Goal: Information Seeking & Learning: Learn about a topic

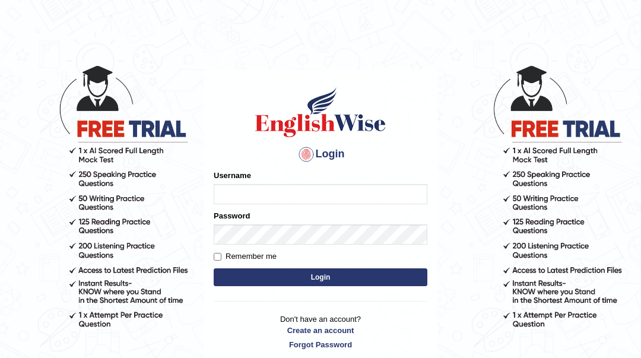
type input "Sahernuman"
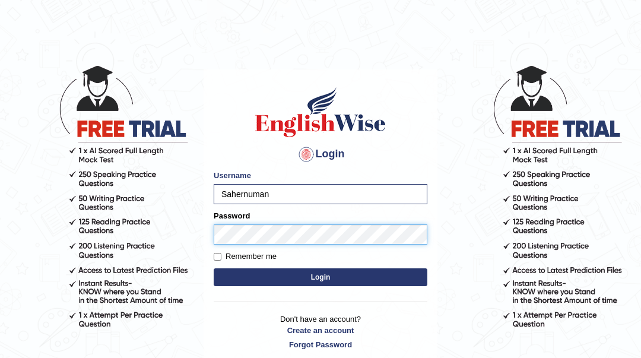
click at [214, 268] on button "Login" at bounding box center [321, 277] width 214 height 18
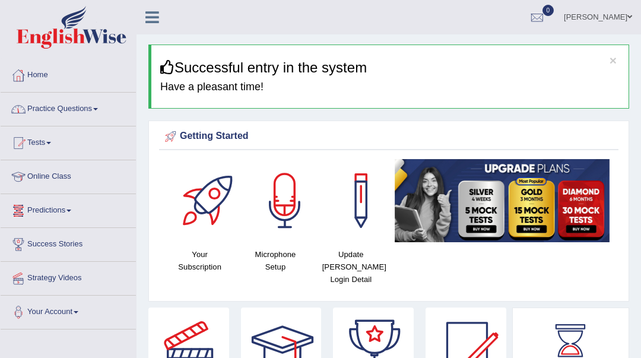
click at [46, 113] on link "Practice Questions" at bounding box center [68, 108] width 135 height 30
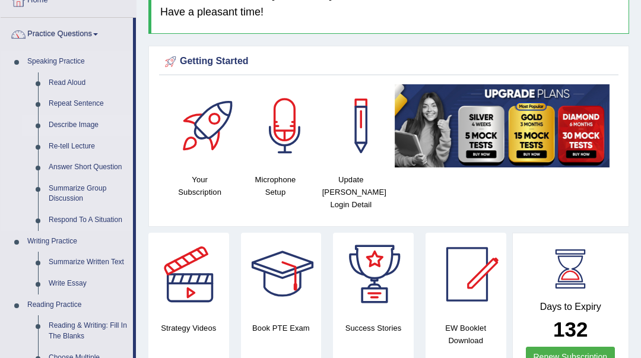
scroll to position [79, 0]
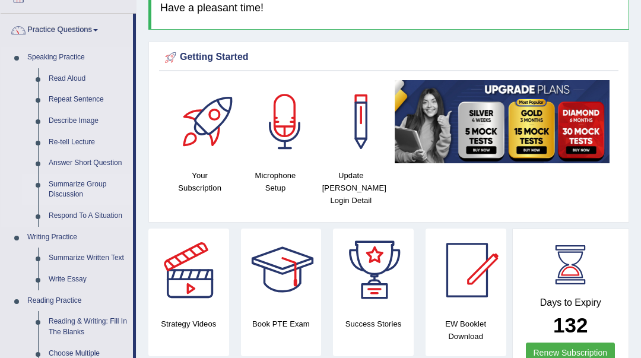
click at [53, 193] on link "Summarize Group Discussion" at bounding box center [88, 189] width 90 height 31
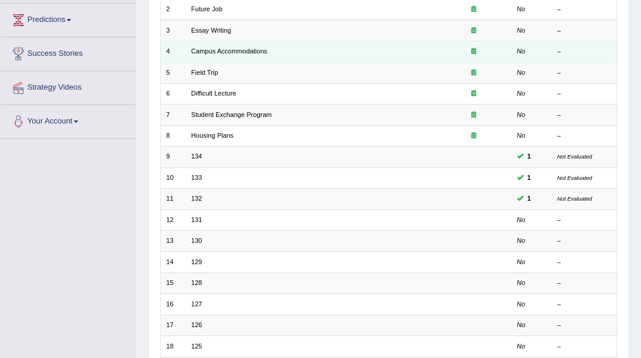
scroll to position [237, 0]
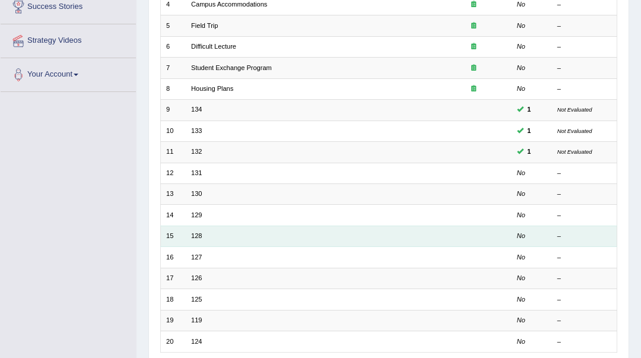
click at [197, 239] on td "128" at bounding box center [311, 235] width 250 height 21
click at [199, 233] on link "128" at bounding box center [196, 235] width 11 height 7
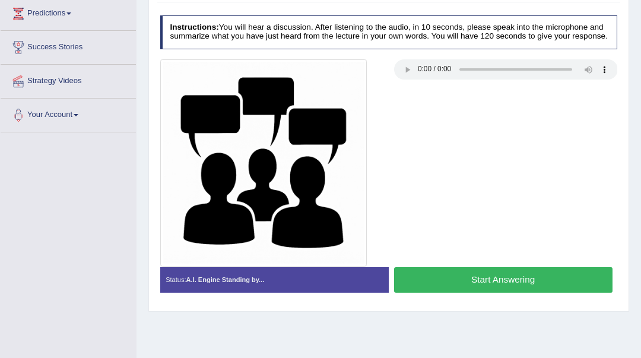
scroll to position [237, 0]
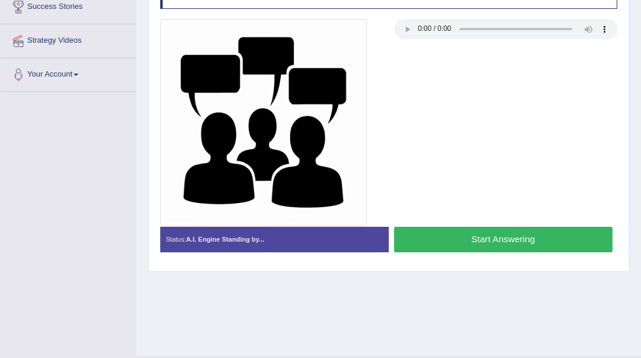
click at [494, 239] on button "Start Answering" at bounding box center [503, 240] width 218 height 26
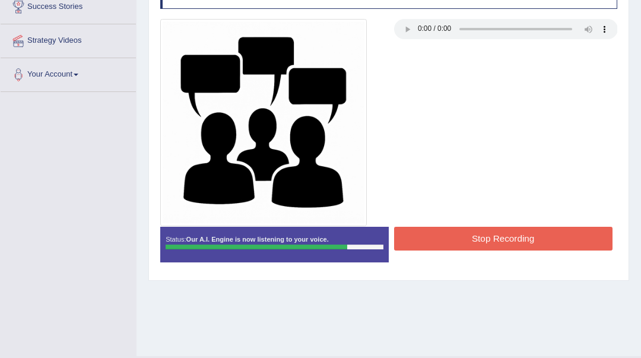
click at [493, 240] on button "Stop Recording" at bounding box center [503, 238] width 218 height 23
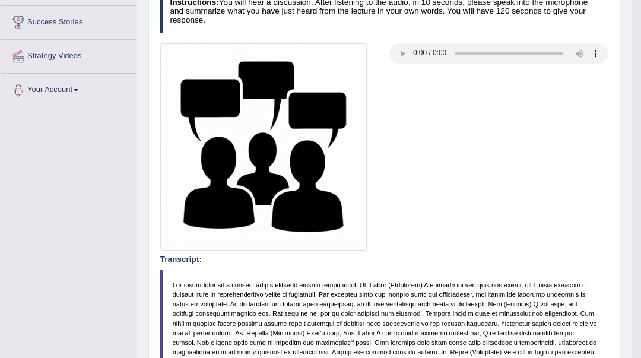
scroll to position [0, 0]
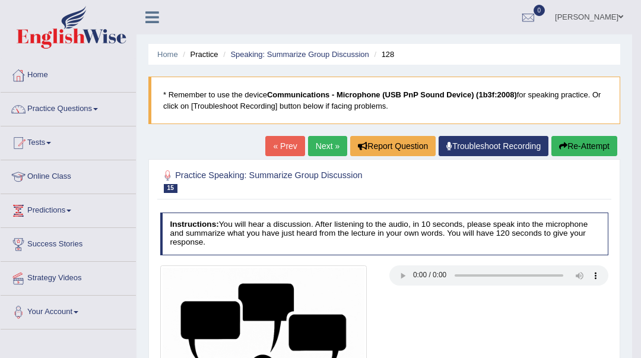
click at [324, 136] on link "Next »" at bounding box center [327, 146] width 39 height 20
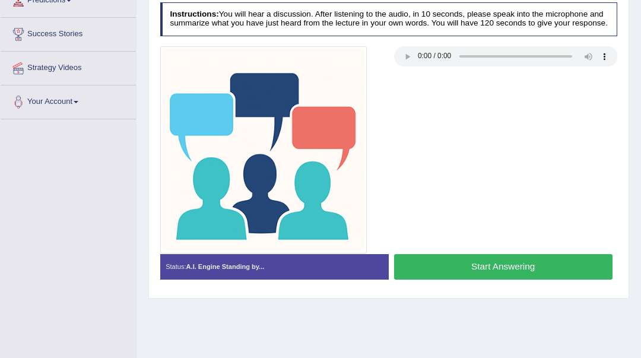
scroll to position [237, 0]
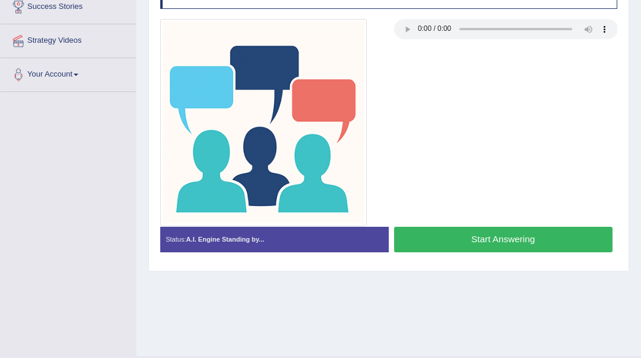
click at [451, 244] on button "Start Answering" at bounding box center [503, 240] width 218 height 26
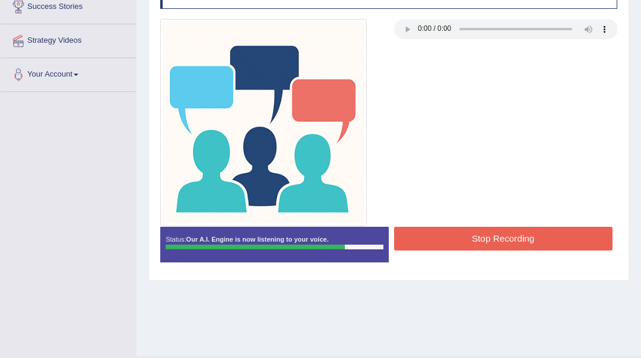
click at [473, 239] on button "Stop Recording" at bounding box center [503, 238] width 218 height 23
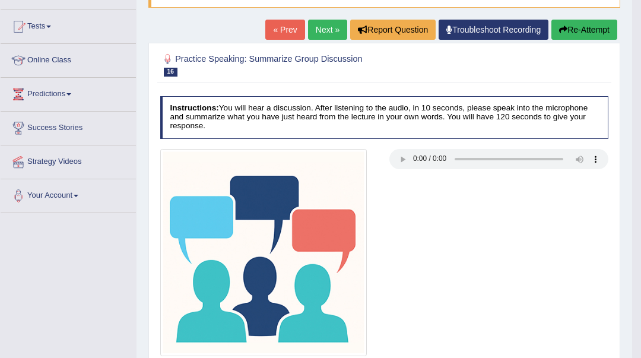
scroll to position [0, 0]
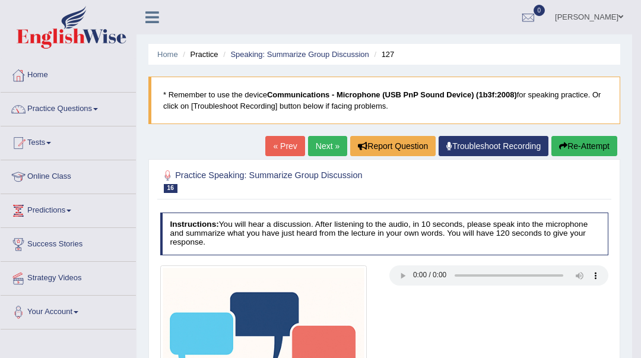
click at [324, 150] on link "Next »" at bounding box center [327, 146] width 39 height 20
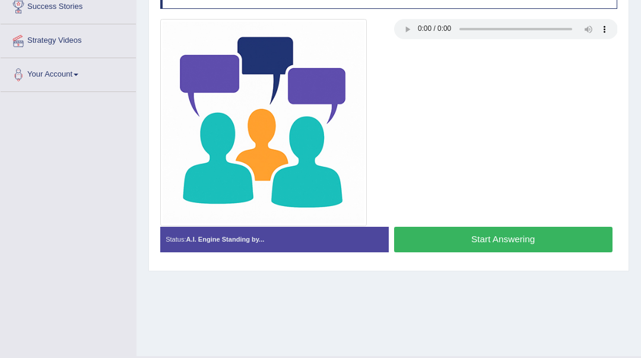
click at [513, 241] on button "Start Answering" at bounding box center [503, 240] width 218 height 26
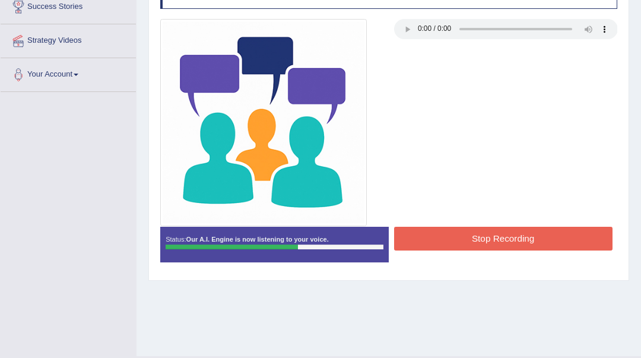
click at [496, 244] on button "Stop Recording" at bounding box center [503, 238] width 218 height 23
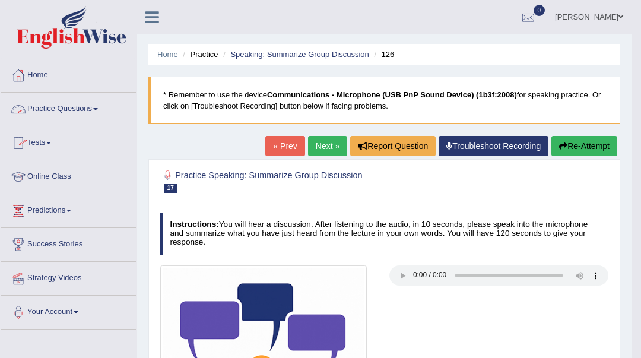
click at [49, 119] on link "Practice Questions" at bounding box center [68, 108] width 135 height 30
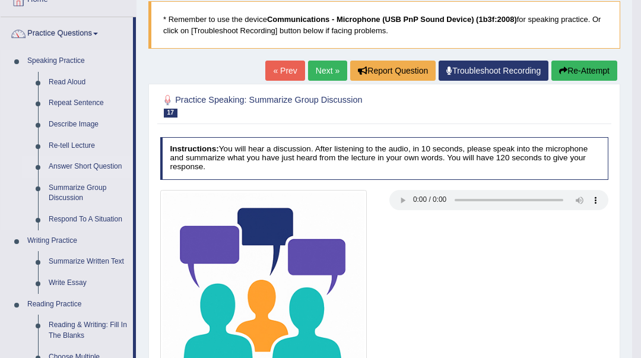
scroll to position [79, 0]
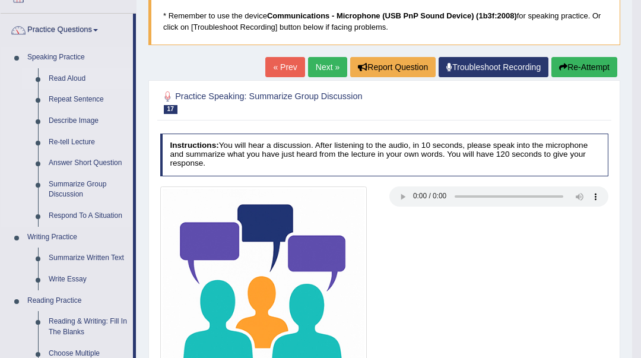
click at [74, 75] on link "Read Aloud" at bounding box center [88, 78] width 90 height 21
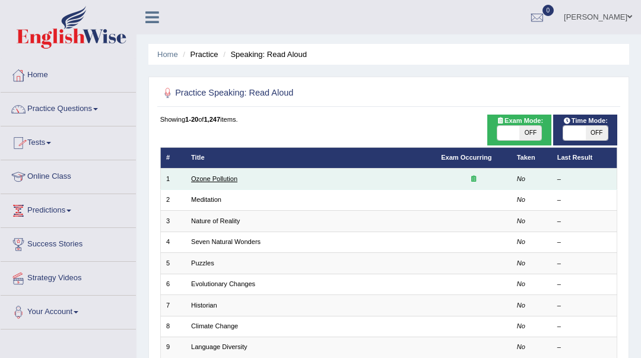
click at [223, 181] on link "Ozone Pollution" at bounding box center [214, 178] width 46 height 7
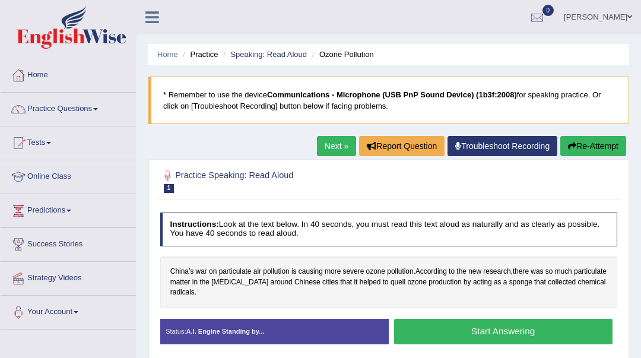
click at [458, 330] on button "Start Answering" at bounding box center [503, 332] width 218 height 26
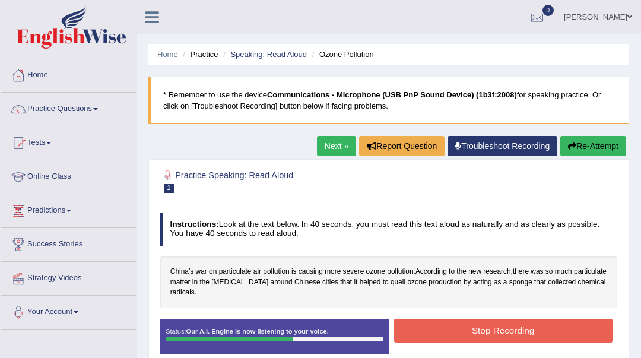
click at [458, 330] on button "Stop Recording" at bounding box center [503, 330] width 218 height 23
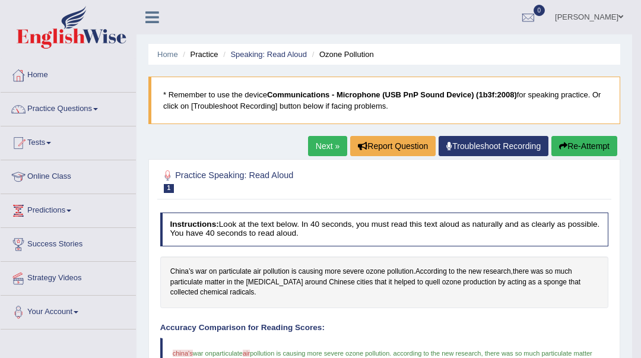
click at [311, 141] on link "Next »" at bounding box center [327, 146] width 39 height 20
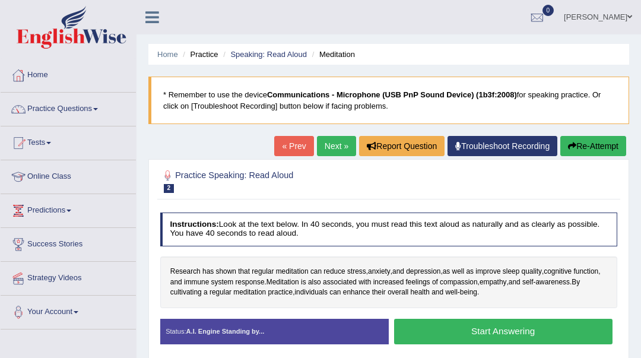
click at [445, 327] on button "Start Answering" at bounding box center [503, 332] width 218 height 26
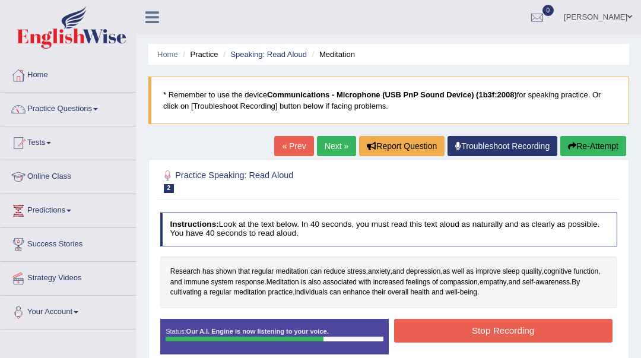
click at [448, 327] on button "Stop Recording" at bounding box center [503, 330] width 218 height 23
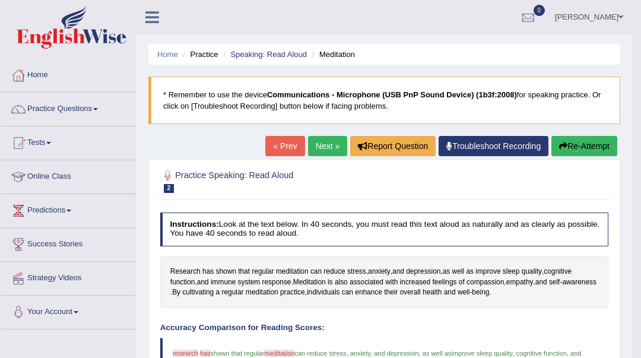
click at [317, 145] on link "Next »" at bounding box center [327, 146] width 39 height 20
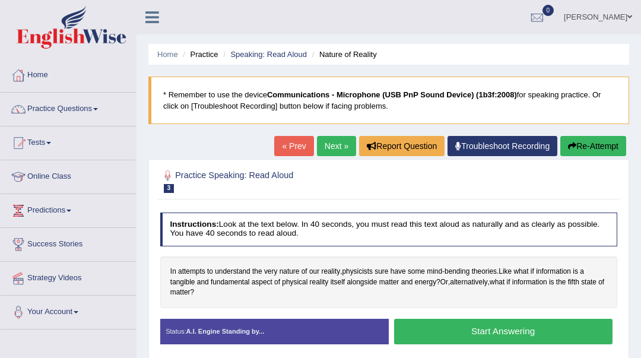
click at [465, 333] on button "Start Answering" at bounding box center [503, 332] width 218 height 26
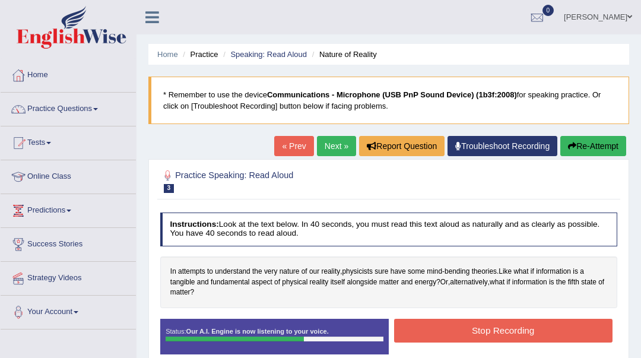
click at [465, 333] on button "Stop Recording" at bounding box center [503, 330] width 218 height 23
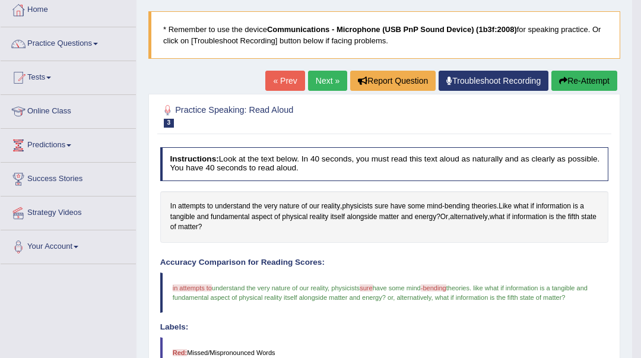
scroll to position [43, 0]
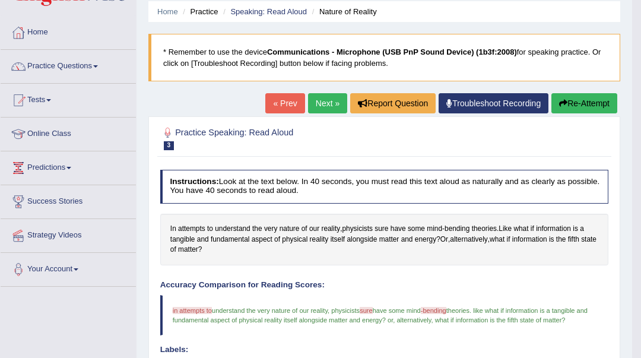
click at [316, 104] on link "Next »" at bounding box center [327, 103] width 39 height 20
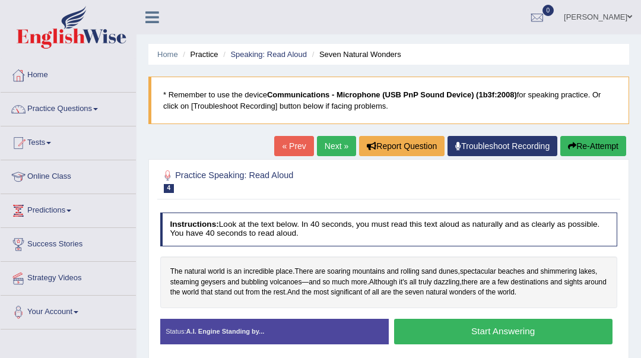
click at [431, 336] on button "Start Answering" at bounding box center [503, 332] width 218 height 26
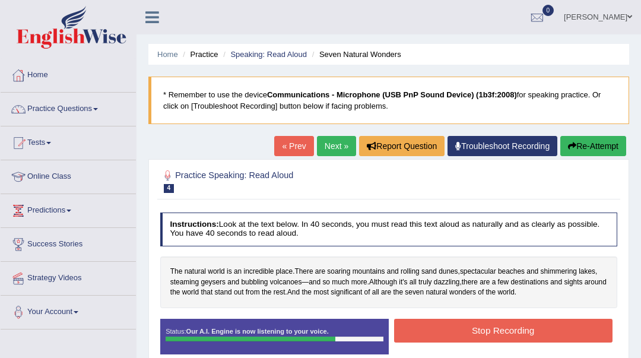
click at [436, 333] on button "Stop Recording" at bounding box center [503, 330] width 218 height 23
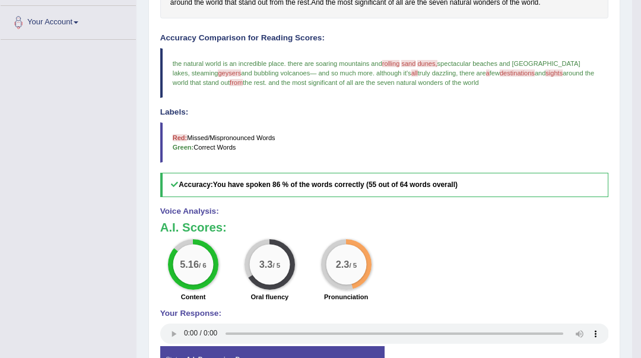
scroll to position [132, 0]
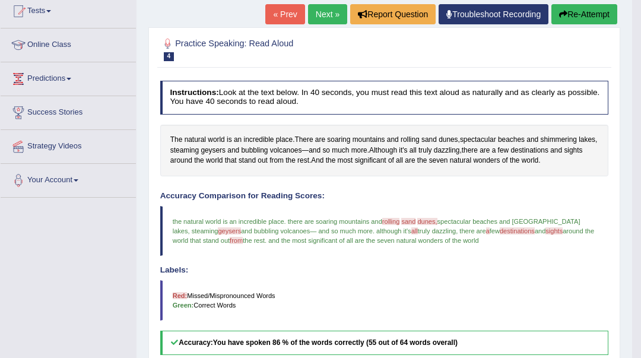
click at [326, 18] on link "Next »" at bounding box center [327, 14] width 39 height 20
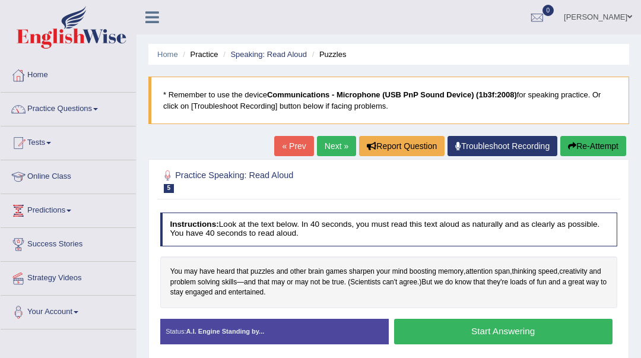
click at [451, 336] on button "Start Answering" at bounding box center [503, 332] width 218 height 26
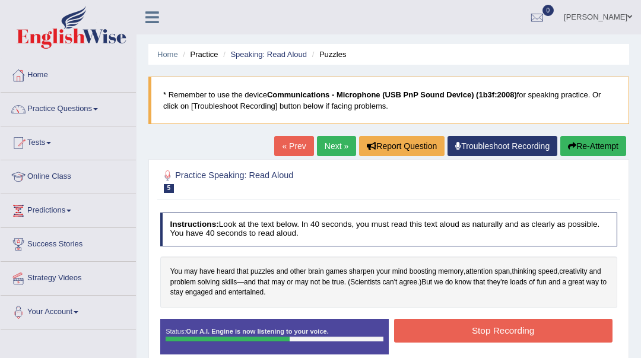
click at [451, 336] on button "Stop Recording" at bounding box center [503, 330] width 218 height 23
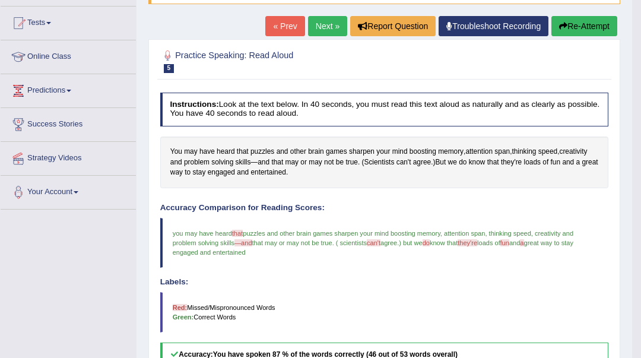
scroll to position [79, 0]
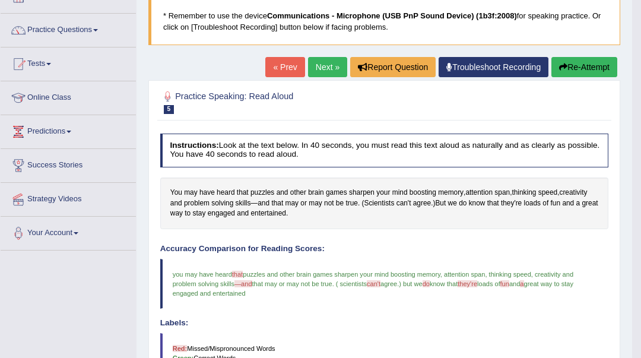
click at [320, 68] on link "Next »" at bounding box center [327, 67] width 39 height 20
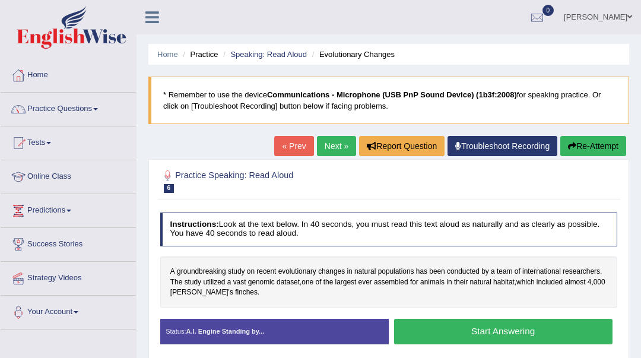
click at [515, 330] on button "Start Answering" at bounding box center [503, 332] width 218 height 26
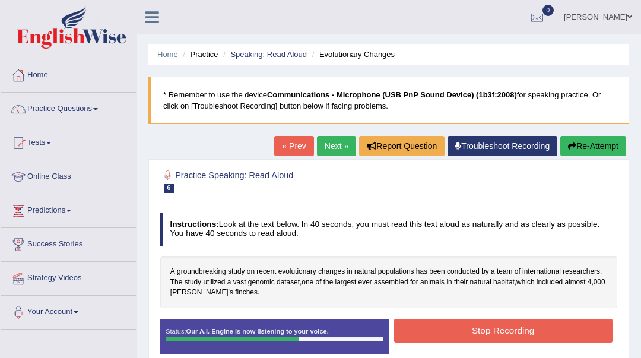
click at [515, 330] on button "Stop Recording" at bounding box center [503, 330] width 218 height 23
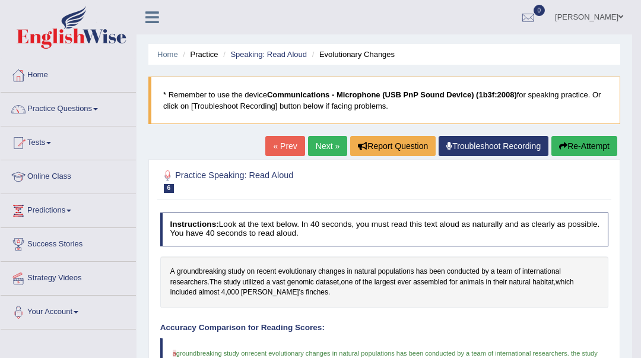
click at [311, 142] on link "Next »" at bounding box center [327, 146] width 39 height 20
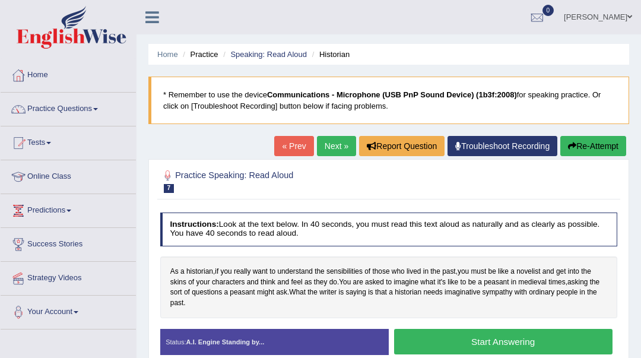
click at [428, 340] on button "Start Answering" at bounding box center [503, 342] width 218 height 26
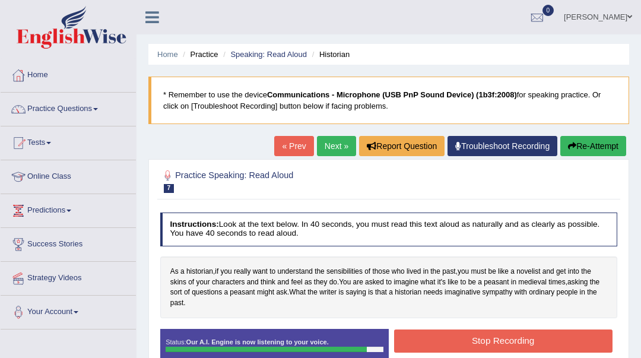
click at [429, 339] on button "Stop Recording" at bounding box center [503, 340] width 218 height 23
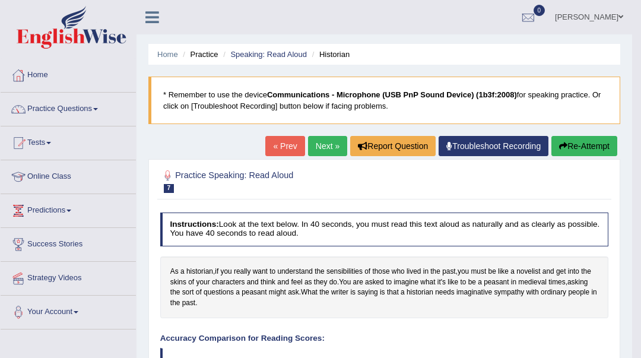
click at [329, 150] on link "Next »" at bounding box center [327, 146] width 39 height 20
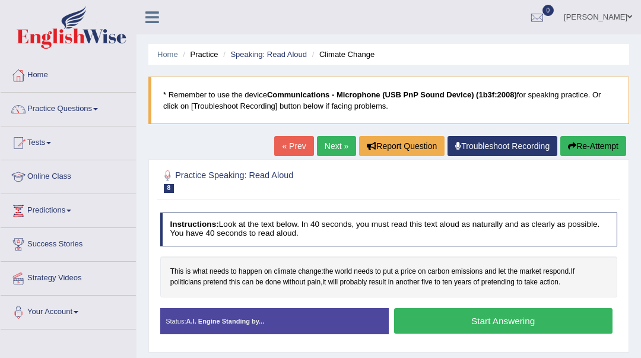
click at [473, 324] on button "Start Answering" at bounding box center [503, 321] width 218 height 26
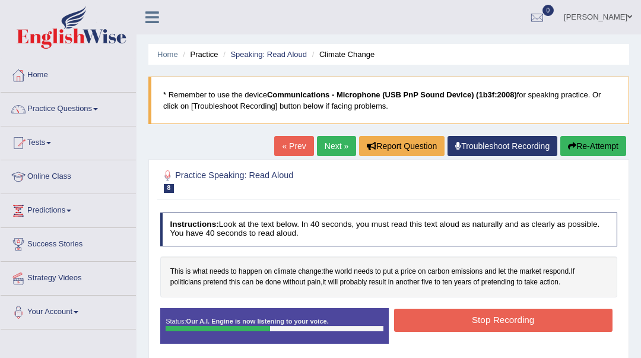
click at [473, 324] on button "Stop Recording" at bounding box center [503, 319] width 218 height 23
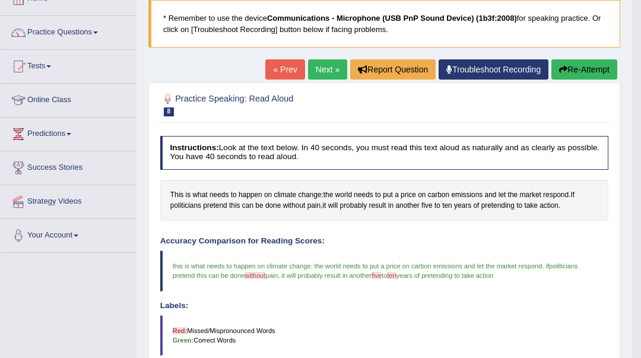
scroll to position [32, 0]
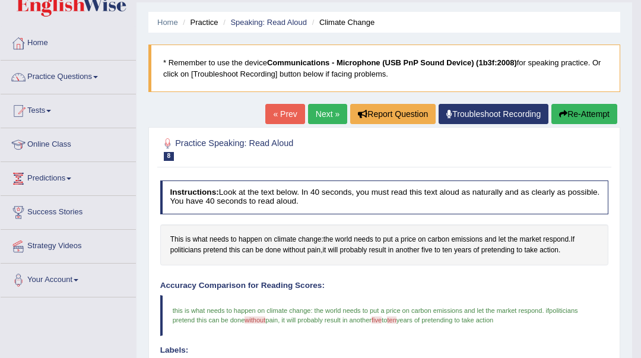
click at [330, 113] on link "Next »" at bounding box center [327, 114] width 39 height 20
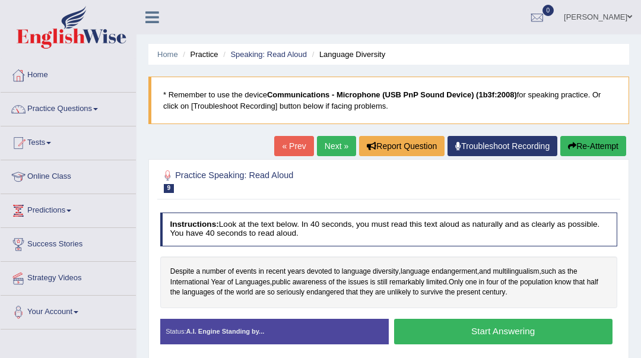
click at [496, 335] on button "Start Answering" at bounding box center [503, 332] width 218 height 26
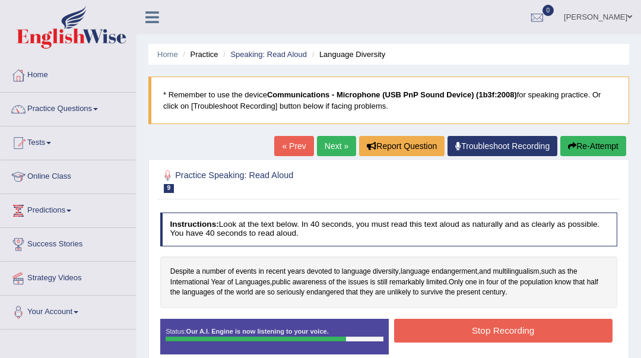
click at [496, 335] on button "Stop Recording" at bounding box center [503, 330] width 218 height 23
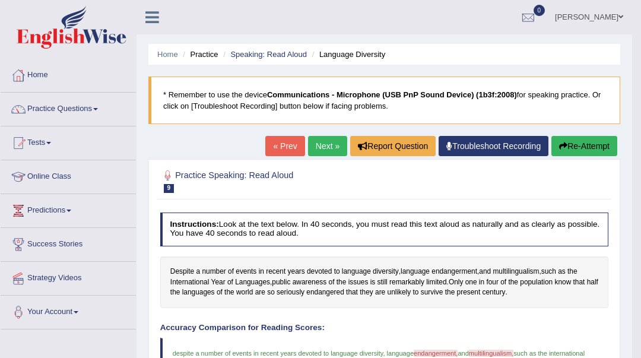
click at [329, 139] on link "Next »" at bounding box center [327, 146] width 39 height 20
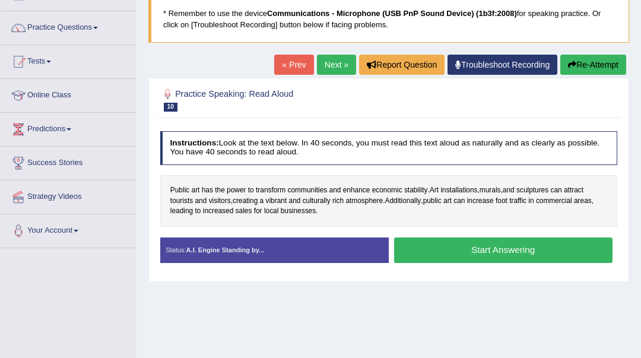
scroll to position [158, 0]
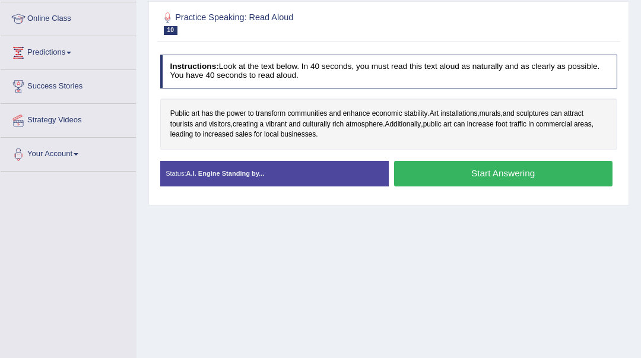
click at [464, 173] on button "Start Answering" at bounding box center [503, 174] width 218 height 26
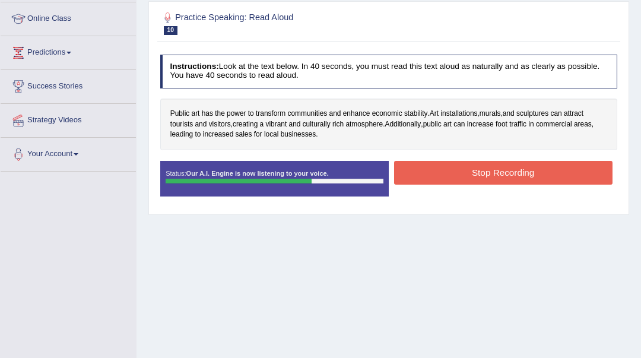
click at [466, 173] on button "Stop Recording" at bounding box center [503, 172] width 218 height 23
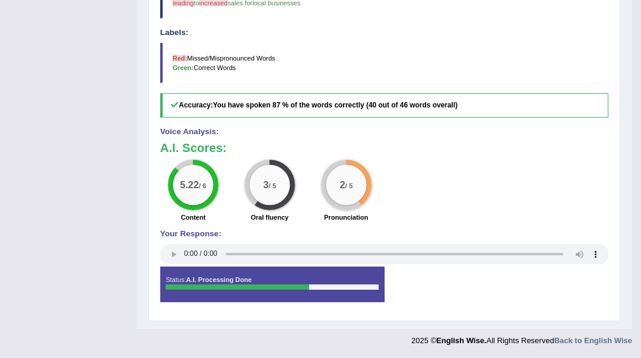
scroll to position [52, 0]
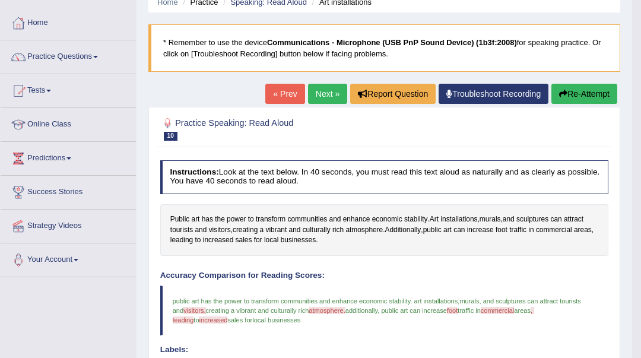
click at [324, 100] on link "Next »" at bounding box center [327, 94] width 39 height 20
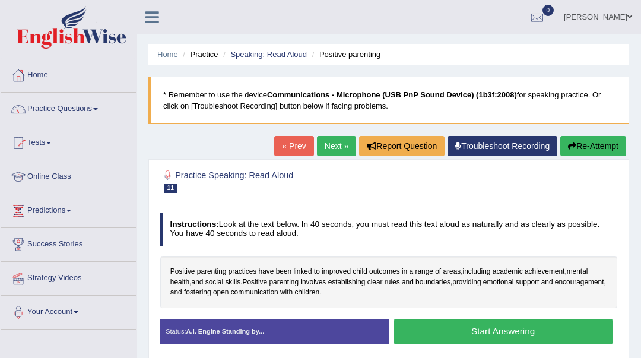
click at [438, 330] on button "Start Answering" at bounding box center [503, 332] width 218 height 26
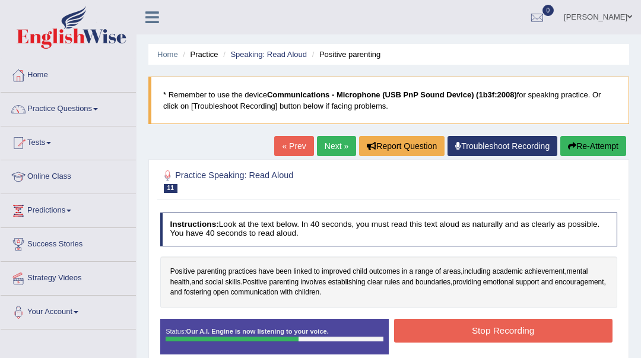
click at [438, 329] on button "Stop Recording" at bounding box center [503, 330] width 218 height 23
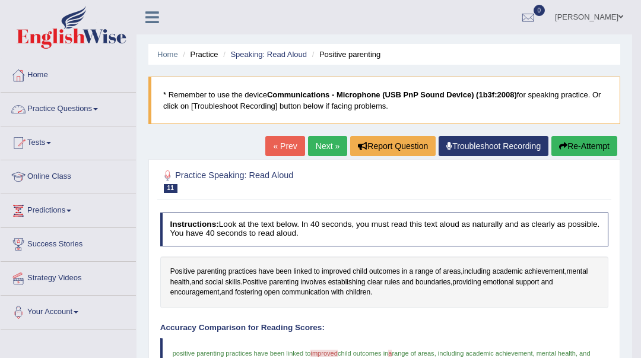
click at [71, 110] on link "Practice Questions" at bounding box center [68, 108] width 135 height 30
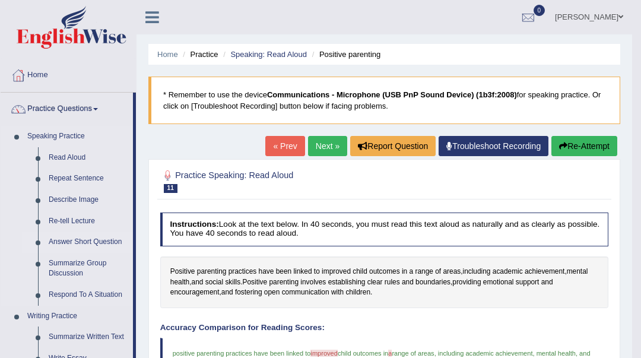
click at [77, 235] on link "Answer Short Question" at bounding box center [88, 241] width 90 height 21
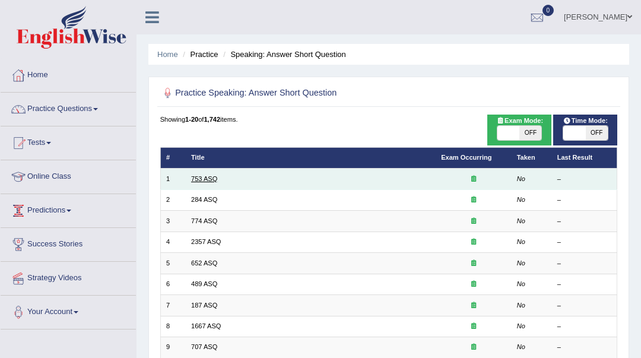
click at [205, 182] on link "753 ASQ" at bounding box center [204, 178] width 26 height 7
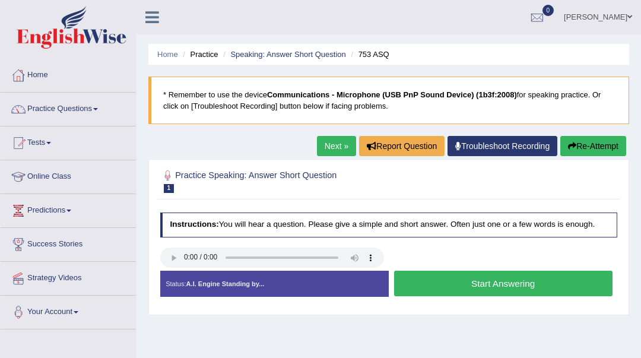
click at [523, 291] on button "Start Answering" at bounding box center [503, 283] width 218 height 26
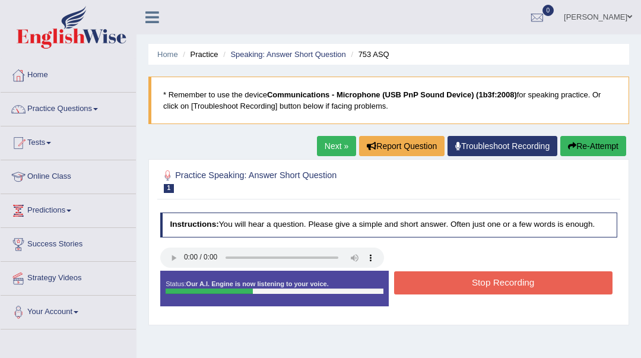
click at [329, 148] on link "Next »" at bounding box center [336, 146] width 39 height 20
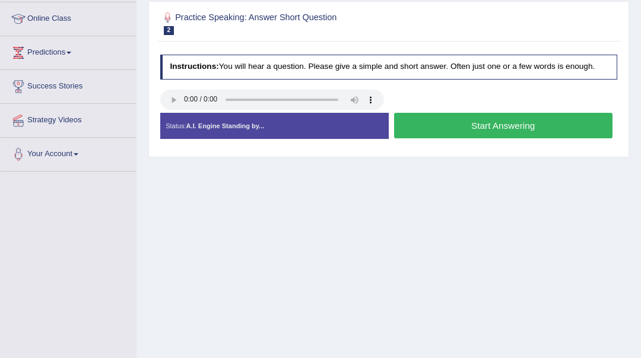
scroll to position [79, 0]
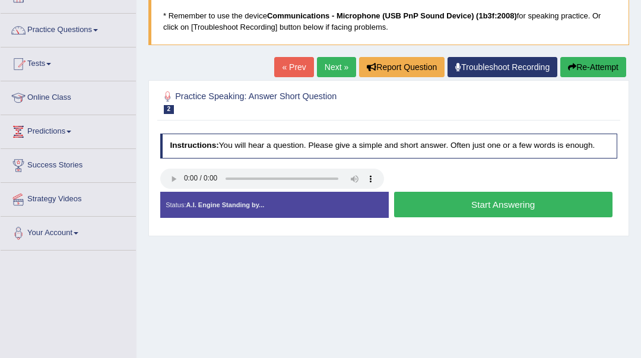
click at [502, 204] on button "Start Answering" at bounding box center [503, 205] width 218 height 26
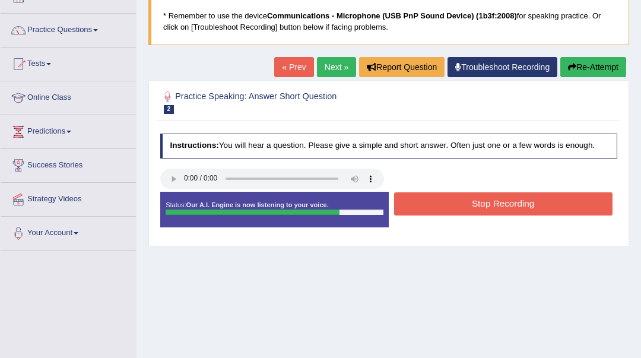
click at [521, 205] on button "Stop Recording" at bounding box center [503, 203] width 218 height 23
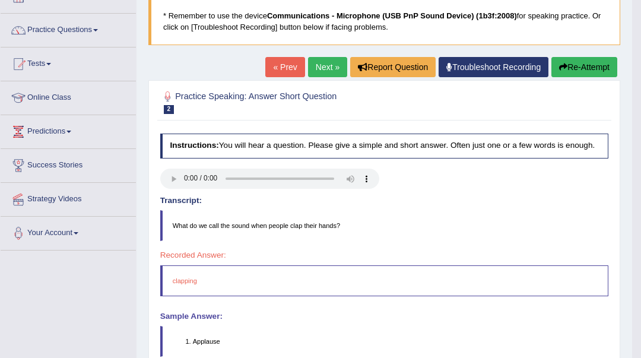
click at [331, 69] on link "Next »" at bounding box center [327, 67] width 39 height 20
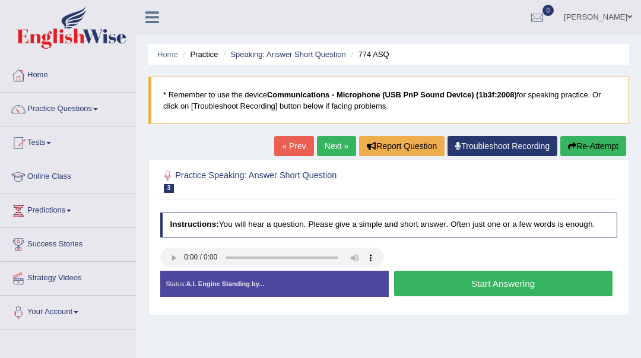
click at [475, 288] on button "Start Answering" at bounding box center [503, 283] width 218 height 26
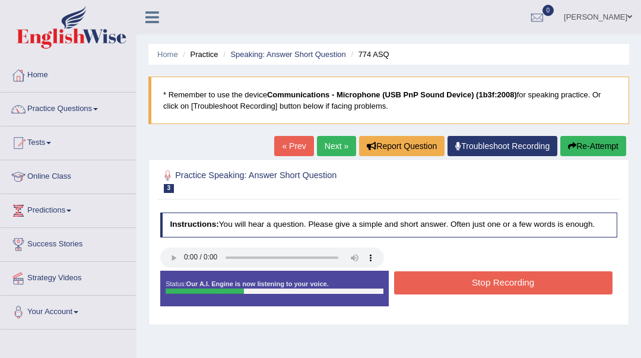
click at [475, 289] on button "Stop Recording" at bounding box center [503, 282] width 218 height 23
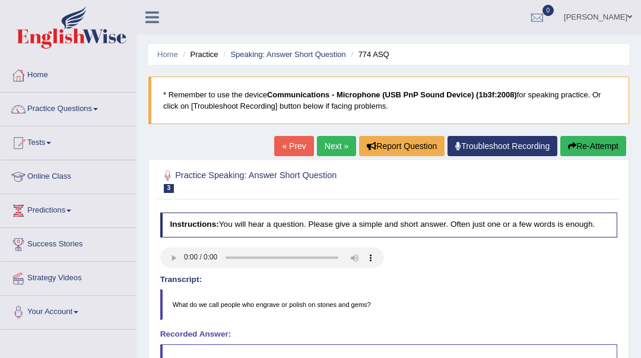
click at [335, 142] on link "Next »" at bounding box center [336, 146] width 39 height 20
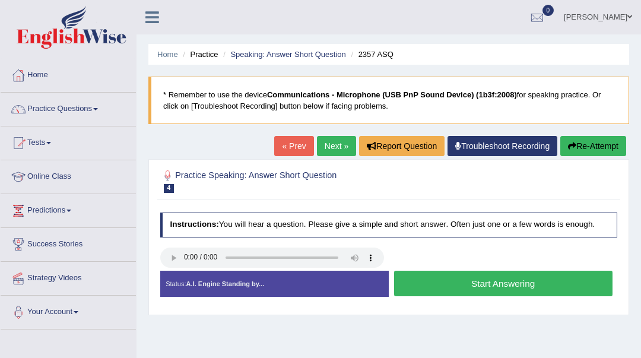
click at [502, 289] on button "Start Answering" at bounding box center [503, 283] width 218 height 26
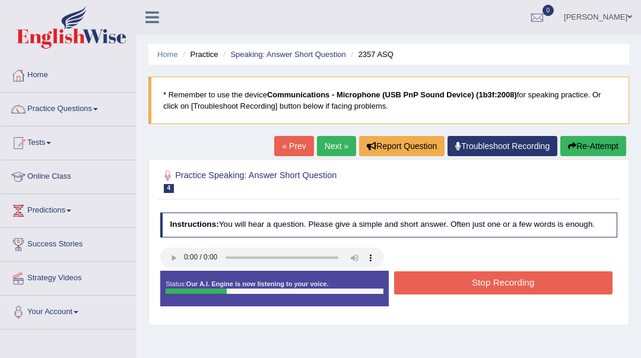
click at [502, 289] on button "Stop Recording" at bounding box center [503, 282] width 218 height 23
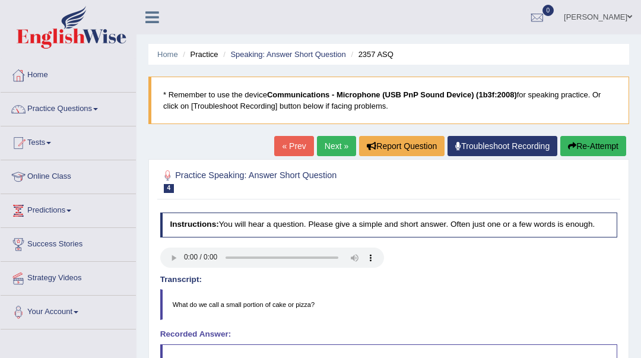
click at [327, 142] on link "Next »" at bounding box center [336, 146] width 39 height 20
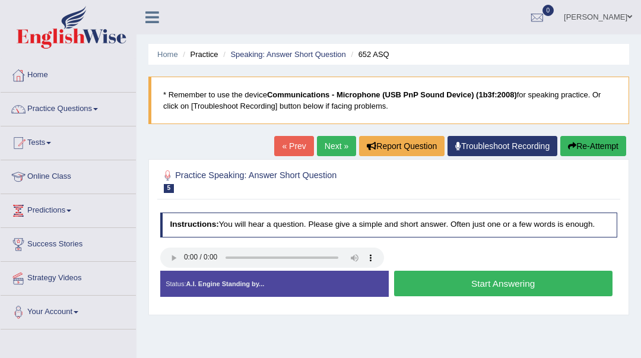
click at [523, 291] on button "Start Answering" at bounding box center [503, 283] width 218 height 26
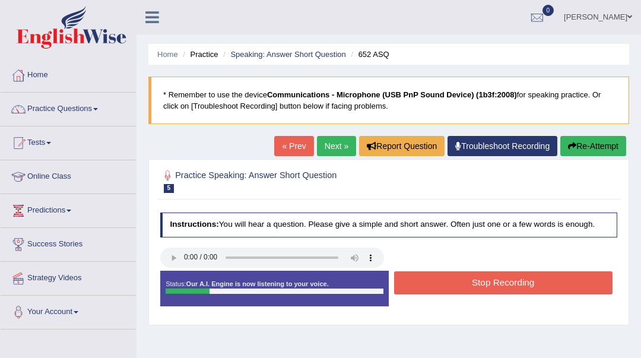
click at [523, 291] on button "Stop Recording" at bounding box center [503, 282] width 218 height 23
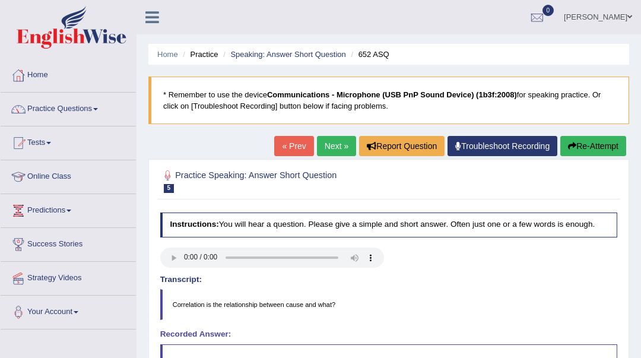
click at [338, 150] on link "Next »" at bounding box center [336, 146] width 39 height 20
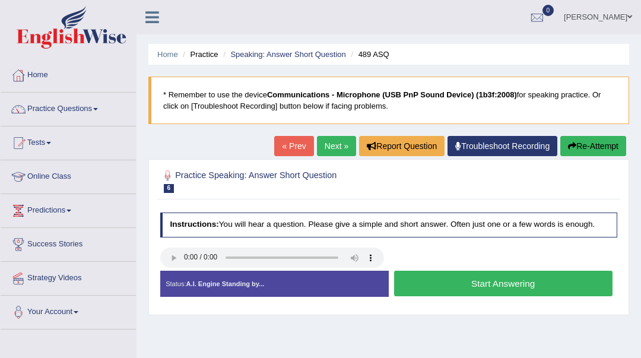
click at [493, 286] on button "Start Answering" at bounding box center [503, 283] width 218 height 26
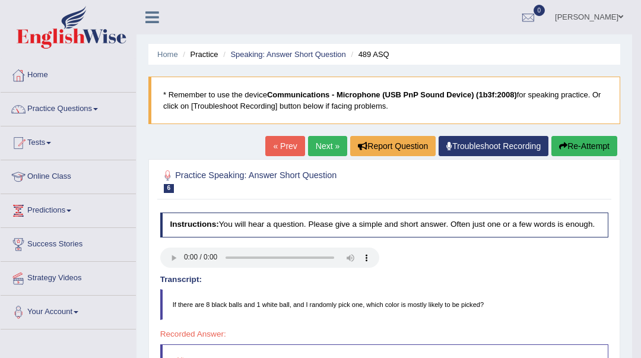
click at [330, 143] on link "Next »" at bounding box center [327, 146] width 39 height 20
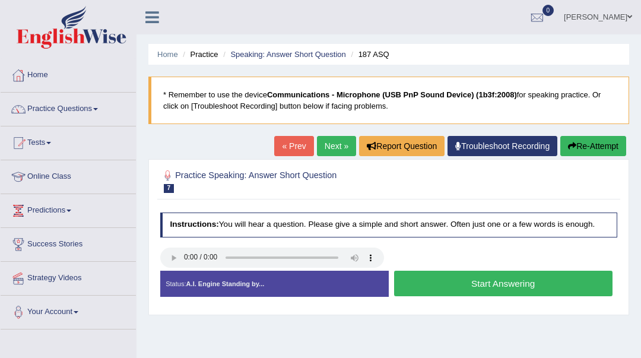
click at [514, 285] on button "Start Answering" at bounding box center [503, 283] width 218 height 26
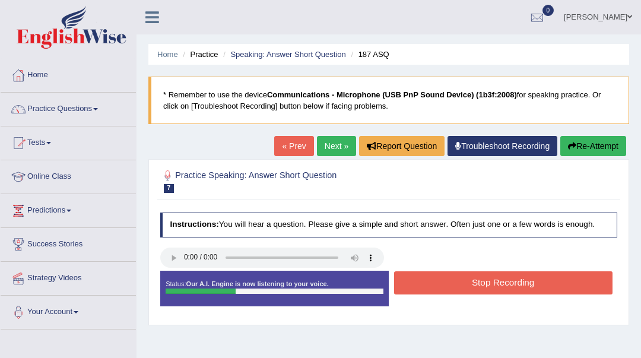
click at [514, 285] on button "Stop Recording" at bounding box center [503, 282] width 218 height 23
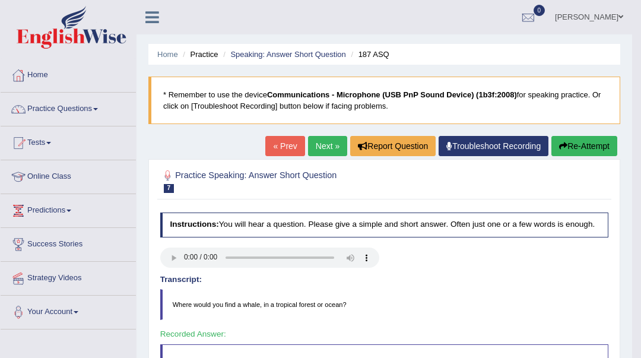
click at [322, 143] on link "Next »" at bounding box center [327, 146] width 39 height 20
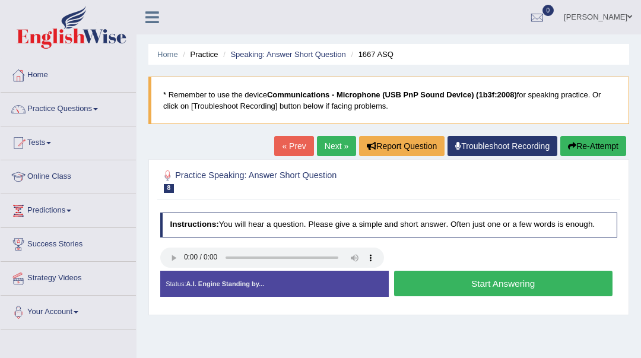
click at [518, 289] on button "Start Answering" at bounding box center [503, 283] width 218 height 26
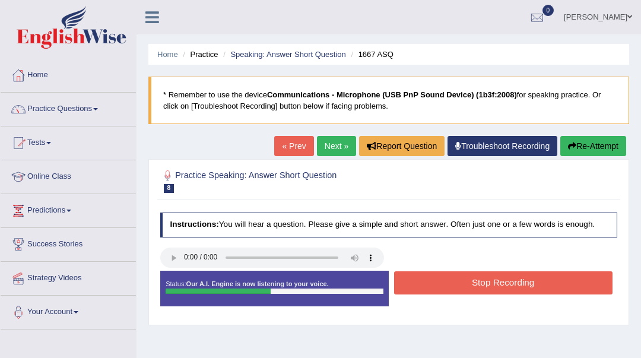
click at [518, 289] on button "Stop Recording" at bounding box center [503, 282] width 218 height 23
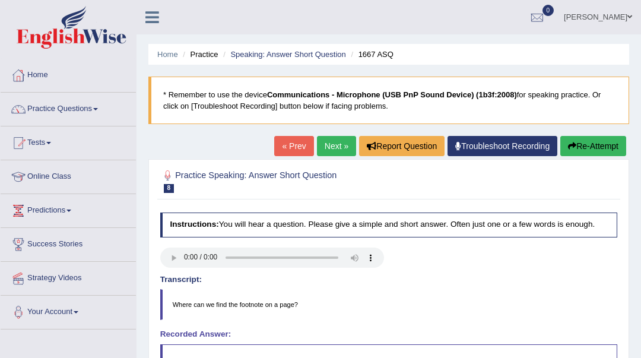
click at [335, 152] on link "Next »" at bounding box center [336, 146] width 39 height 20
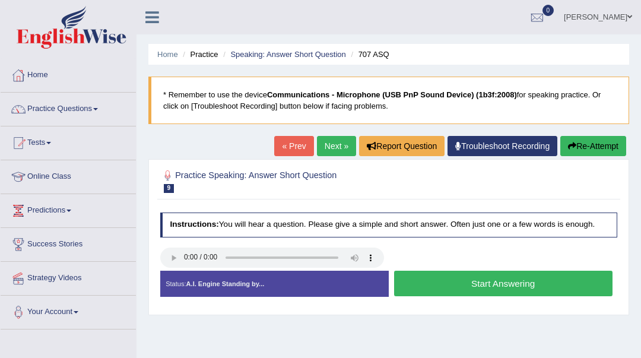
click at [465, 282] on button "Start Answering" at bounding box center [503, 283] width 218 height 26
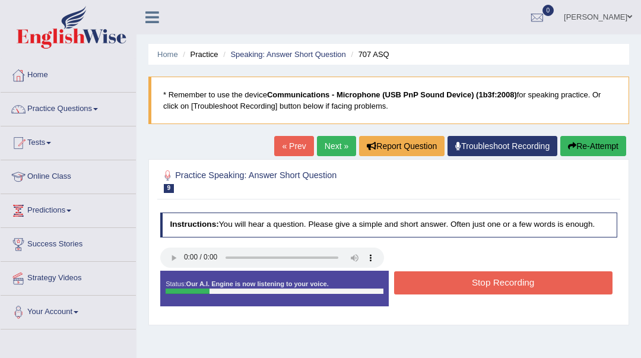
click at [465, 282] on button "Stop Recording" at bounding box center [503, 282] width 218 height 23
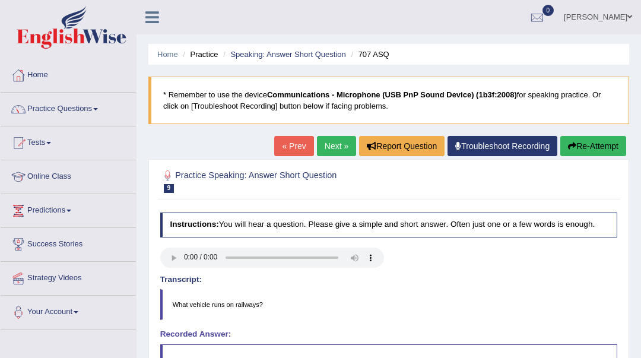
click at [337, 145] on link "Next »" at bounding box center [336, 146] width 39 height 20
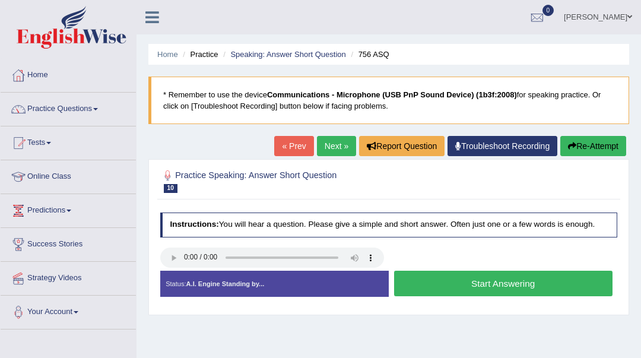
click at [499, 289] on button "Start Answering" at bounding box center [503, 283] width 218 height 26
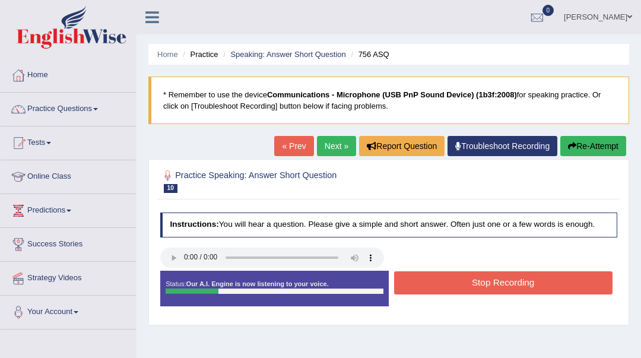
click at [499, 289] on button "Stop Recording" at bounding box center [503, 282] width 218 height 23
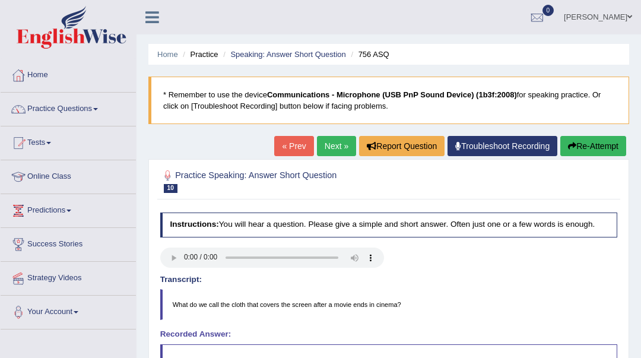
click at [323, 141] on link "Next »" at bounding box center [336, 146] width 39 height 20
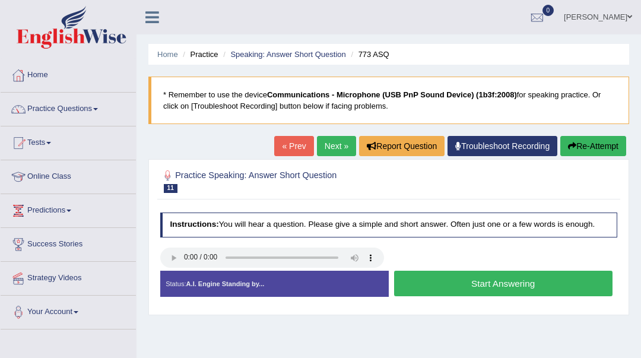
click at [488, 278] on button "Start Answering" at bounding box center [503, 283] width 218 height 26
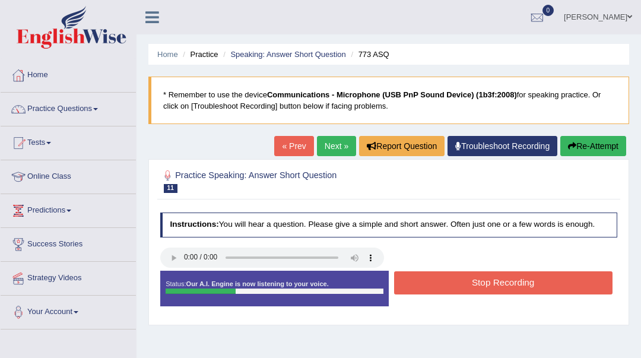
click at [488, 278] on button "Stop Recording" at bounding box center [503, 282] width 218 height 23
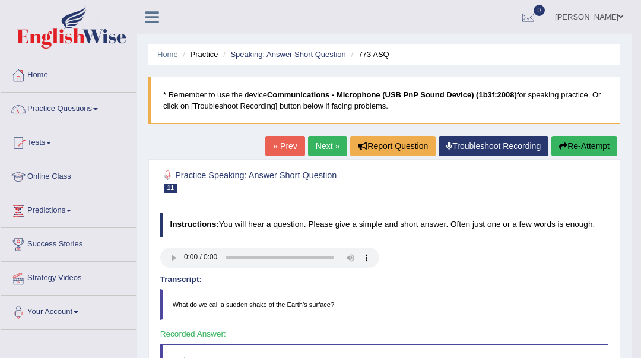
click at [318, 146] on link "Next »" at bounding box center [327, 146] width 39 height 20
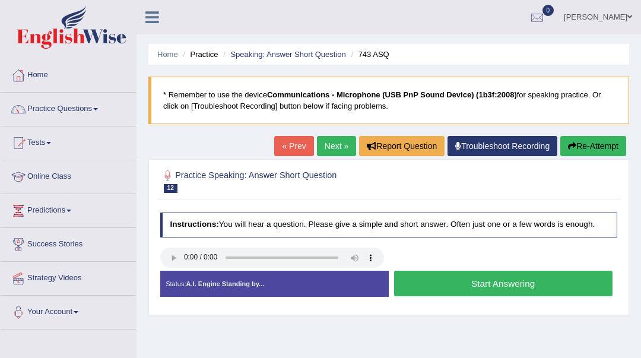
click at [499, 289] on button "Start Answering" at bounding box center [503, 283] width 218 height 26
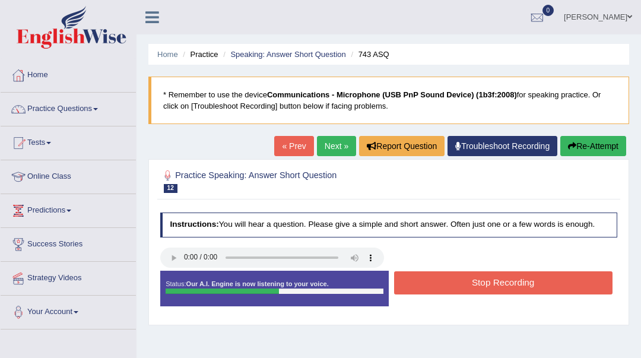
click at [499, 289] on button "Stop Recording" at bounding box center [503, 282] width 218 height 23
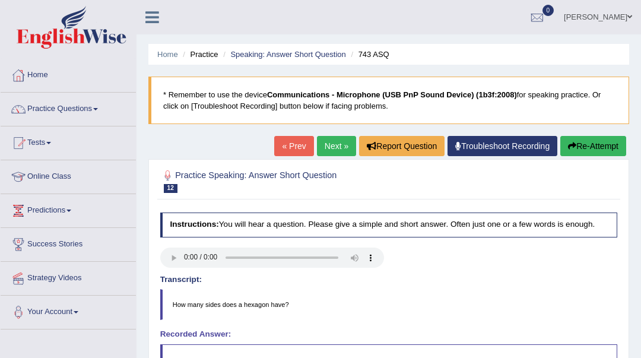
click at [321, 151] on link "Next »" at bounding box center [336, 146] width 39 height 20
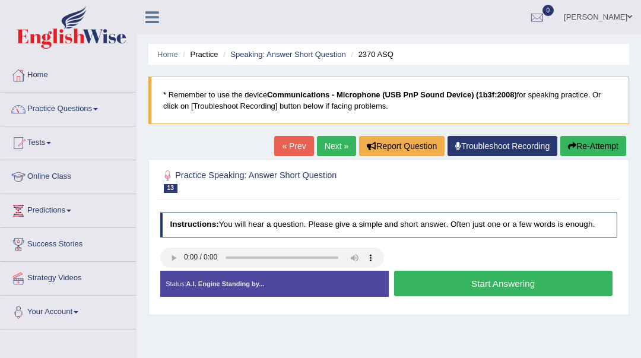
click at [460, 285] on button "Start Answering" at bounding box center [503, 283] width 218 height 26
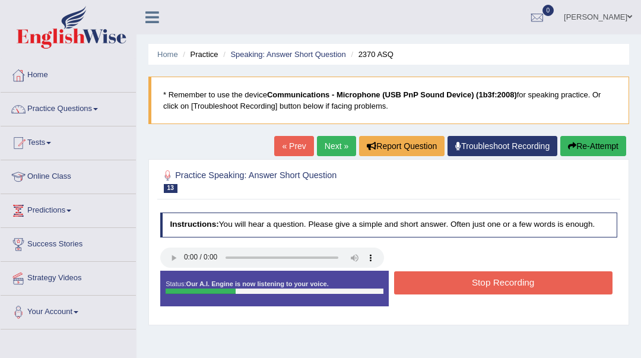
click at [460, 285] on button "Stop Recording" at bounding box center [503, 282] width 218 height 23
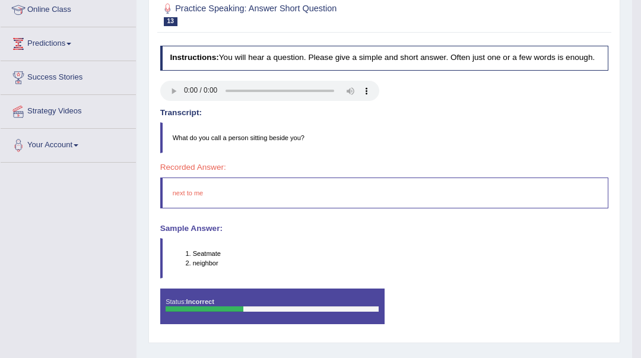
scroll to position [79, 0]
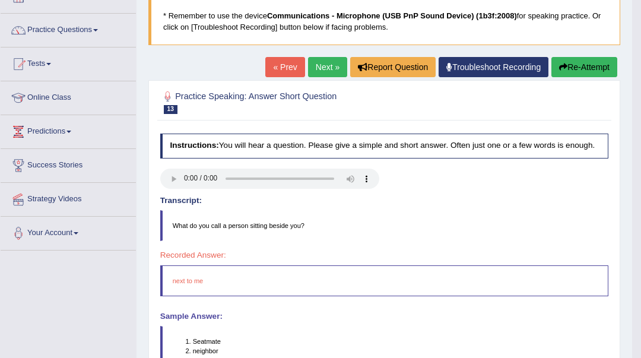
click at [319, 70] on link "Next »" at bounding box center [327, 67] width 39 height 20
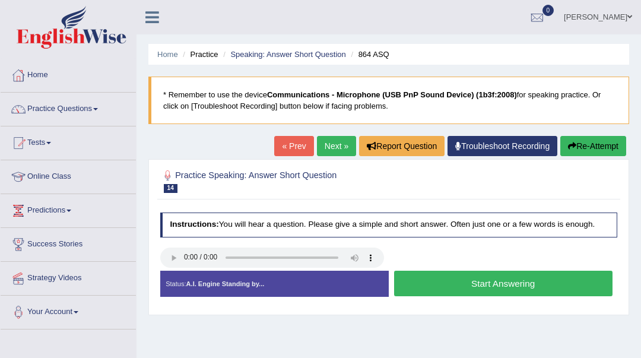
click at [495, 288] on button "Start Answering" at bounding box center [503, 283] width 218 height 26
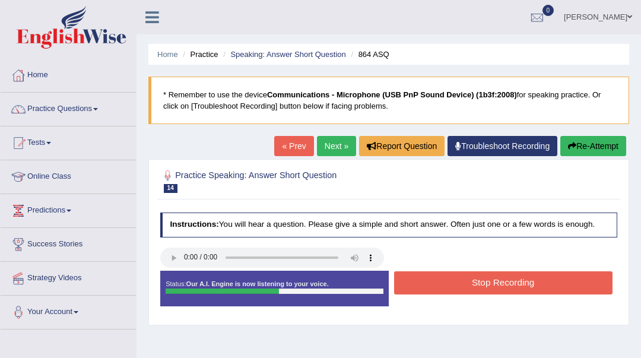
click at [495, 288] on button "Stop Recording" at bounding box center [503, 282] width 218 height 23
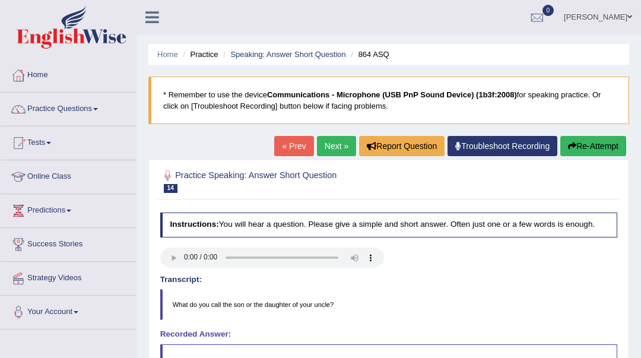
click at [335, 145] on link "Next »" at bounding box center [336, 146] width 39 height 20
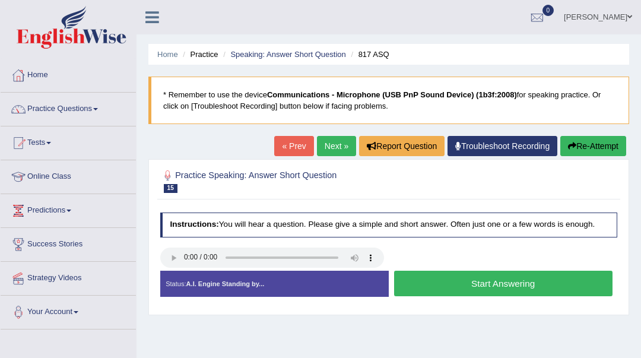
click at [489, 279] on button "Start Answering" at bounding box center [503, 283] width 218 height 26
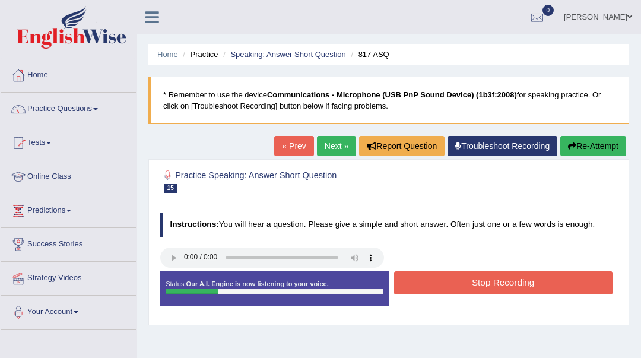
scroll to position [79, 0]
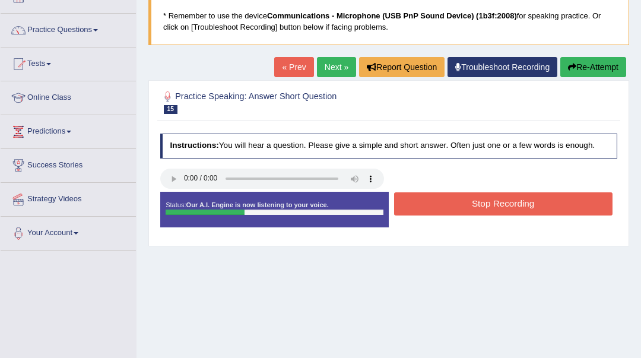
click at [457, 205] on button "Stop Recording" at bounding box center [503, 203] width 218 height 23
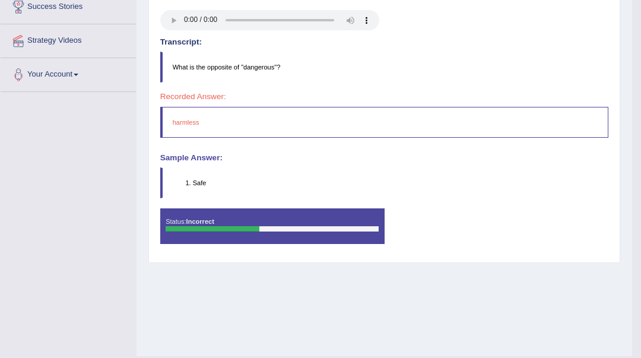
scroll to position [0, 0]
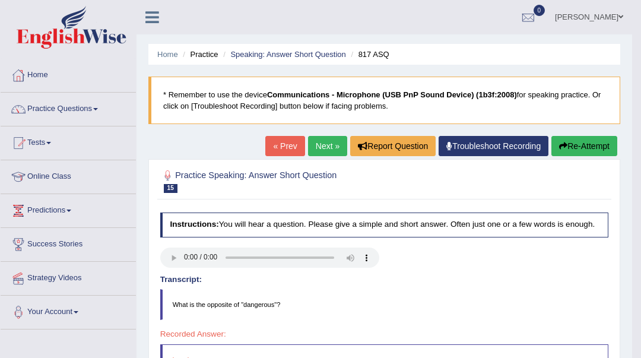
click at [308, 148] on link "Next »" at bounding box center [327, 146] width 39 height 20
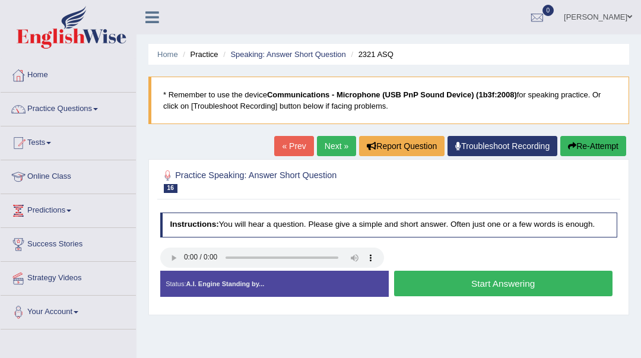
click at [499, 287] on button "Start Answering" at bounding box center [503, 283] width 218 height 26
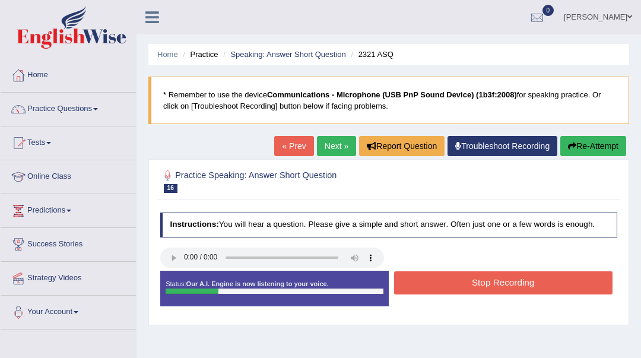
click at [499, 287] on button "Stop Recording" at bounding box center [503, 282] width 218 height 23
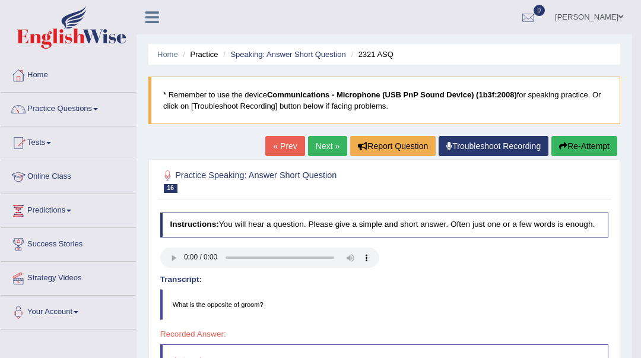
click at [308, 144] on link "Next »" at bounding box center [327, 146] width 39 height 20
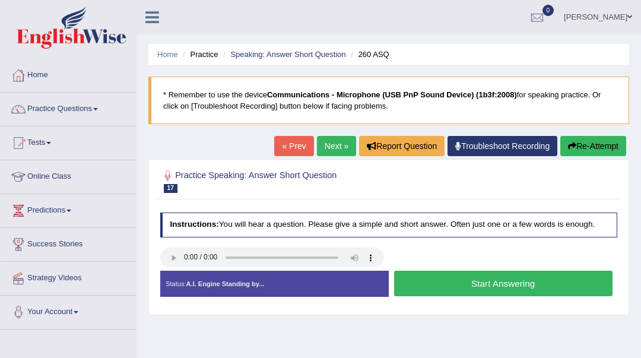
click at [459, 282] on button "Start Answering" at bounding box center [503, 283] width 218 height 26
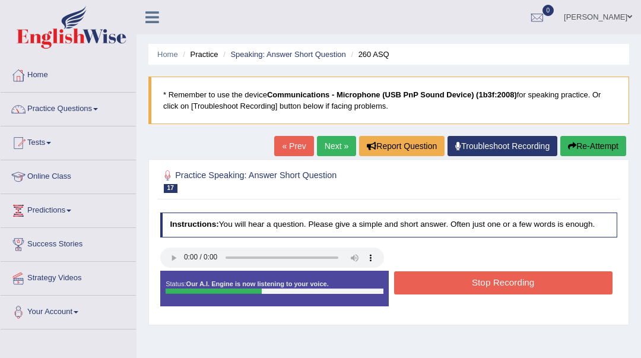
click at [459, 282] on button "Stop Recording" at bounding box center [503, 282] width 218 height 23
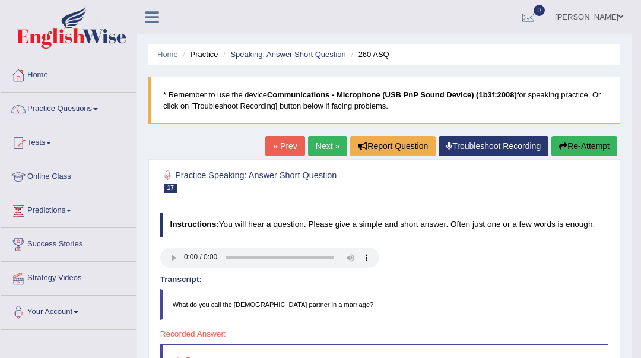
click at [319, 145] on link "Next »" at bounding box center [327, 146] width 39 height 20
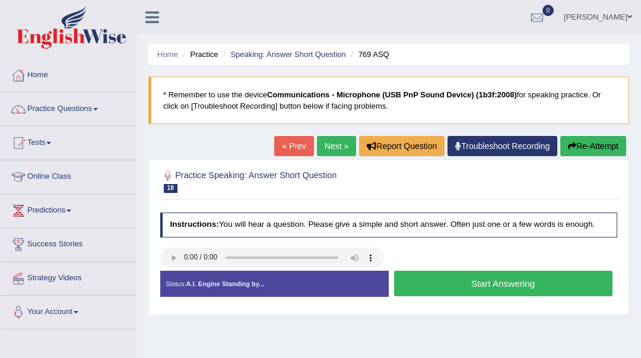
click at [498, 291] on button "Start Answering" at bounding box center [503, 283] width 218 height 26
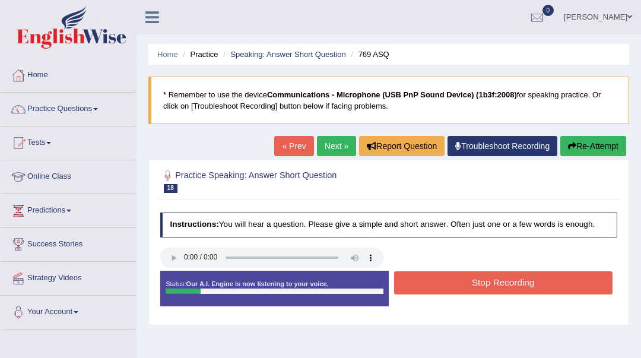
click at [498, 291] on button "Stop Recording" at bounding box center [503, 282] width 218 height 23
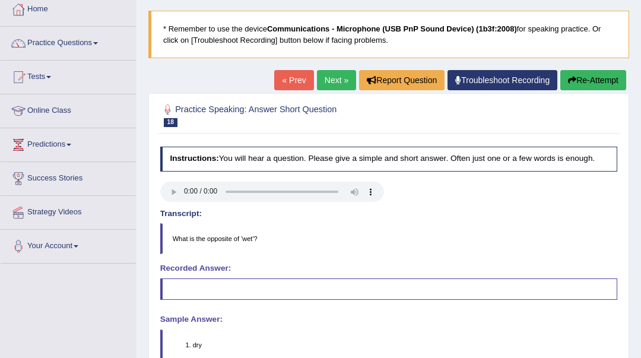
scroll to position [79, 0]
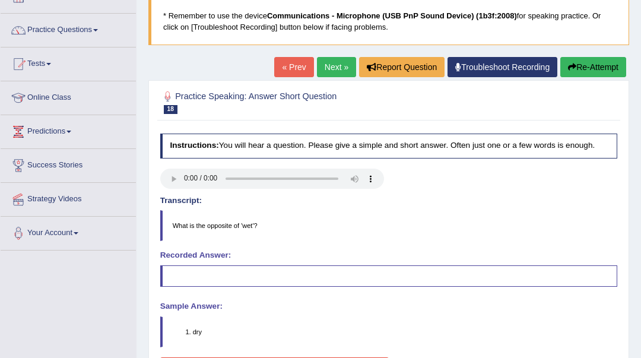
click at [327, 66] on link "Next »" at bounding box center [336, 67] width 39 height 20
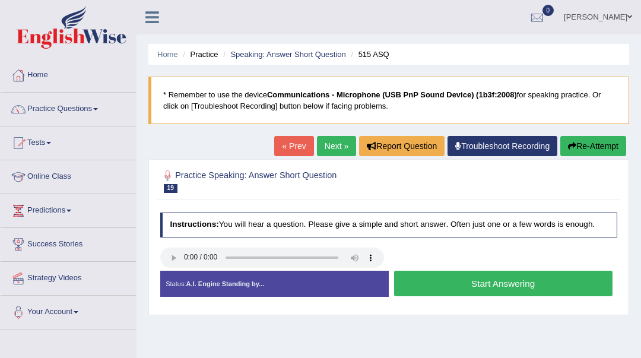
click at [467, 286] on button "Start Answering" at bounding box center [503, 283] width 218 height 26
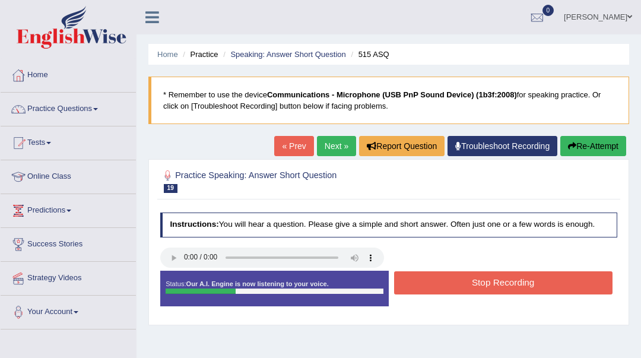
click at [467, 286] on button "Stop Recording" at bounding box center [503, 282] width 218 height 23
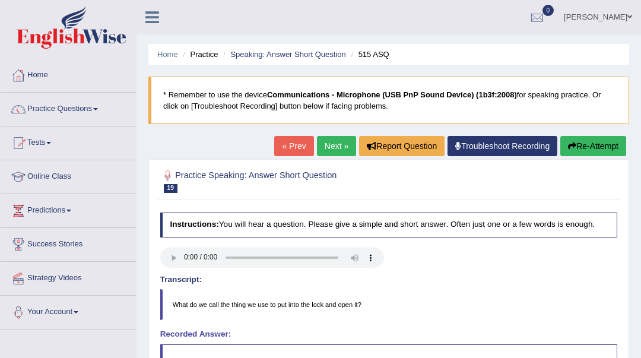
click at [327, 141] on link "Next »" at bounding box center [336, 146] width 39 height 20
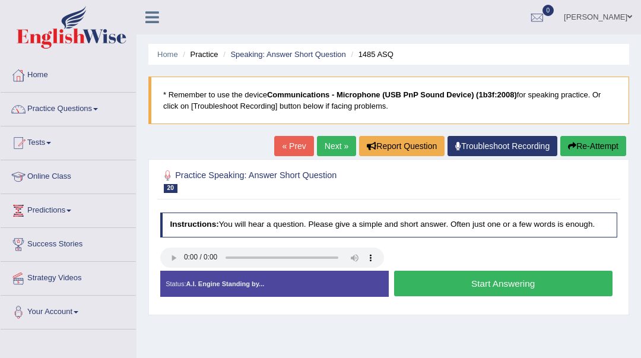
click at [507, 284] on button "Start Answering" at bounding box center [503, 283] width 218 height 26
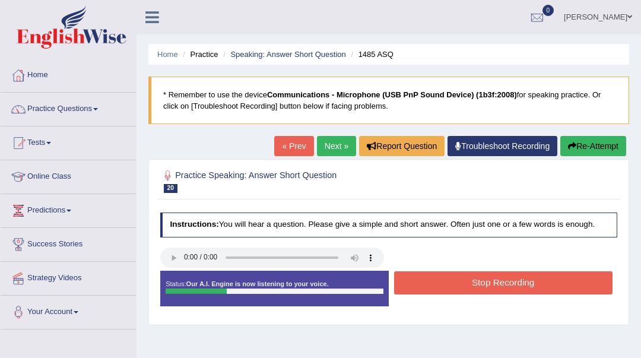
click at [507, 284] on button "Stop Recording" at bounding box center [503, 282] width 218 height 23
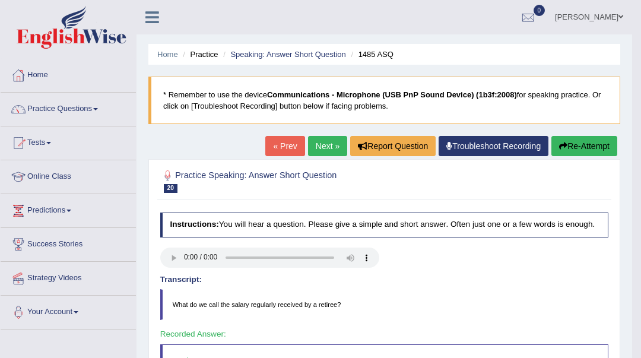
click at [326, 145] on link "Next »" at bounding box center [327, 146] width 39 height 20
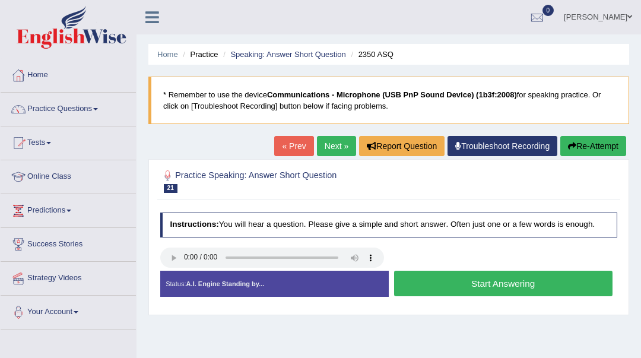
click at [474, 286] on button "Start Answering" at bounding box center [503, 283] width 218 height 26
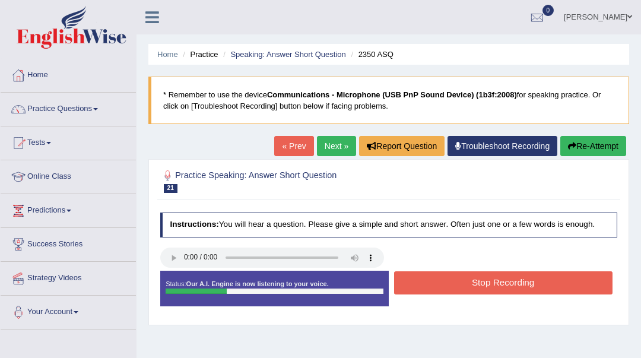
click at [474, 285] on button "Stop Recording" at bounding box center [503, 282] width 218 height 23
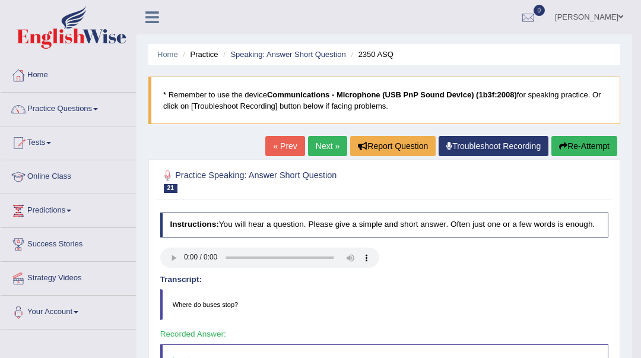
click at [313, 136] on link "Next »" at bounding box center [327, 146] width 39 height 20
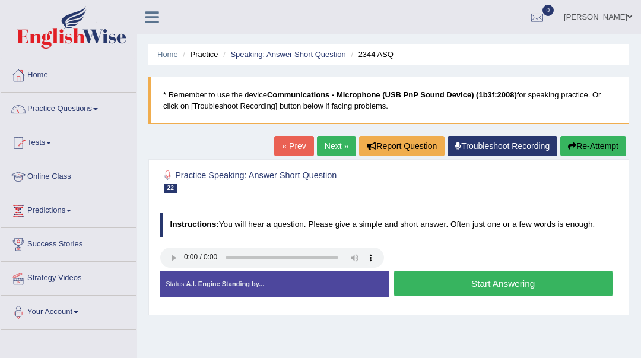
click at [490, 284] on button "Start Answering" at bounding box center [503, 283] width 218 height 26
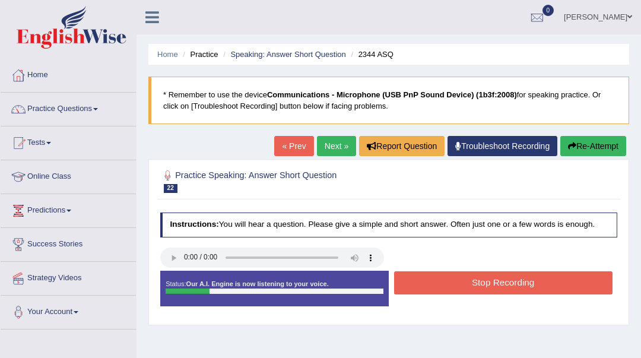
click at [490, 284] on button "Stop Recording" at bounding box center [503, 282] width 218 height 23
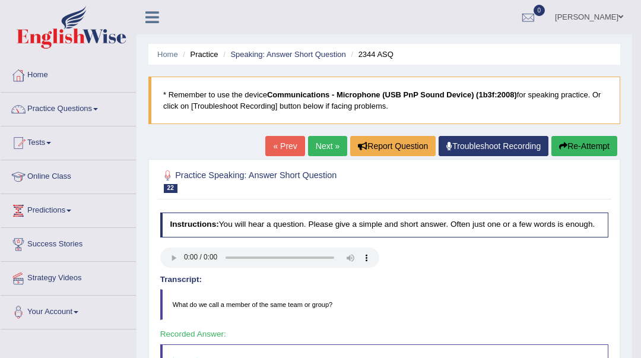
scroll to position [79, 0]
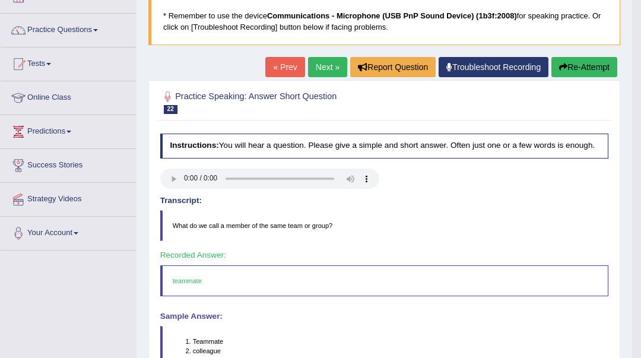
click at [301, 72] on div "« Prev Next » Report Question Troubleshoot Recording Re-Attempt" at bounding box center [442, 68] width 355 height 23
click at [310, 74] on link "Next »" at bounding box center [327, 67] width 39 height 20
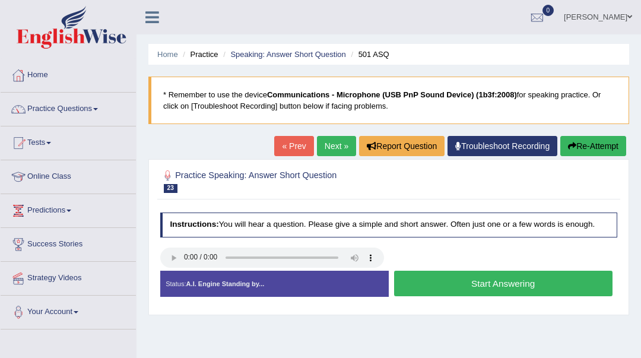
click at [461, 286] on button "Start Answering" at bounding box center [503, 283] width 218 height 26
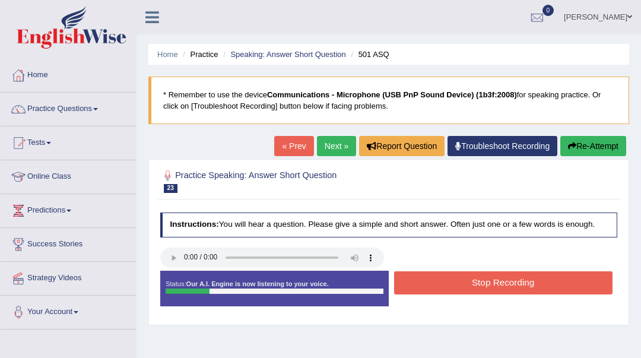
click at [461, 286] on button "Stop Recording" at bounding box center [503, 282] width 218 height 23
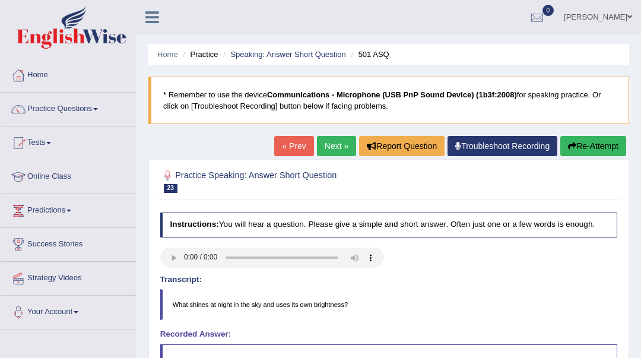
click at [339, 144] on link "Next »" at bounding box center [336, 146] width 39 height 20
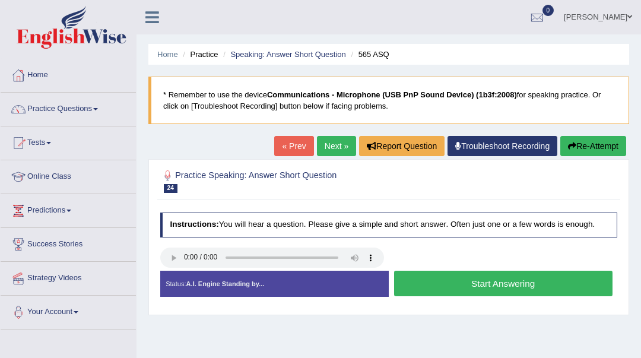
click at [536, 285] on button "Start Answering" at bounding box center [503, 283] width 218 height 26
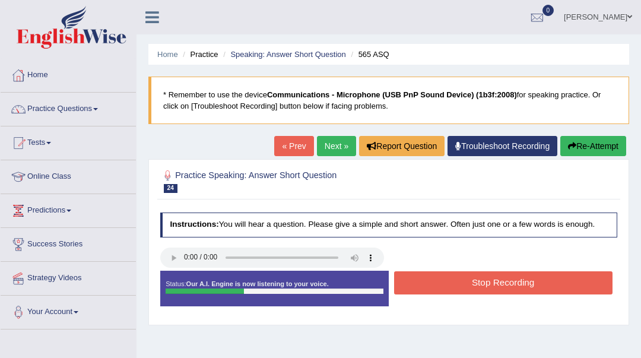
click at [536, 285] on button "Stop Recording" at bounding box center [503, 282] width 218 height 23
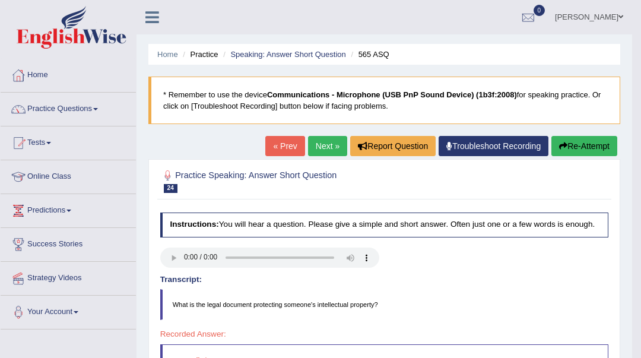
click at [311, 143] on link "Next »" at bounding box center [327, 146] width 39 height 20
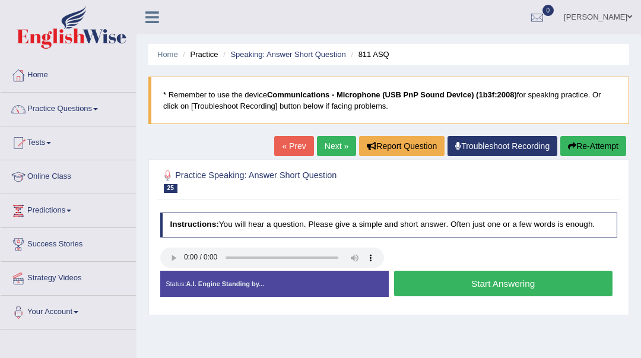
click at [441, 285] on button "Start Answering" at bounding box center [503, 283] width 218 height 26
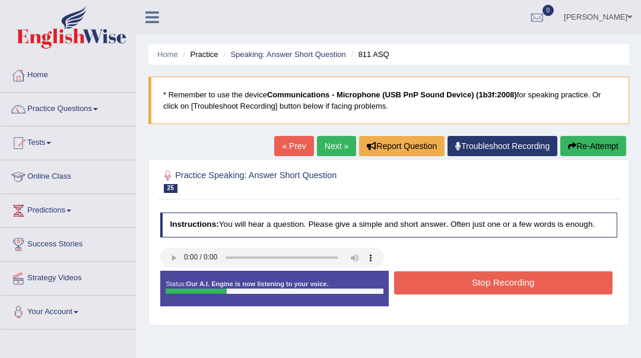
click at [441, 285] on button "Stop Recording" at bounding box center [503, 282] width 218 height 23
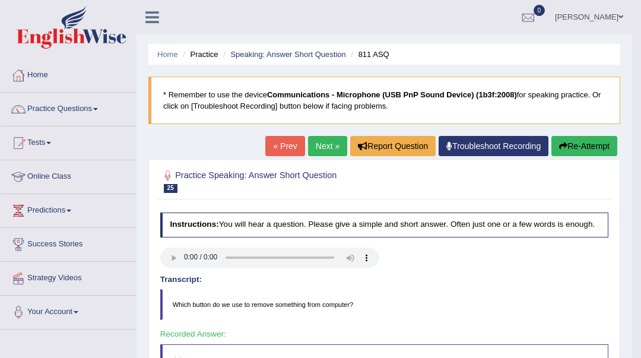
click at [325, 149] on link "Next »" at bounding box center [327, 146] width 39 height 20
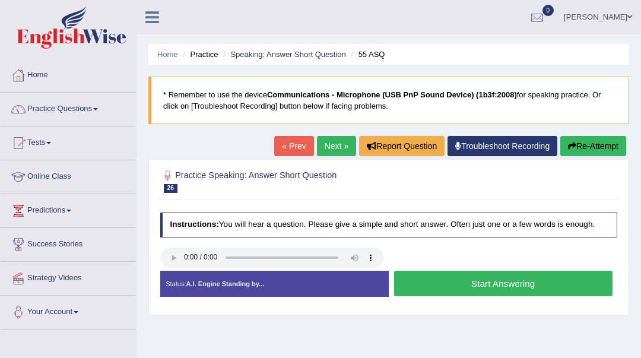
click at [447, 284] on button "Start Answering" at bounding box center [503, 283] width 218 height 26
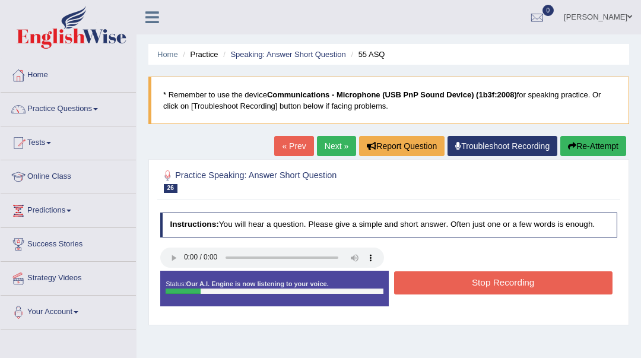
click at [447, 284] on button "Stop Recording" at bounding box center [503, 282] width 218 height 23
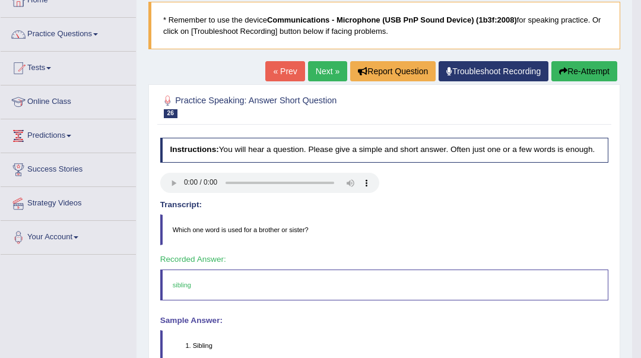
scroll to position [79, 0]
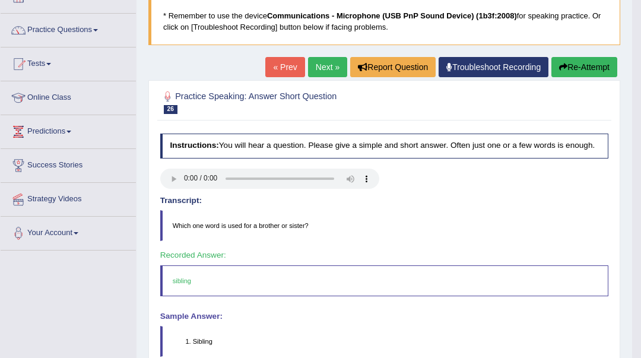
click at [320, 69] on link "Next »" at bounding box center [327, 67] width 39 height 20
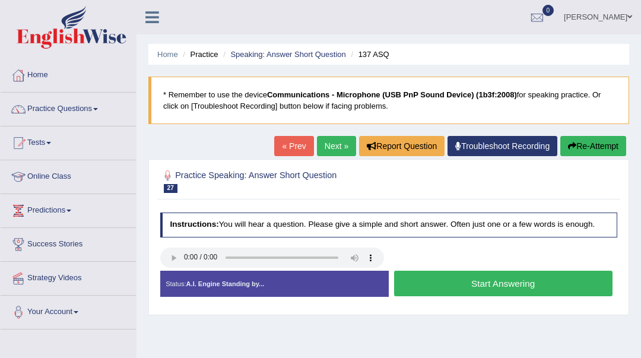
click at [525, 284] on button "Start Answering" at bounding box center [503, 283] width 218 height 26
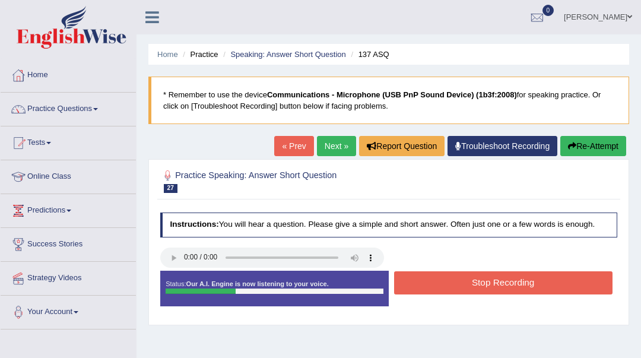
click at [525, 284] on button "Stop Recording" at bounding box center [503, 282] width 218 height 23
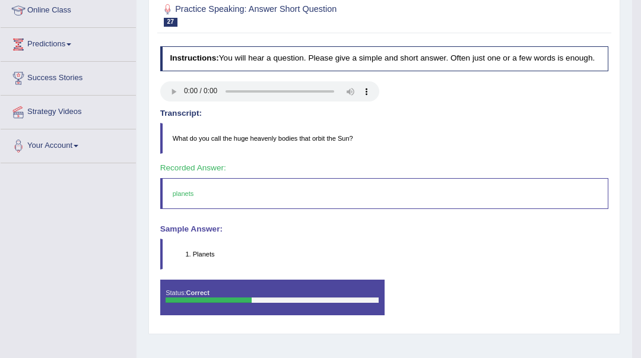
scroll to position [79, 0]
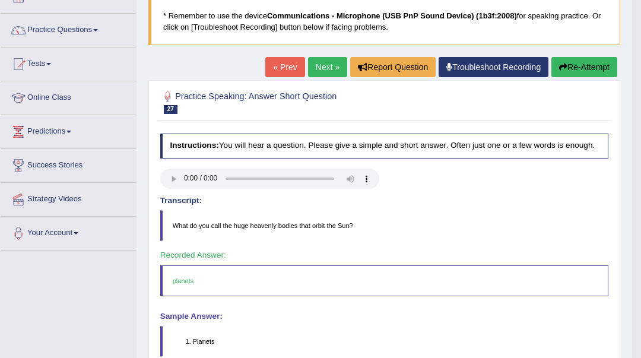
click at [324, 71] on link "Next »" at bounding box center [327, 67] width 39 height 20
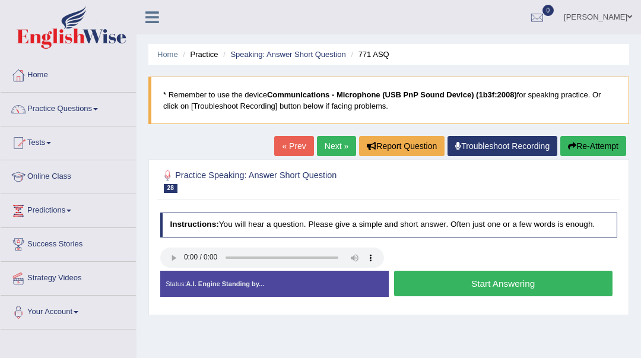
click at [463, 285] on button "Start Answering" at bounding box center [503, 283] width 218 height 26
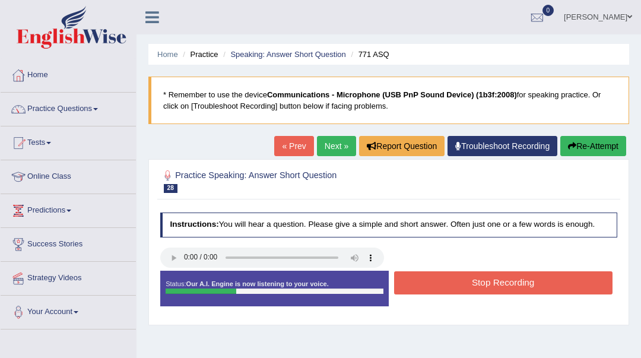
click at [463, 285] on button "Stop Recording" at bounding box center [503, 282] width 218 height 23
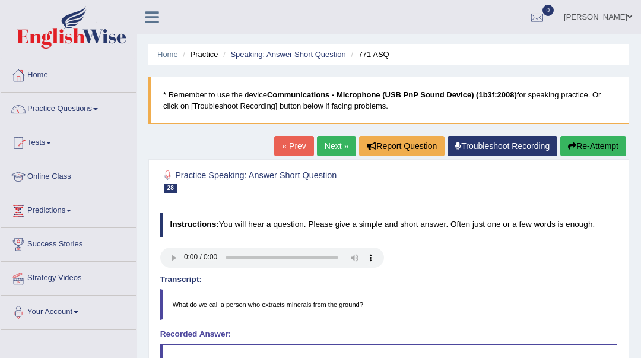
click at [340, 149] on link "Next »" at bounding box center [336, 146] width 39 height 20
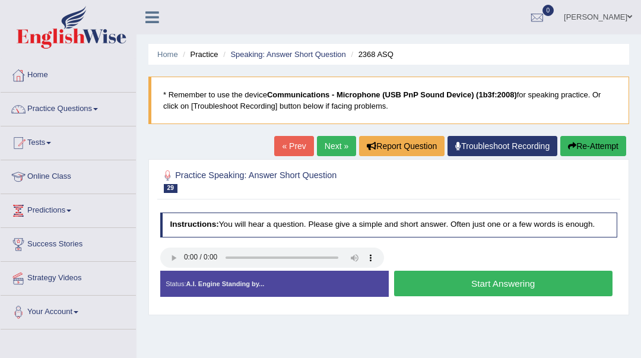
click at [466, 286] on button "Start Answering" at bounding box center [503, 283] width 218 height 26
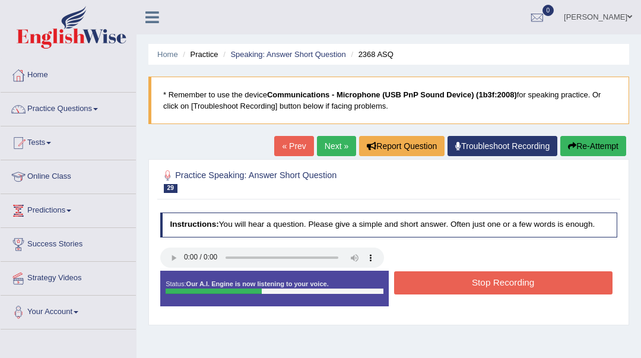
click at [466, 286] on button "Stop Recording" at bounding box center [503, 282] width 218 height 23
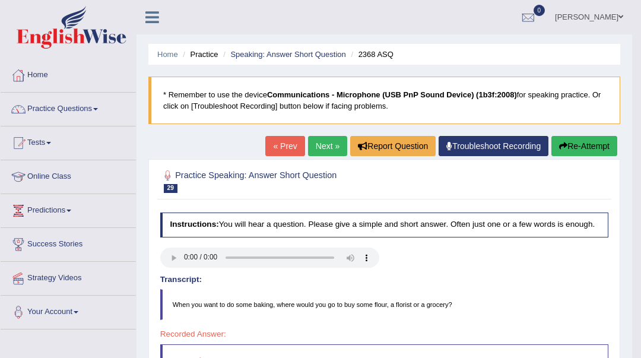
click at [571, 144] on button "Re-Attempt" at bounding box center [584, 146] width 66 height 20
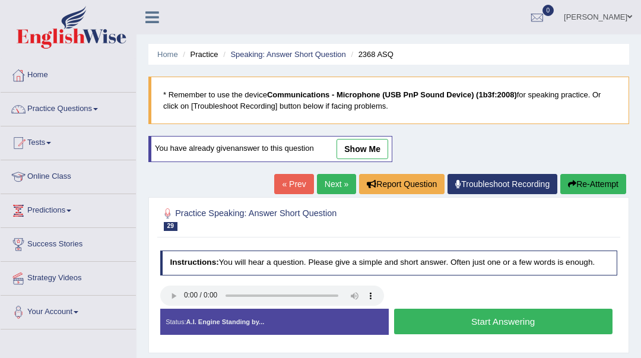
click at [467, 318] on button "Start Answering" at bounding box center [503, 321] width 218 height 26
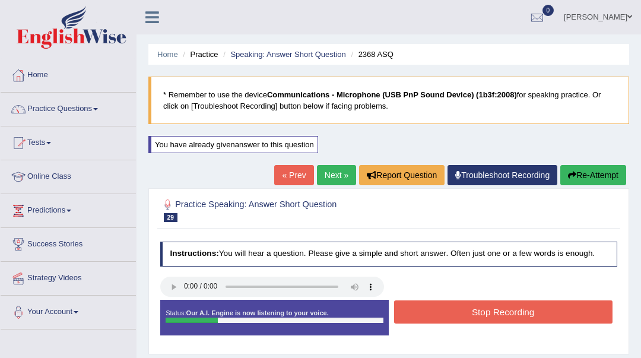
click at [467, 318] on button "Stop Recording" at bounding box center [503, 311] width 218 height 23
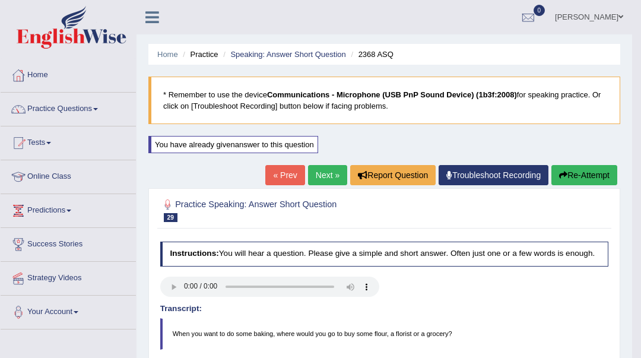
click at [324, 171] on link "Next »" at bounding box center [327, 175] width 39 height 20
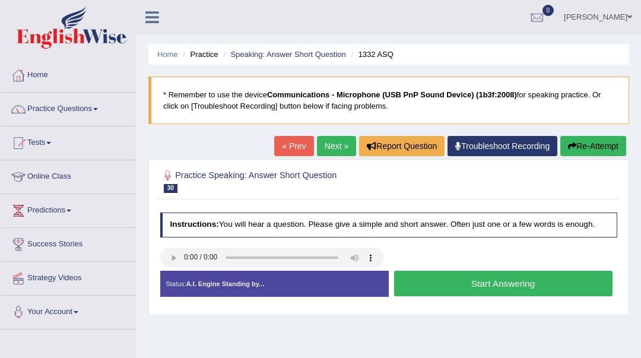
click at [479, 278] on button "Start Answering" at bounding box center [503, 283] width 218 height 26
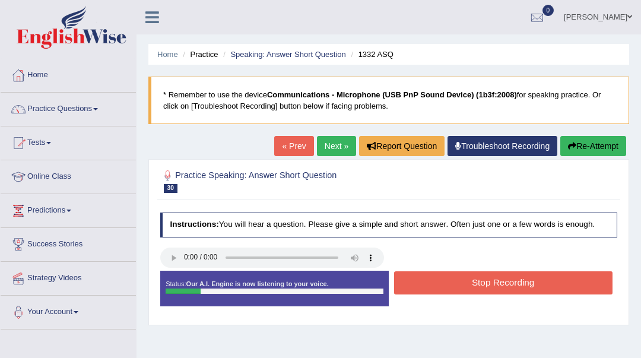
click at [479, 279] on button "Stop Recording" at bounding box center [503, 282] width 218 height 23
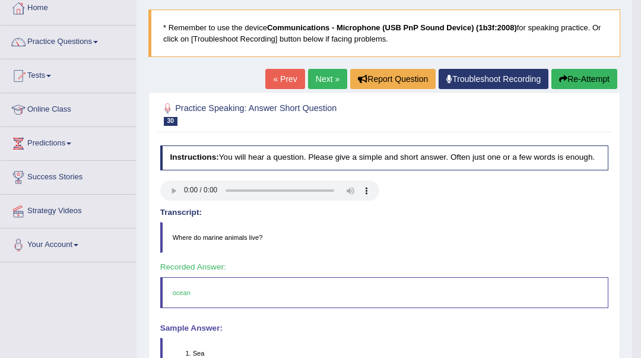
scroll to position [79, 0]
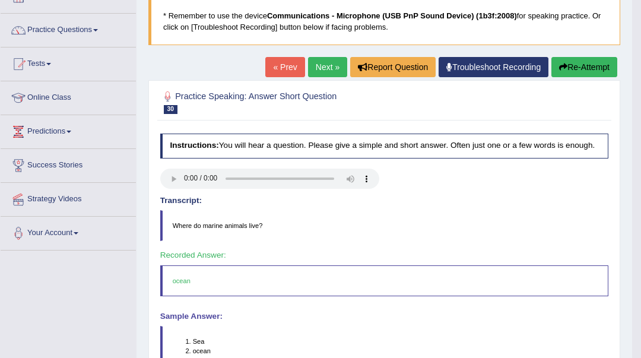
click at [324, 68] on link "Next »" at bounding box center [327, 67] width 39 height 20
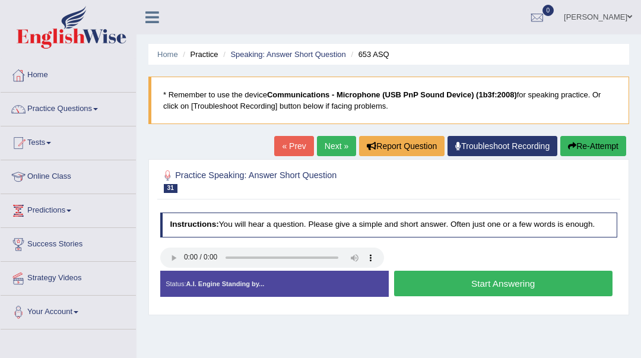
click at [460, 281] on button "Start Answering" at bounding box center [503, 283] width 218 height 26
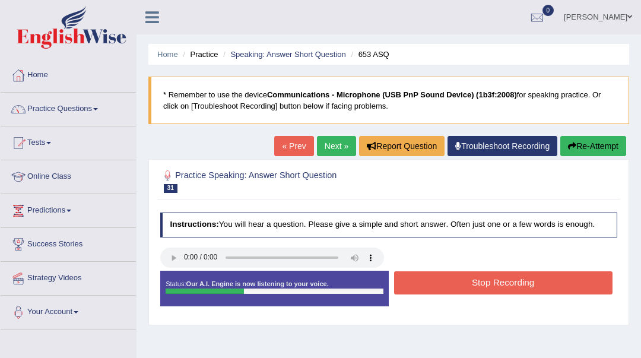
click at [460, 281] on button "Stop Recording" at bounding box center [503, 282] width 218 height 23
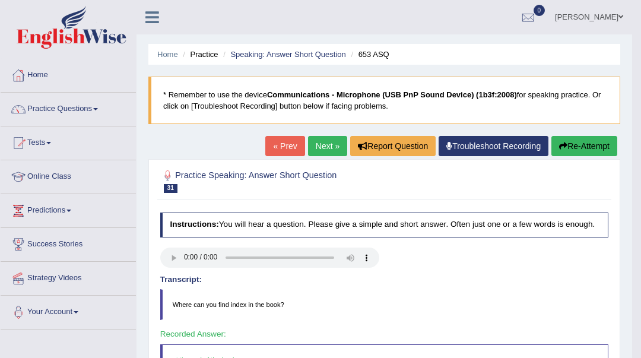
click at [313, 149] on link "Next »" at bounding box center [327, 146] width 39 height 20
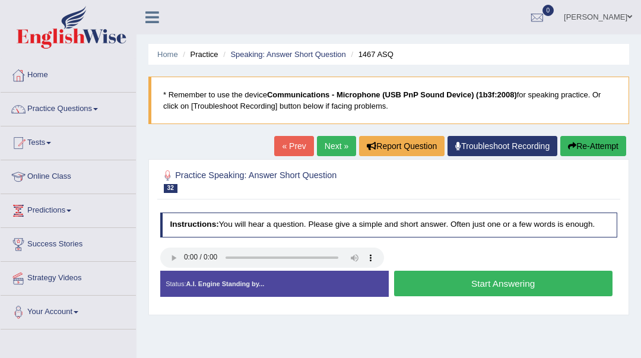
click at [445, 288] on button "Start Answering" at bounding box center [503, 283] width 218 height 26
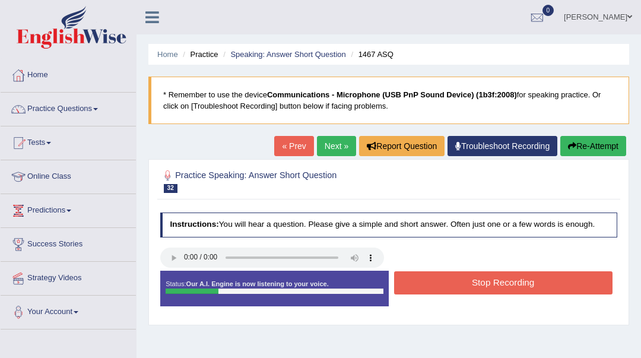
click at [444, 288] on button "Stop Recording" at bounding box center [503, 282] width 218 height 23
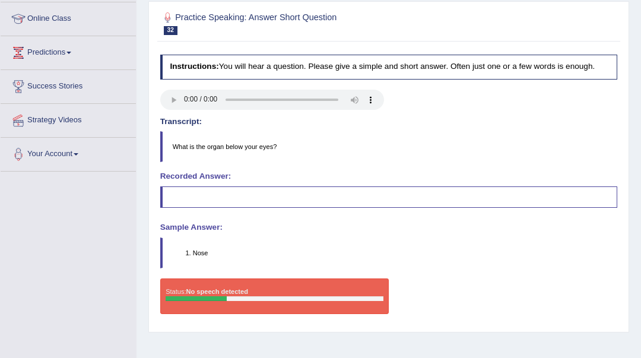
scroll to position [79, 0]
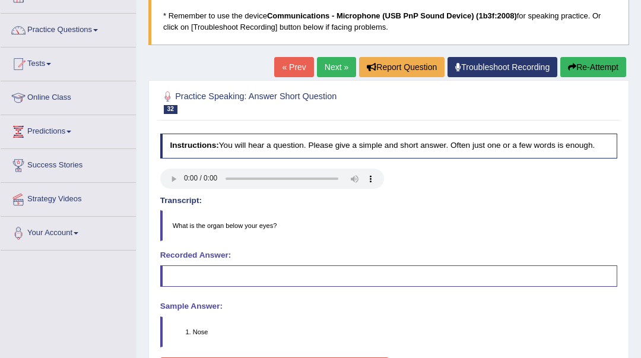
click at [584, 67] on button "Re-Attempt" at bounding box center [593, 67] width 66 height 20
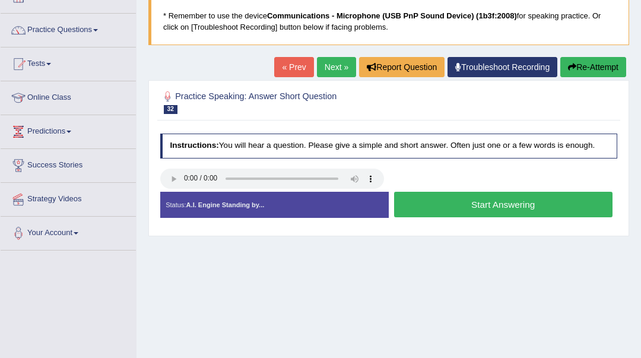
click at [541, 203] on button "Start Answering" at bounding box center [503, 205] width 218 height 26
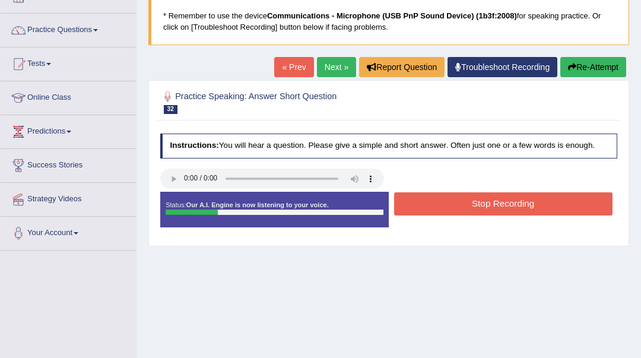
click at [541, 203] on button "Stop Recording" at bounding box center [503, 203] width 218 height 23
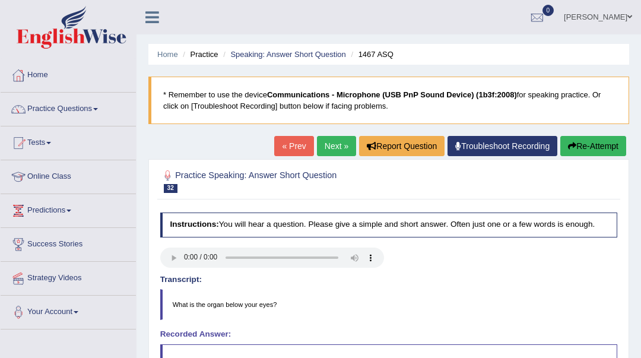
click at [342, 142] on link "Next »" at bounding box center [336, 146] width 39 height 20
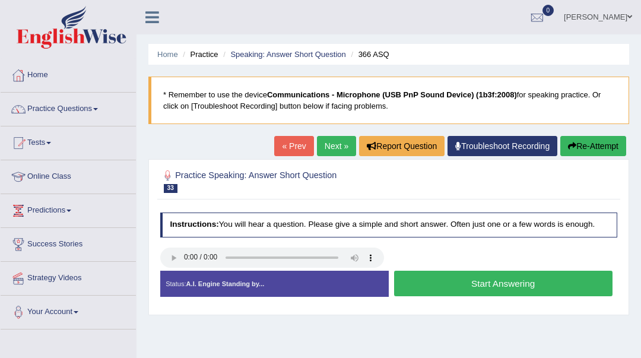
click at [513, 290] on button "Start Answering" at bounding box center [503, 283] width 218 height 26
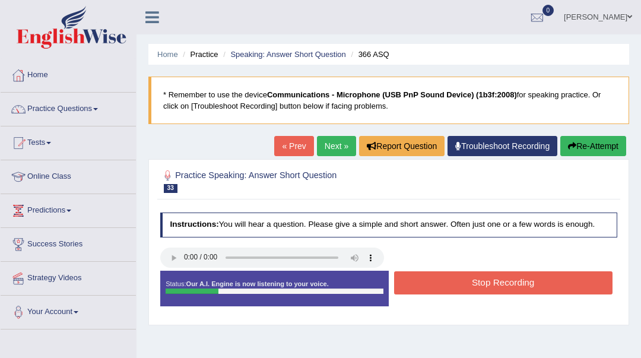
click at [513, 290] on button "Stop Recording" at bounding box center [503, 282] width 218 height 23
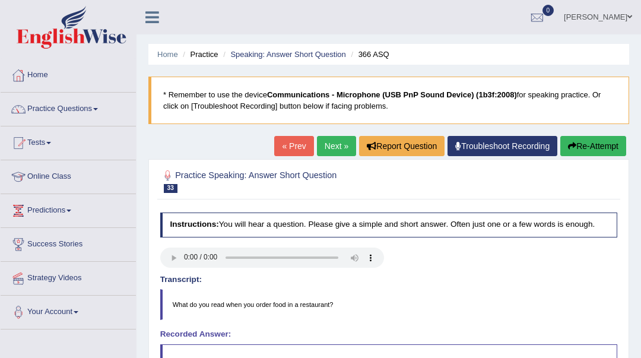
click at [336, 151] on link "Next »" at bounding box center [336, 146] width 39 height 20
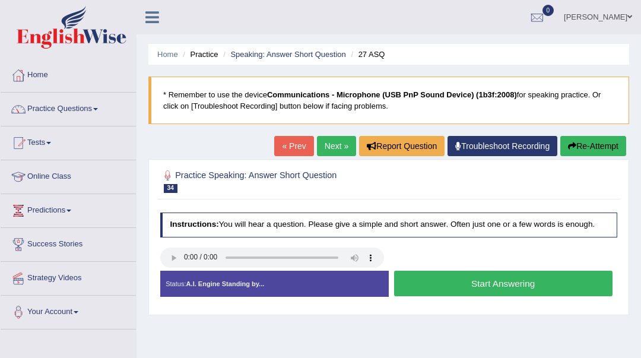
click at [449, 288] on button "Start Answering" at bounding box center [503, 283] width 218 height 26
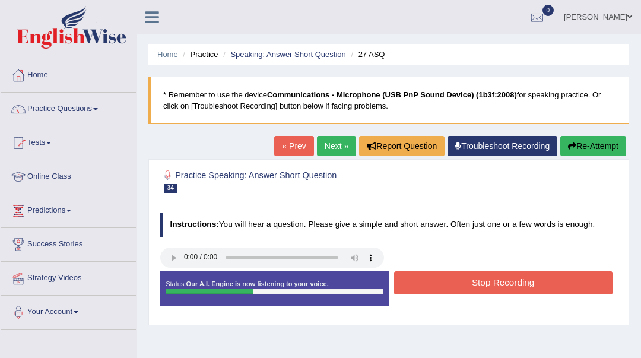
click at [449, 288] on button "Stop Recording" at bounding box center [503, 282] width 218 height 23
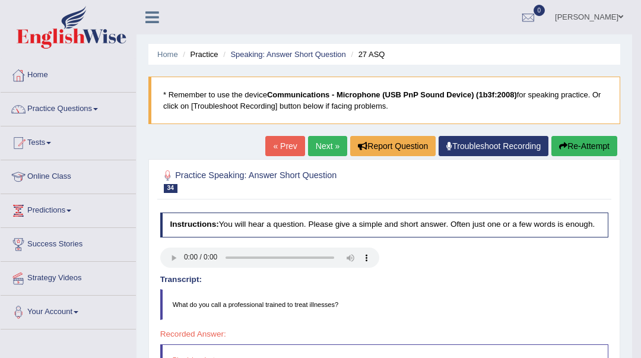
click at [320, 141] on link "Next »" at bounding box center [327, 146] width 39 height 20
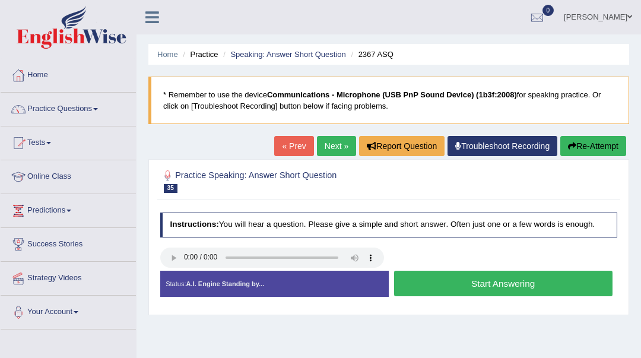
click at [524, 289] on button "Start Answering" at bounding box center [503, 283] width 218 height 26
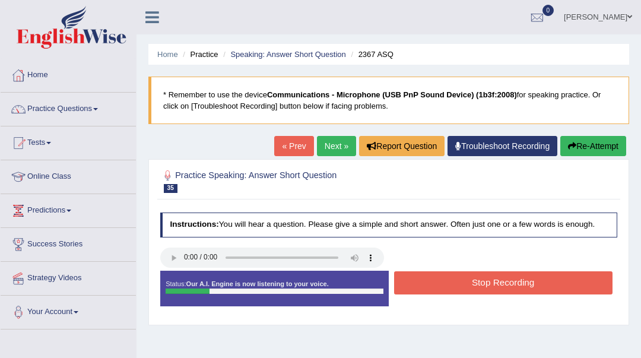
click at [524, 289] on button "Stop Recording" at bounding box center [503, 282] width 218 height 23
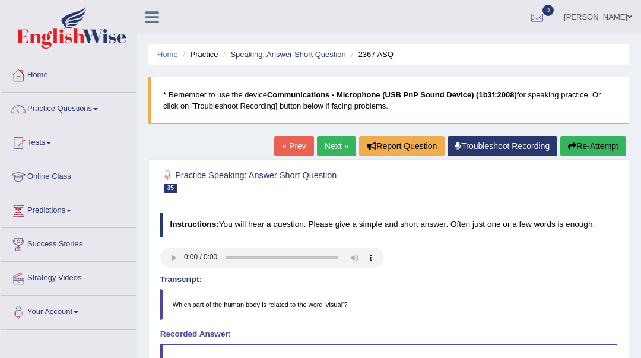
click at [340, 148] on link "Next »" at bounding box center [336, 146] width 39 height 20
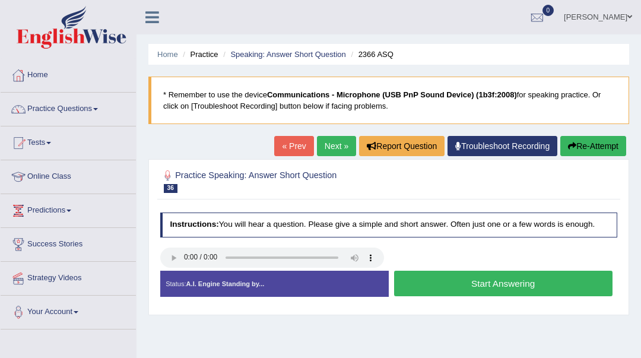
click at [461, 285] on button "Start Answering" at bounding box center [503, 283] width 218 height 26
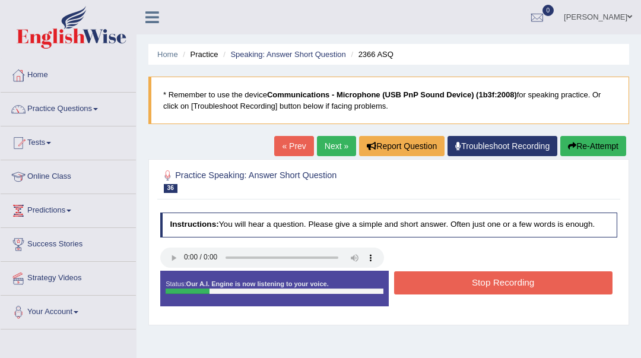
click at [461, 285] on button "Stop Recording" at bounding box center [503, 282] width 218 height 23
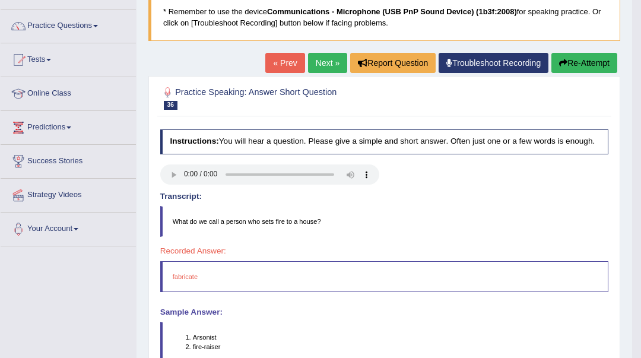
scroll to position [79, 0]
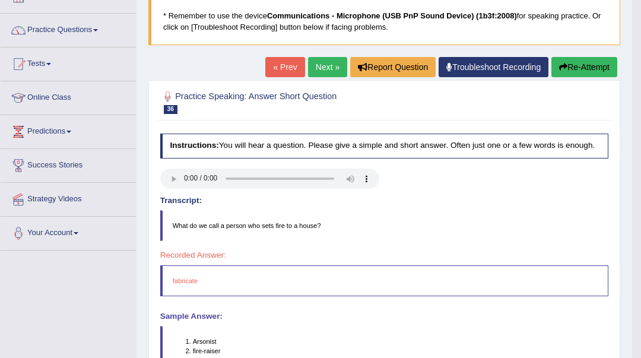
click at [308, 70] on link "Next »" at bounding box center [327, 67] width 39 height 20
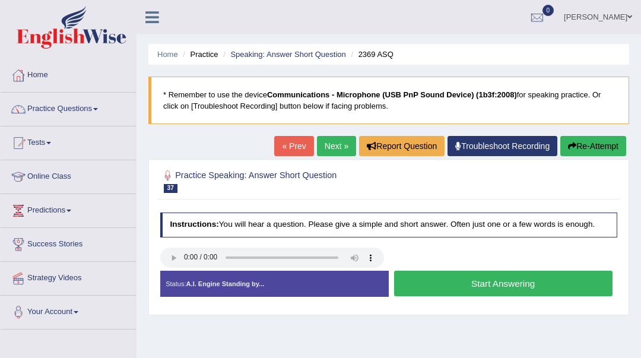
click at [486, 282] on button "Start Answering" at bounding box center [503, 283] width 218 height 26
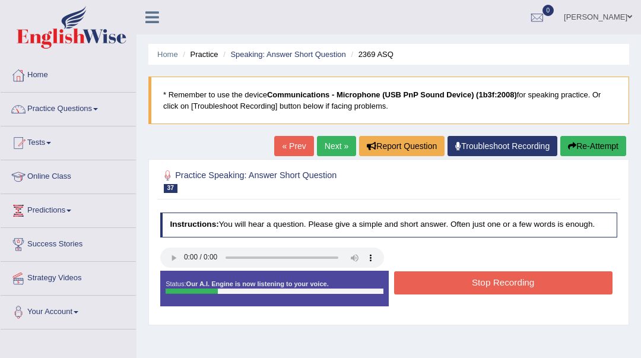
click at [486, 282] on button "Stop Recording" at bounding box center [503, 282] width 218 height 23
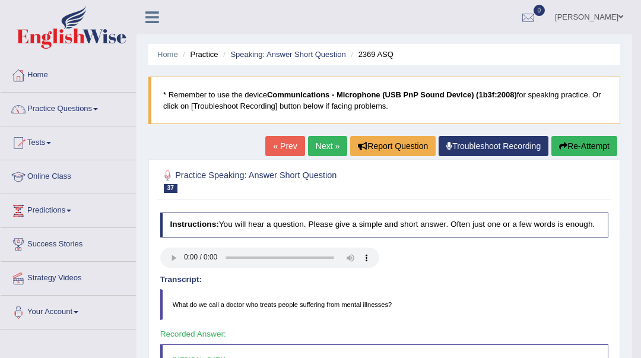
click at [315, 151] on link "Next »" at bounding box center [327, 146] width 39 height 20
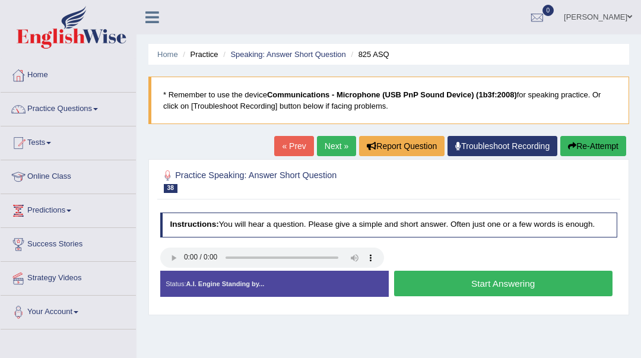
click at [457, 275] on button "Start Answering" at bounding box center [503, 283] width 218 height 26
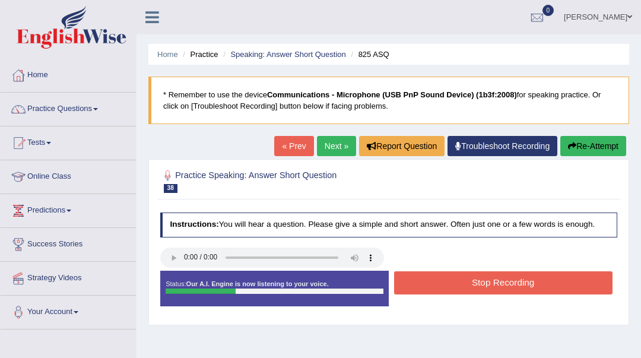
click at [462, 280] on button "Stop Recording" at bounding box center [503, 282] width 218 height 23
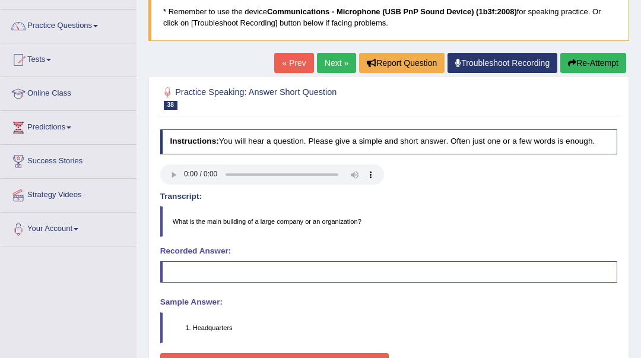
scroll to position [79, 0]
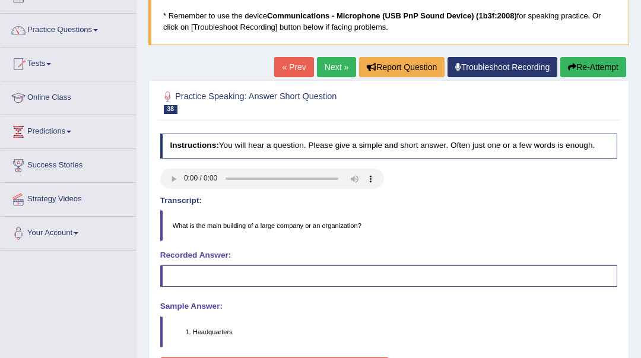
click at [321, 64] on link "Next »" at bounding box center [336, 67] width 39 height 20
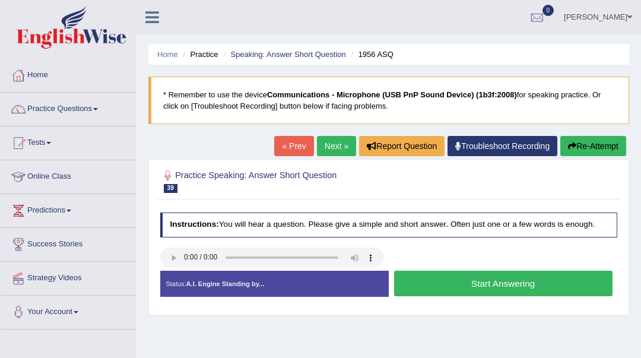
click at [515, 289] on button "Start Answering" at bounding box center [503, 283] width 218 height 26
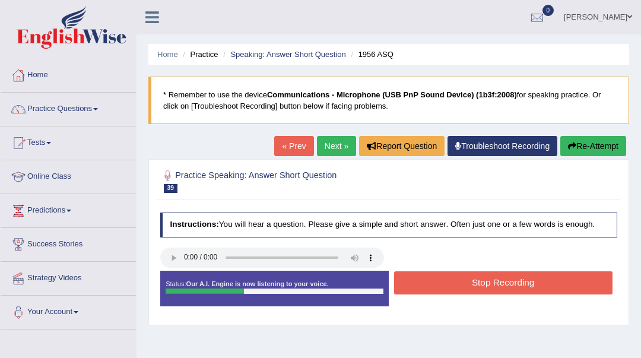
click at [515, 289] on button "Stop Recording" at bounding box center [503, 282] width 218 height 23
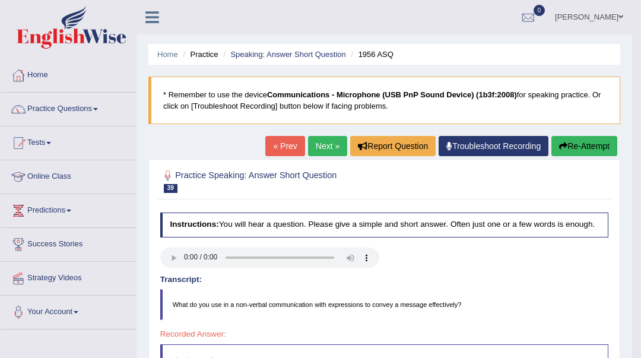
click at [327, 142] on link "Next »" at bounding box center [327, 146] width 39 height 20
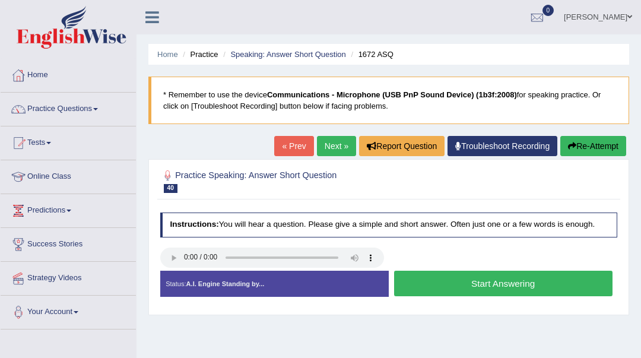
click at [443, 284] on button "Start Answering" at bounding box center [503, 283] width 218 height 26
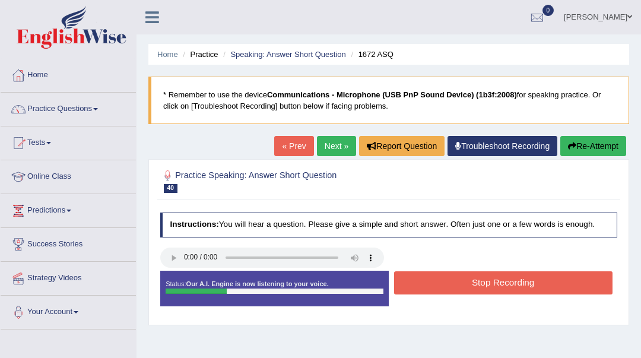
click at [443, 284] on button "Stop Recording" at bounding box center [503, 282] width 218 height 23
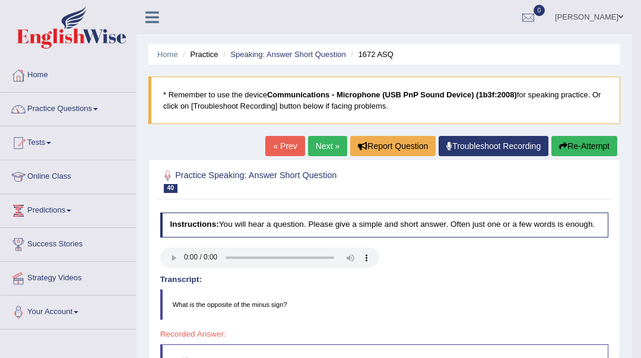
click at [320, 147] on link "Next »" at bounding box center [327, 146] width 39 height 20
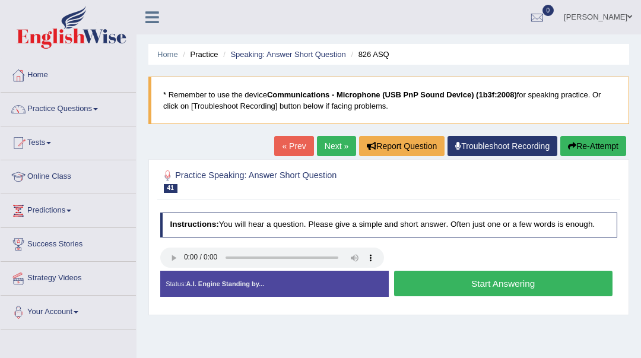
click at [445, 279] on button "Start Answering" at bounding box center [503, 283] width 218 height 26
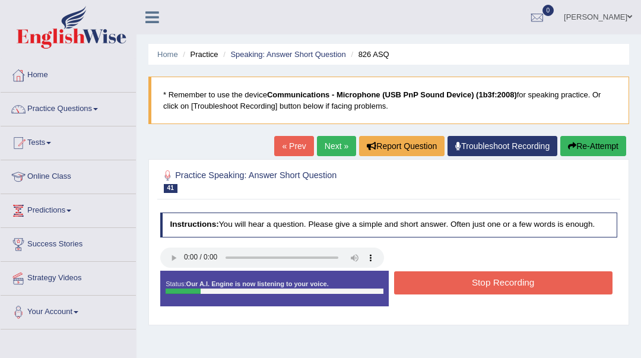
click at [445, 279] on button "Stop Recording" at bounding box center [503, 282] width 218 height 23
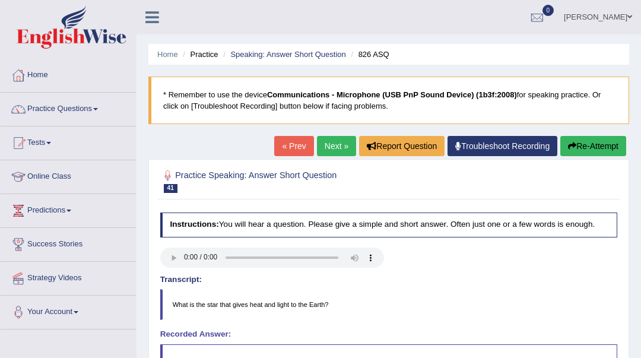
click at [340, 150] on link "Next »" at bounding box center [336, 146] width 39 height 20
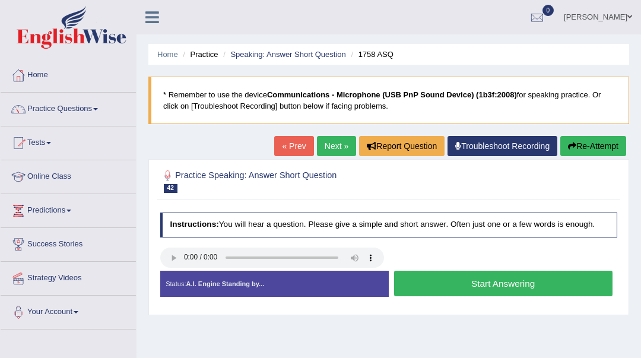
click at [491, 288] on button "Start Answering" at bounding box center [503, 283] width 218 height 26
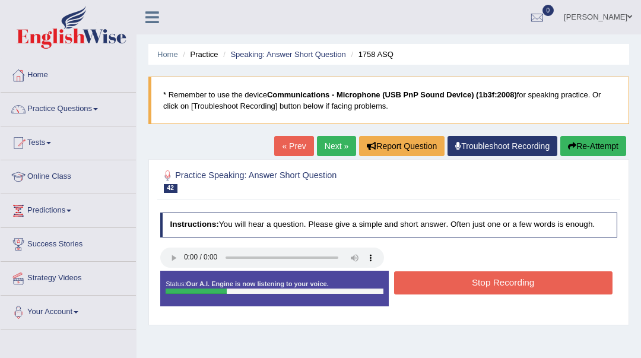
click at [491, 288] on button "Stop Recording" at bounding box center [503, 282] width 218 height 23
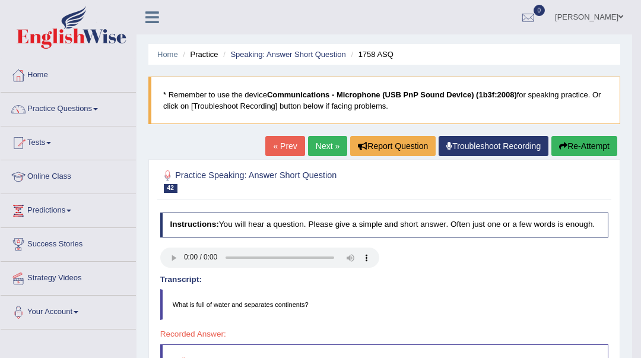
click at [310, 144] on link "Next »" at bounding box center [327, 146] width 39 height 20
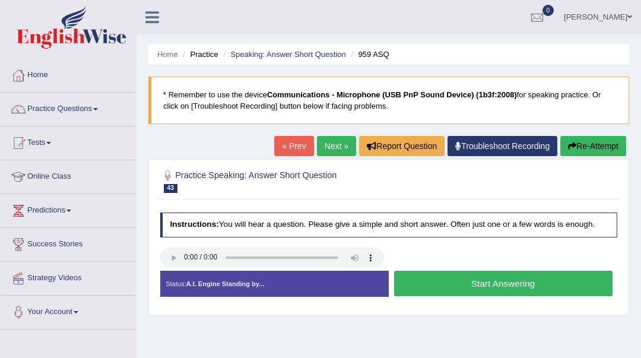
click at [291, 149] on link "« Prev" at bounding box center [293, 146] width 39 height 20
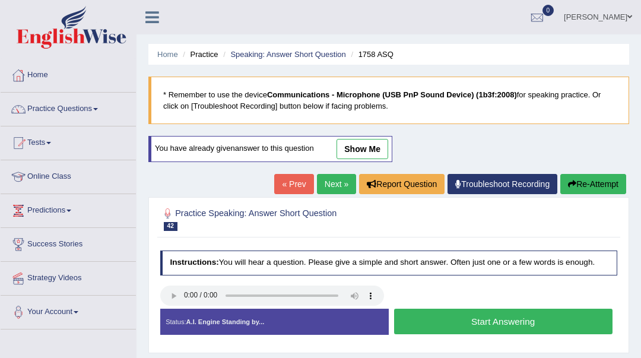
click at [480, 316] on button "Start Answering" at bounding box center [503, 321] width 218 height 26
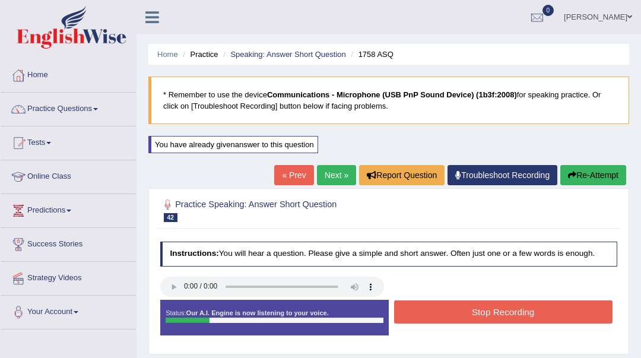
click at [480, 316] on button "Stop Recording" at bounding box center [503, 311] width 218 height 23
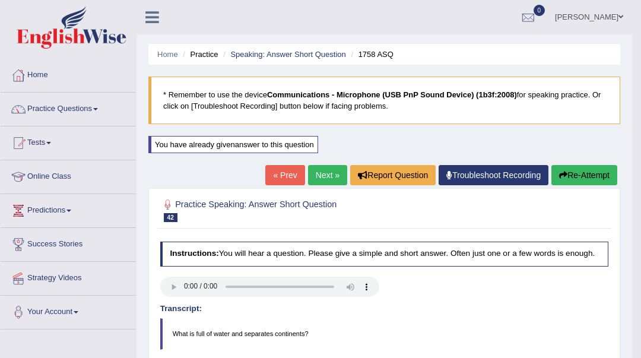
click at [331, 171] on link "Next »" at bounding box center [327, 175] width 39 height 20
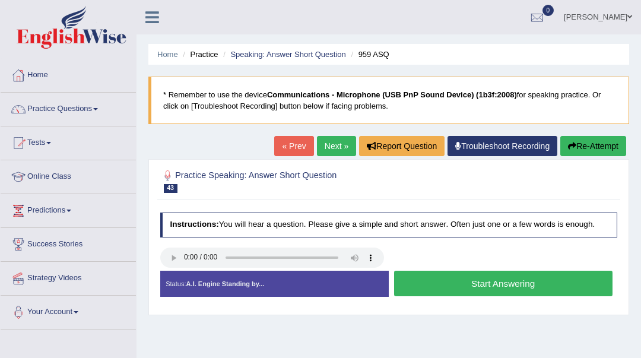
click at [550, 285] on button "Start Answering" at bounding box center [503, 283] width 218 height 26
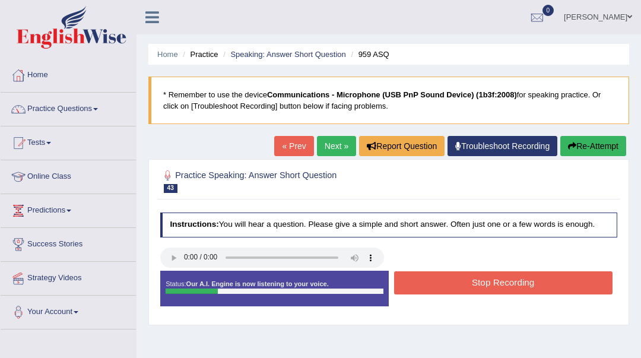
click at [550, 285] on button "Stop Recording" at bounding box center [503, 282] width 218 height 23
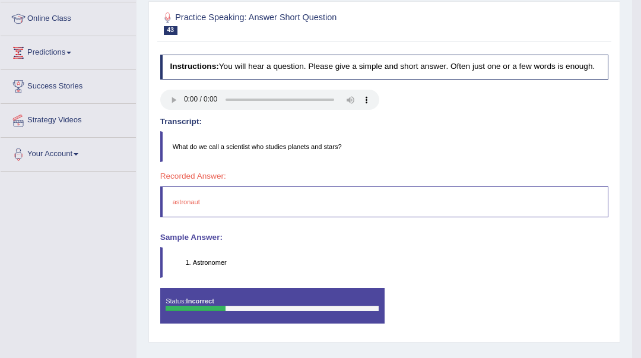
scroll to position [79, 0]
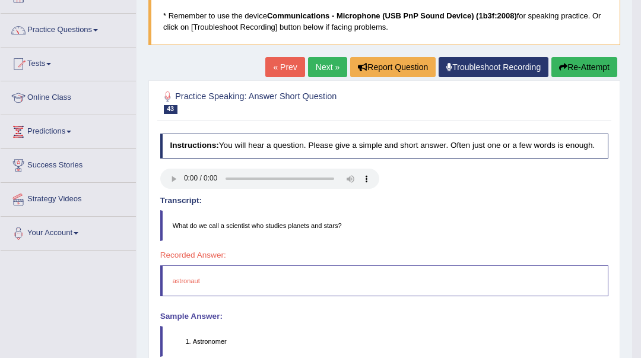
click at [325, 61] on link "Next »" at bounding box center [327, 67] width 39 height 20
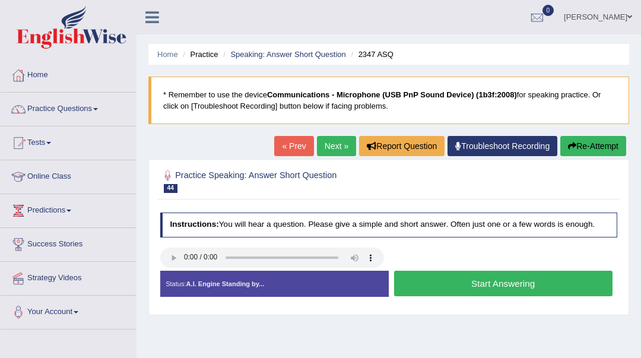
click at [522, 284] on button "Start Answering" at bounding box center [503, 283] width 218 height 26
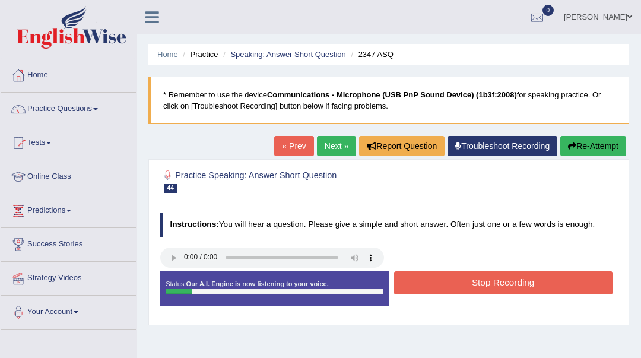
click at [522, 284] on button "Stop Recording" at bounding box center [503, 282] width 218 height 23
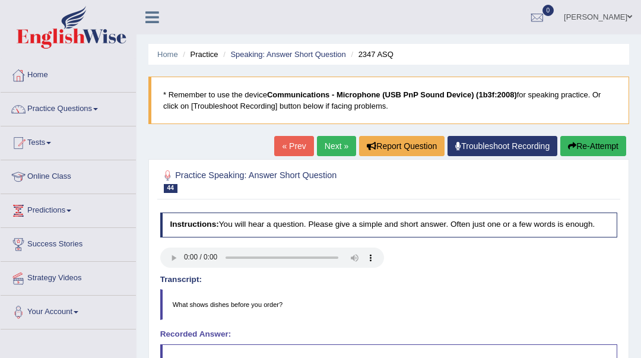
click at [329, 147] on link "Next »" at bounding box center [336, 146] width 39 height 20
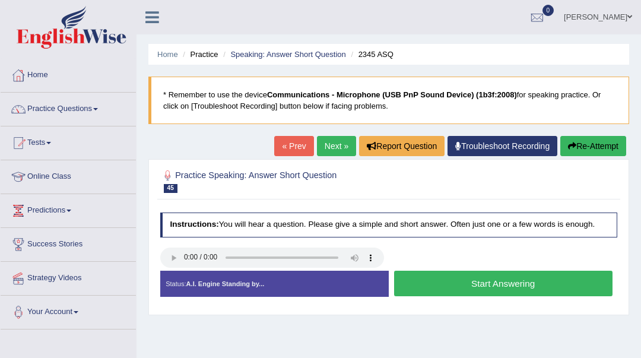
click at [479, 282] on button "Start Answering" at bounding box center [503, 283] width 218 height 26
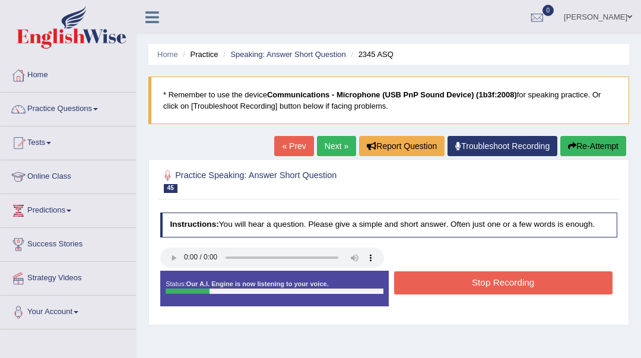
click at [479, 282] on button "Stop Recording" at bounding box center [503, 282] width 218 height 23
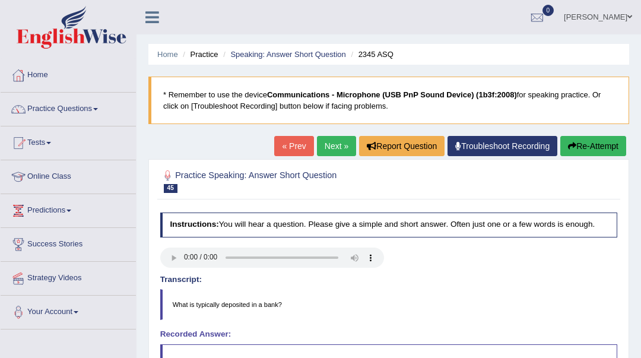
click at [336, 152] on link "Next »" at bounding box center [336, 146] width 39 height 20
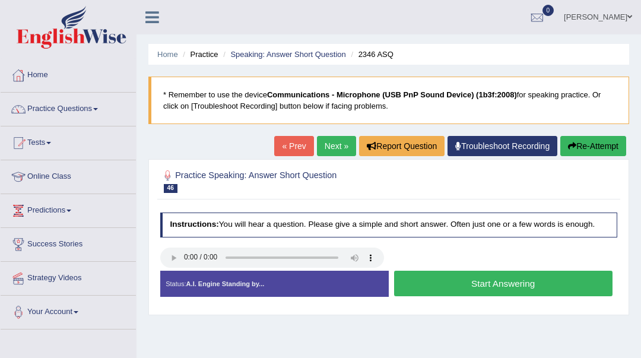
click at [509, 290] on button "Start Answering" at bounding box center [503, 283] width 218 height 26
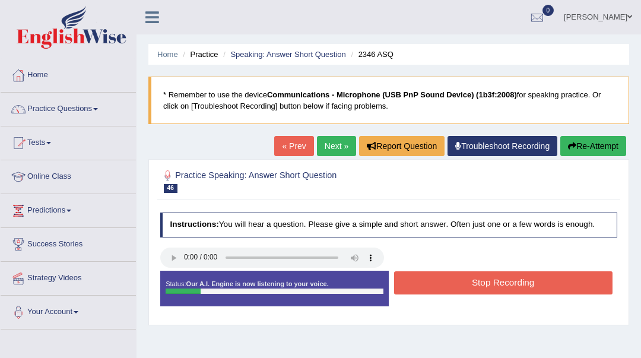
click at [509, 289] on button "Stop Recording" at bounding box center [503, 282] width 218 height 23
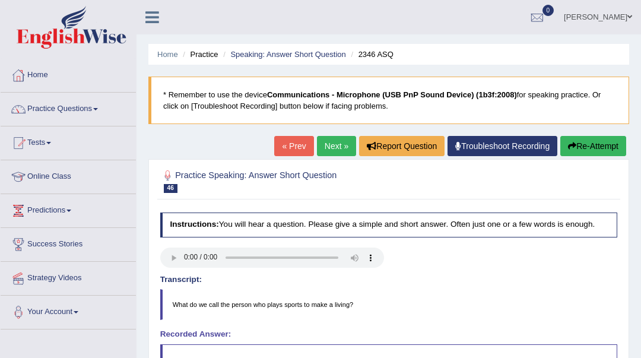
click at [344, 143] on link "Next »" at bounding box center [336, 146] width 39 height 20
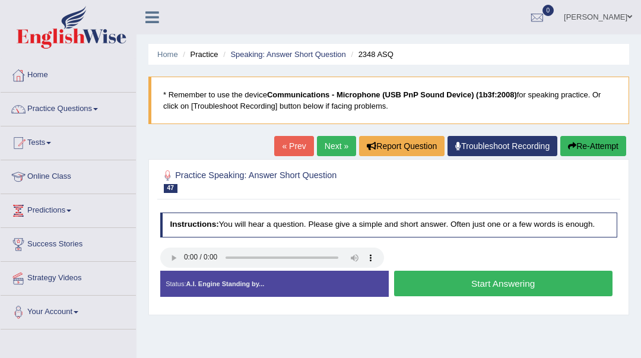
click at [479, 281] on button "Start Answering" at bounding box center [503, 283] width 218 height 26
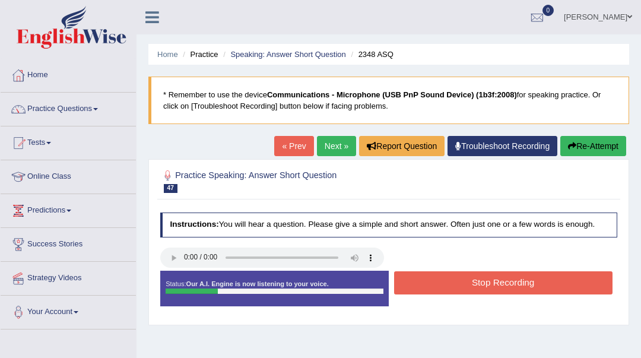
click at [479, 281] on button "Stop Recording" at bounding box center [503, 282] width 218 height 23
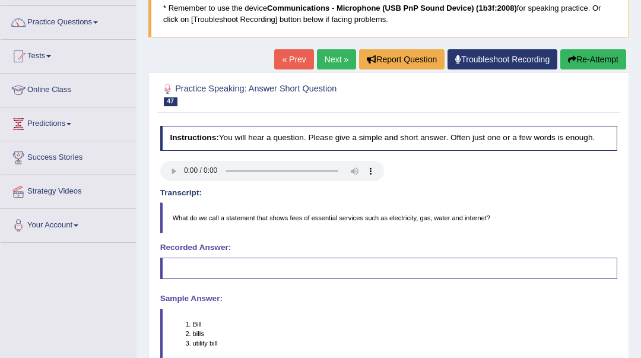
scroll to position [79, 0]
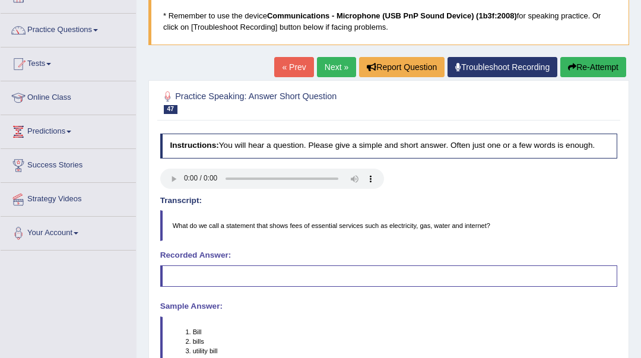
click at [342, 63] on link "Next »" at bounding box center [336, 67] width 39 height 20
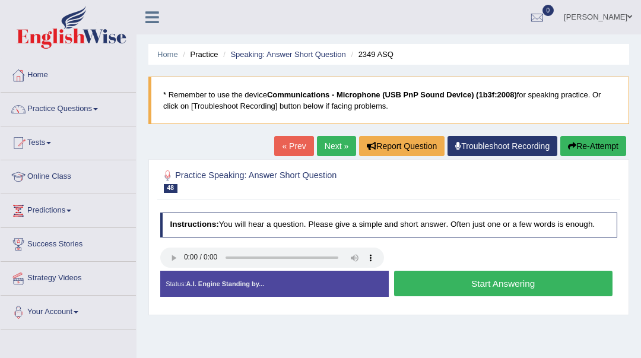
click at [429, 283] on button "Start Answering" at bounding box center [503, 283] width 218 height 26
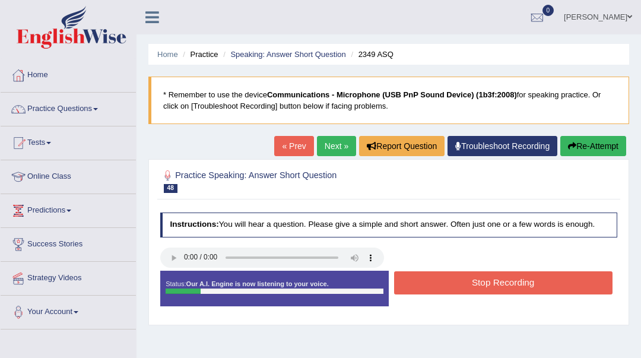
click at [429, 283] on button "Stop Recording" at bounding box center [503, 282] width 218 height 23
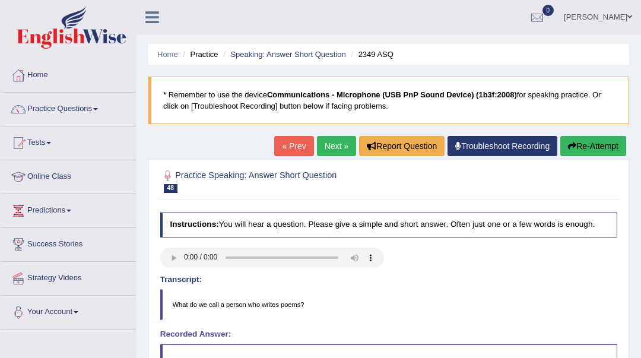
click at [331, 135] on div "Home Practice Speaking: Answer Short Question 2349 ASQ * Remember to use the de…" at bounding box center [388, 296] width 504 height 593
click at [340, 144] on link "Next »" at bounding box center [336, 146] width 39 height 20
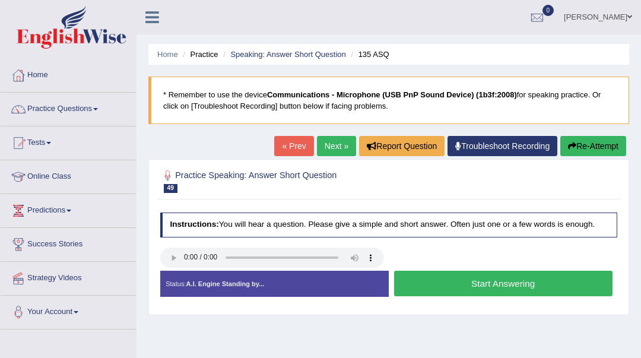
click at [422, 286] on button "Start Answering" at bounding box center [503, 283] width 218 height 26
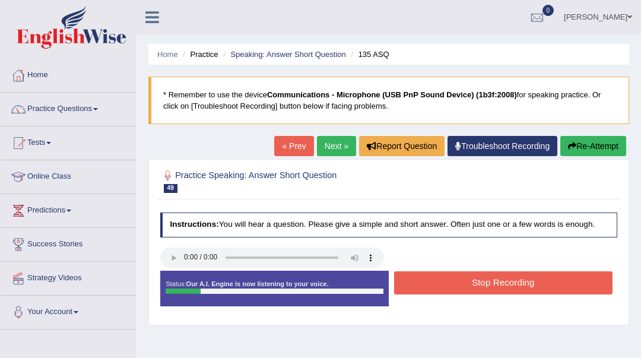
click at [422, 286] on button "Stop Recording" at bounding box center [503, 282] width 218 height 23
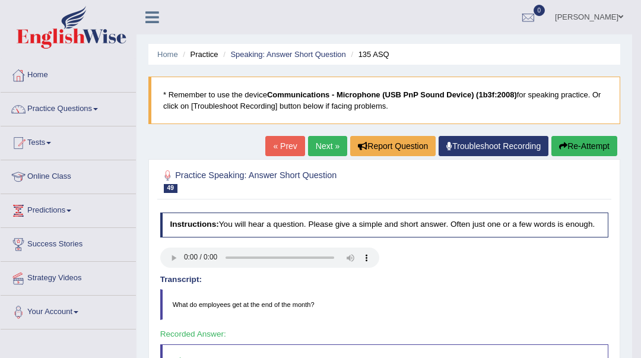
click at [326, 148] on link "Next »" at bounding box center [327, 146] width 39 height 20
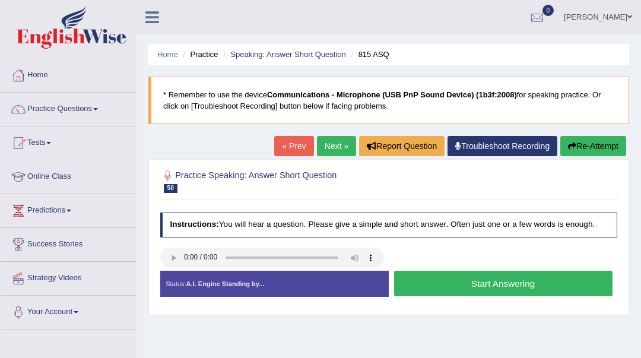
click at [449, 283] on button "Start Answering" at bounding box center [503, 283] width 218 height 26
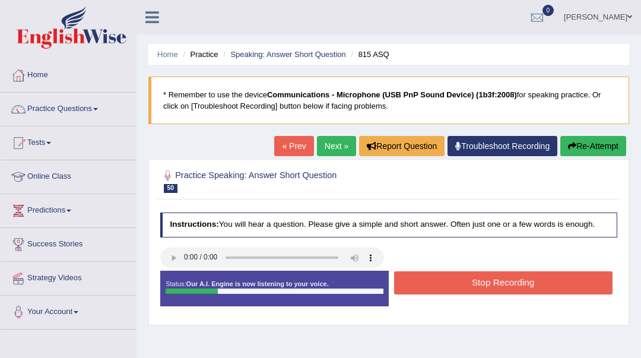
click at [449, 283] on button "Stop Recording" at bounding box center [503, 282] width 218 height 23
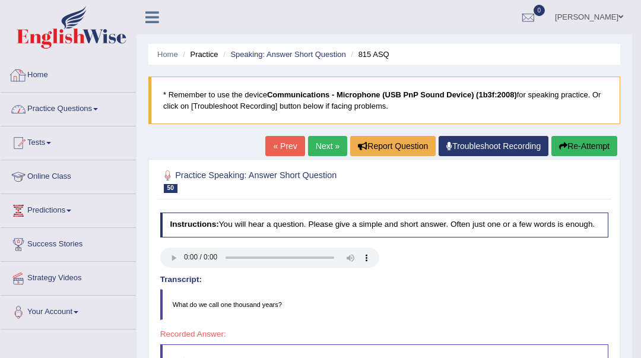
click at [100, 112] on link "Practice Questions" at bounding box center [68, 108] width 135 height 30
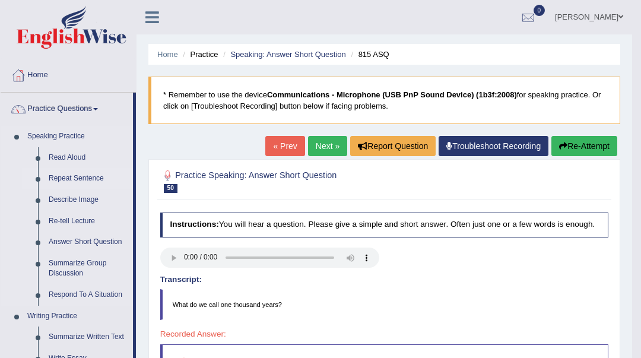
click at [97, 180] on link "Repeat Sentence" at bounding box center [88, 178] width 90 height 21
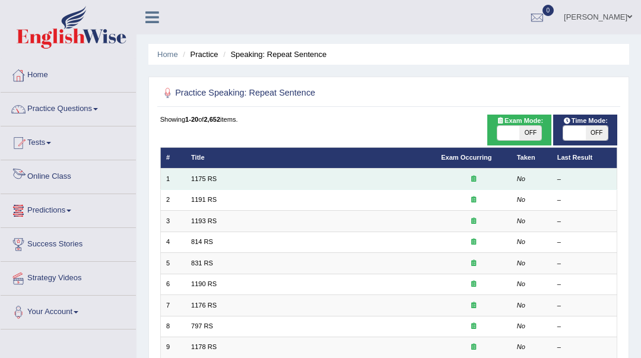
click at [193, 183] on td "1175 RS" at bounding box center [311, 178] width 250 height 21
click at [209, 179] on link "1175 RS" at bounding box center [204, 178] width 26 height 7
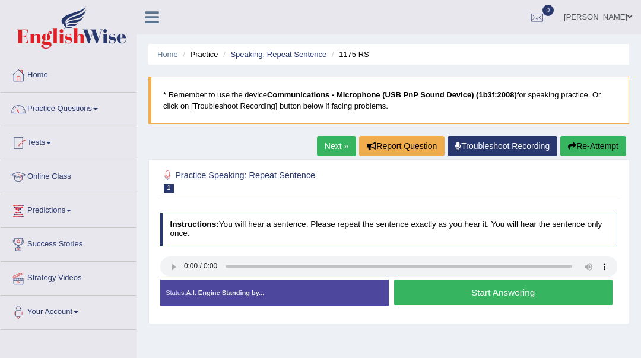
click at [472, 295] on button "Start Answering" at bounding box center [503, 292] width 218 height 26
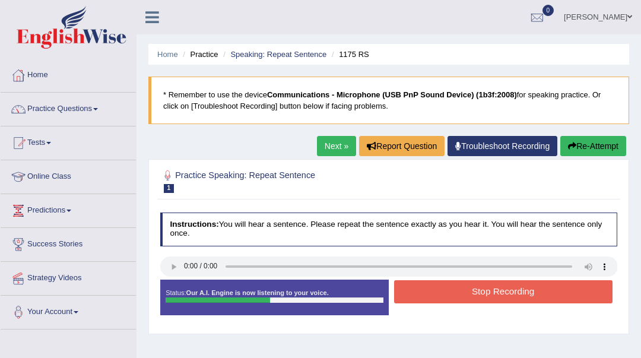
click at [472, 295] on button "Stop Recording" at bounding box center [503, 291] width 218 height 23
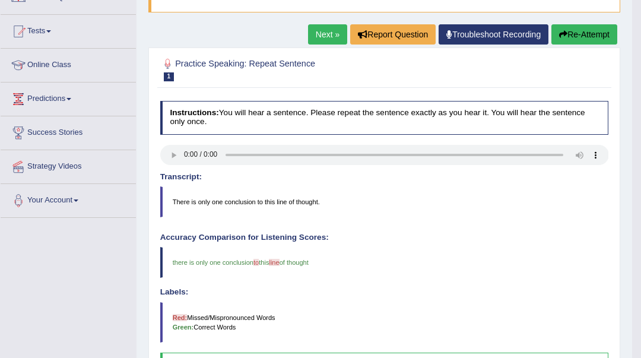
scroll to position [79, 0]
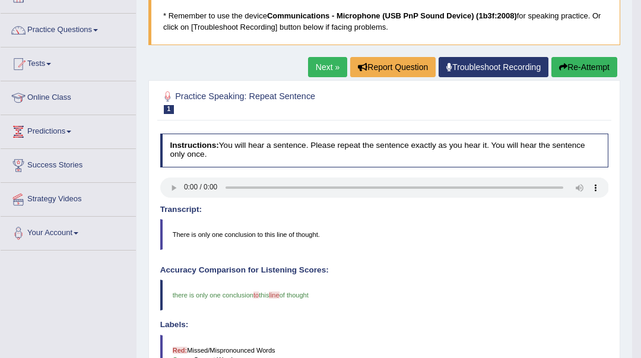
click at [331, 65] on link "Next »" at bounding box center [327, 67] width 39 height 20
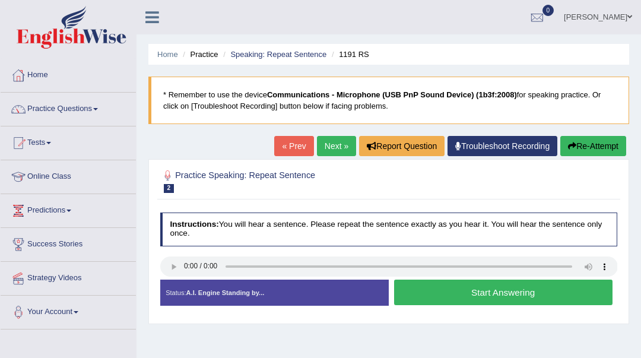
click at [547, 292] on button "Start Answering" at bounding box center [503, 292] width 218 height 26
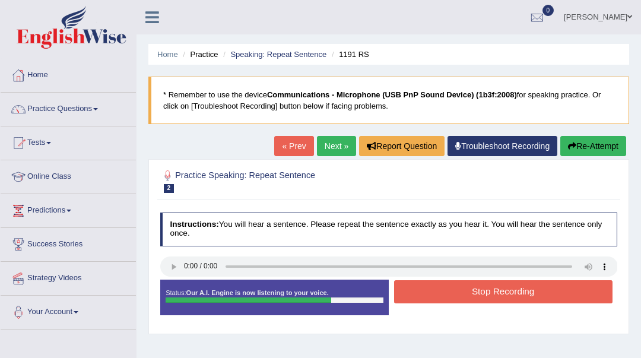
click at [547, 292] on button "Stop Recording" at bounding box center [503, 291] width 218 height 23
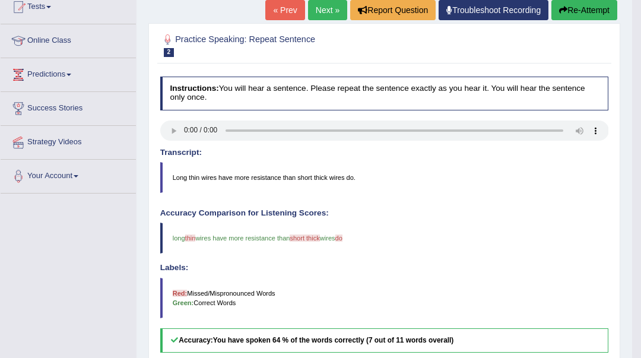
scroll to position [133, 0]
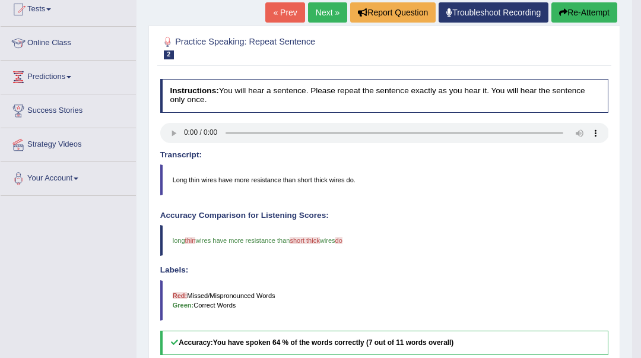
click at [325, 15] on link "Next »" at bounding box center [327, 12] width 39 height 20
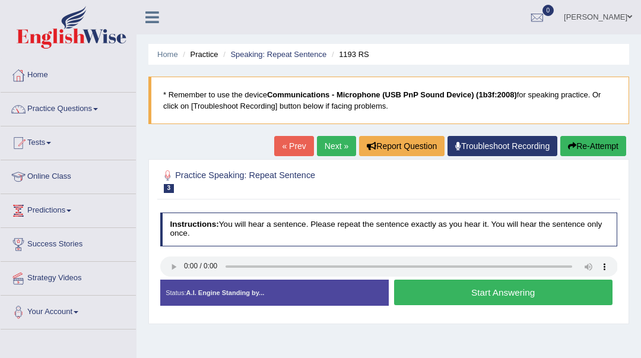
click at [448, 294] on button "Start Answering" at bounding box center [503, 292] width 218 height 26
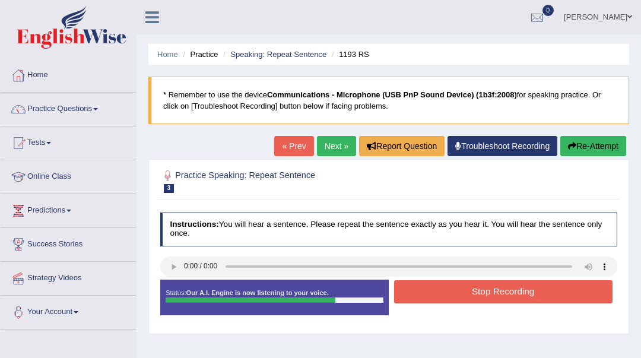
click at [448, 294] on button "Stop Recording" at bounding box center [503, 291] width 218 height 23
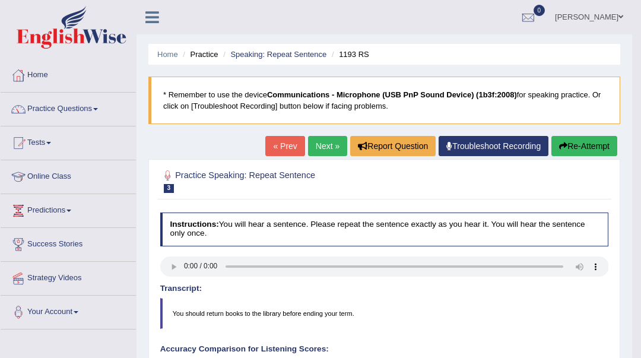
click at [325, 142] on link "Next »" at bounding box center [327, 146] width 39 height 20
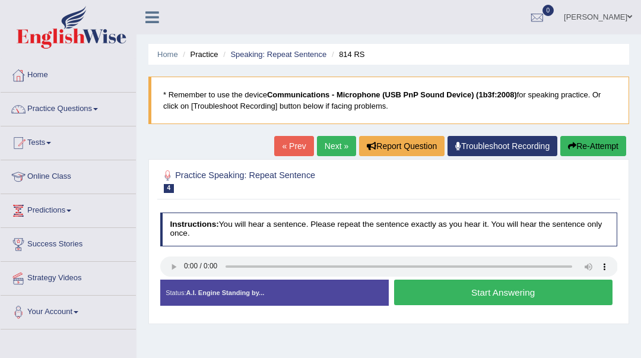
click at [496, 293] on button "Start Answering" at bounding box center [503, 292] width 218 height 26
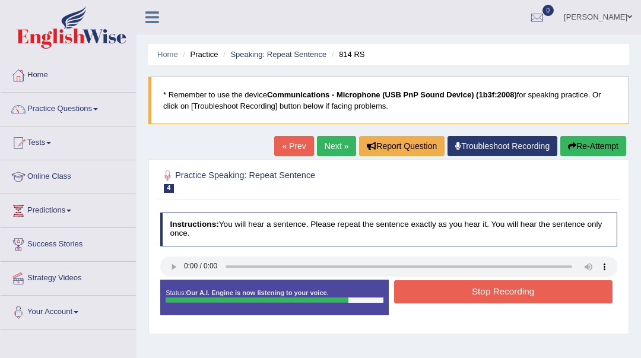
click at [496, 294] on button "Stop Recording" at bounding box center [503, 291] width 218 height 23
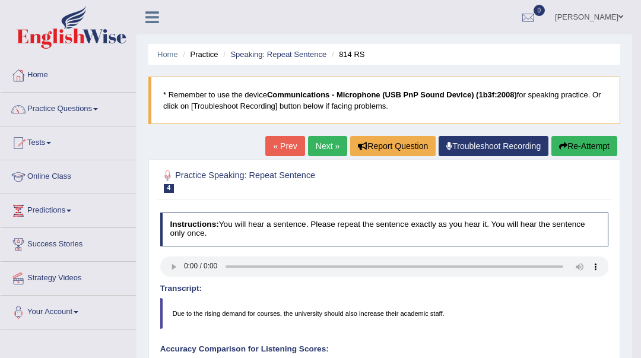
click at [329, 143] on link "Next »" at bounding box center [327, 146] width 39 height 20
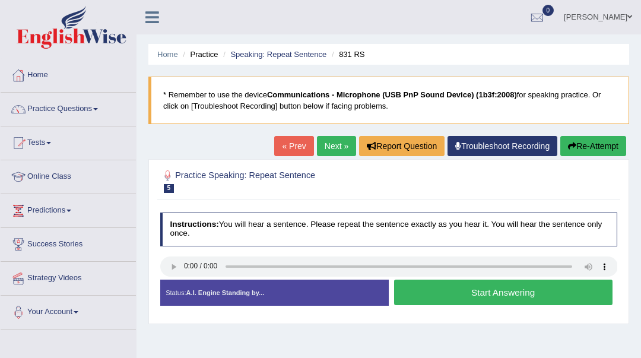
click at [424, 294] on button "Start Answering" at bounding box center [503, 292] width 218 height 26
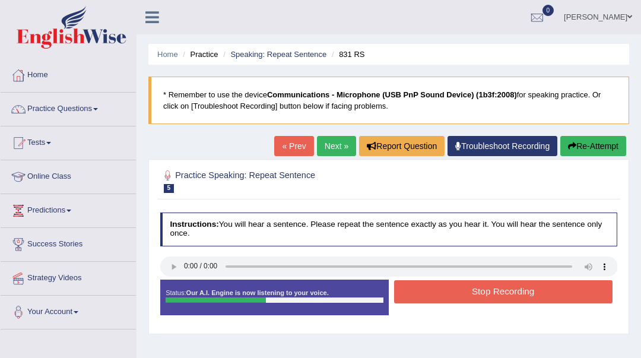
click at [424, 294] on button "Stop Recording" at bounding box center [503, 291] width 218 height 23
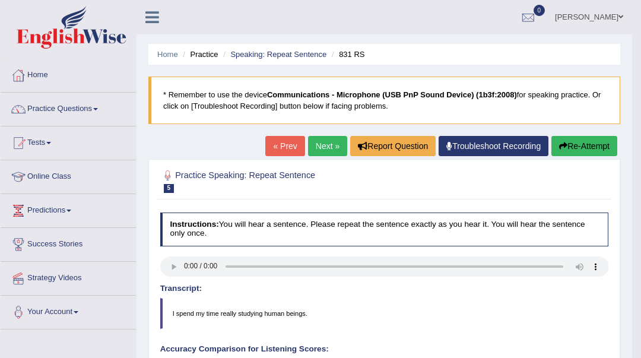
click at [331, 145] on link "Next »" at bounding box center [327, 146] width 39 height 20
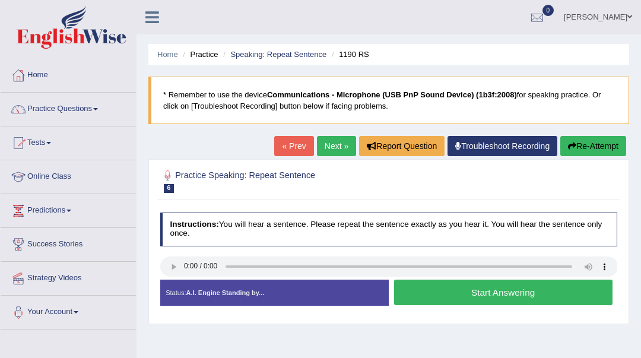
click at [545, 297] on button "Start Answering" at bounding box center [503, 292] width 218 height 26
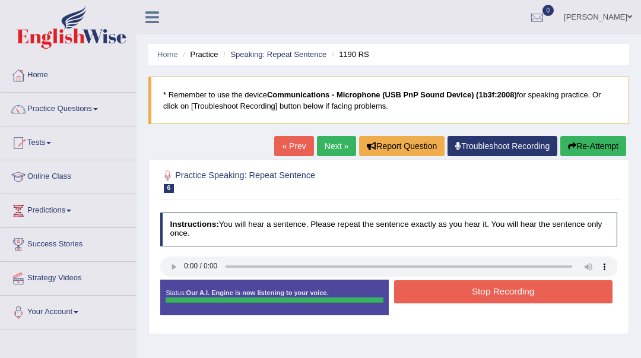
click at [545, 295] on div "Status: Our A.I. Engine is now listening to your voice. Start Answering Stop Re…" at bounding box center [388, 302] width 457 height 46
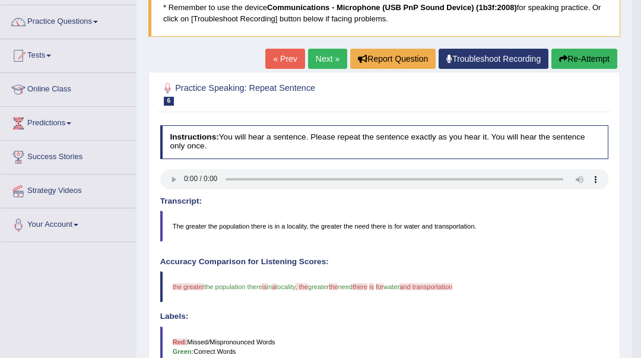
scroll to position [79, 0]
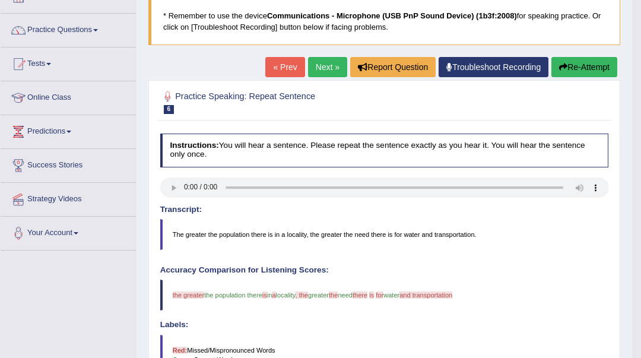
click at [319, 54] on div "Home Practice Speaking: Repeat Sentence 1190 RS * Remember to use the device Co…" at bounding box center [383, 270] width 495 height 699
click at [320, 63] on link "Next »" at bounding box center [327, 67] width 39 height 20
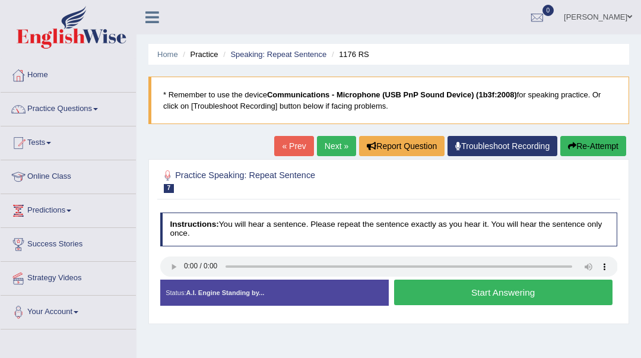
click at [433, 295] on button "Start Answering" at bounding box center [503, 292] width 218 height 26
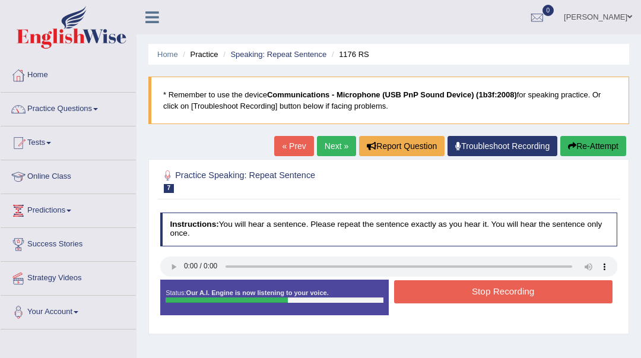
click at [433, 294] on button "Stop Recording" at bounding box center [503, 291] width 218 height 23
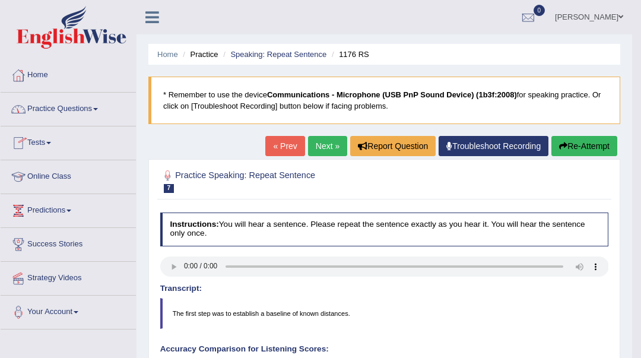
click at [321, 145] on link "Next »" at bounding box center [327, 146] width 39 height 20
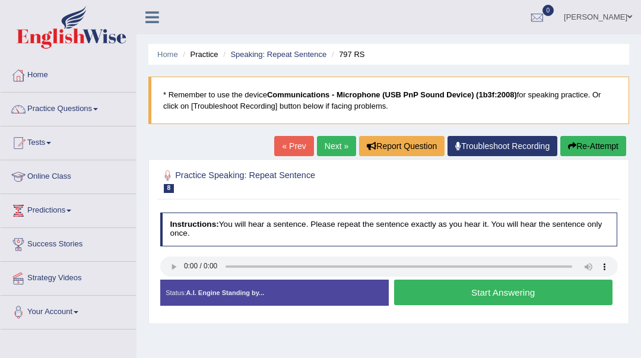
click at [450, 286] on button "Start Answering" at bounding box center [503, 292] width 218 height 26
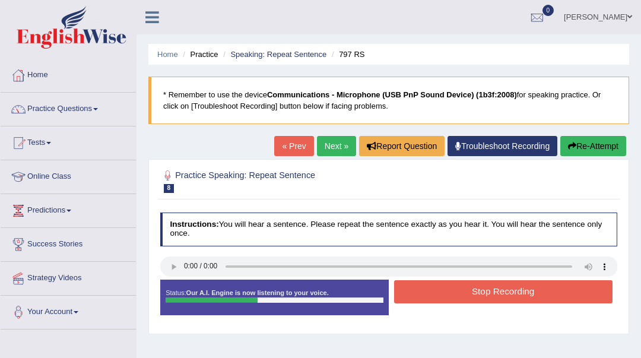
click at [449, 286] on button "Stop Recording" at bounding box center [503, 291] width 218 height 23
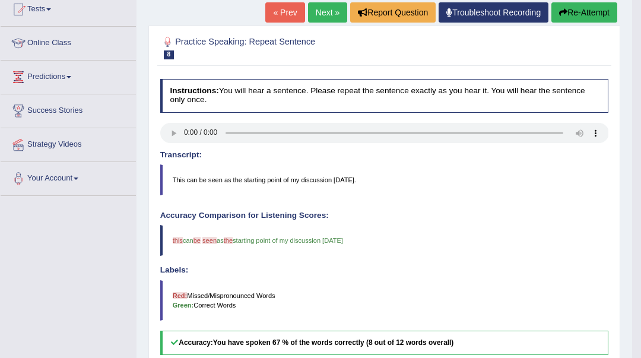
scroll to position [133, 0]
click at [332, 15] on link "Next »" at bounding box center [327, 12] width 39 height 20
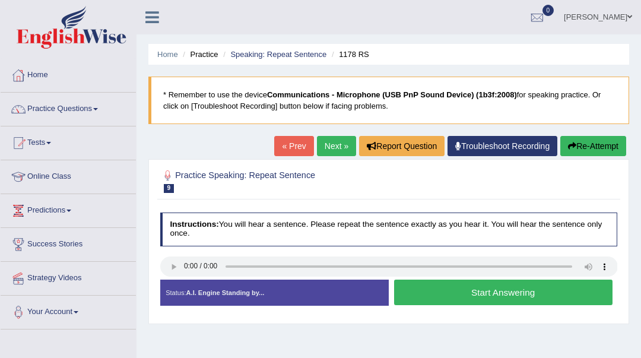
click at [469, 290] on button "Start Answering" at bounding box center [503, 292] width 218 height 26
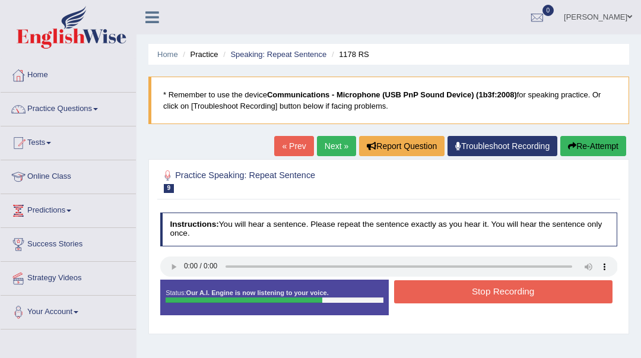
click at [470, 291] on button "Stop Recording" at bounding box center [503, 291] width 218 height 23
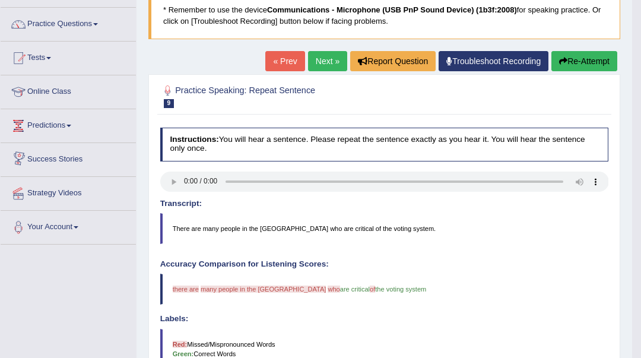
scroll to position [79, 0]
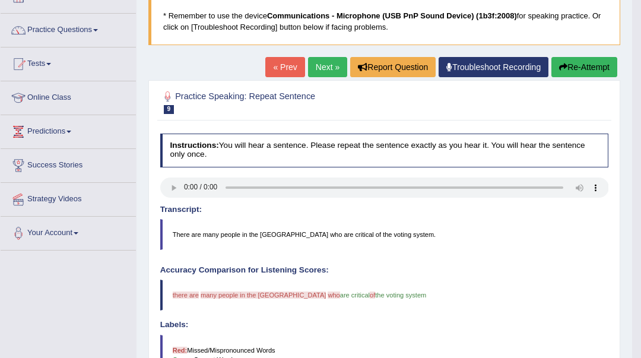
click at [315, 66] on link "Next »" at bounding box center [327, 67] width 39 height 20
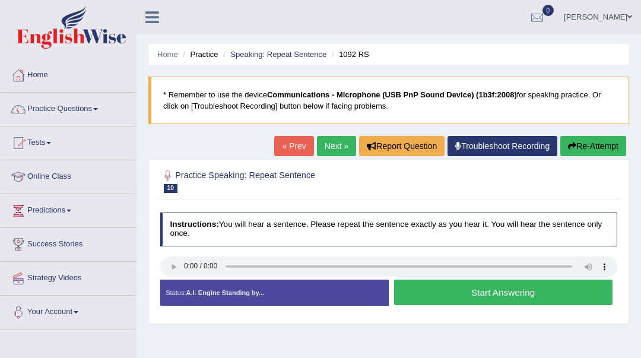
click at [472, 292] on button "Start Answering" at bounding box center [503, 292] width 218 height 26
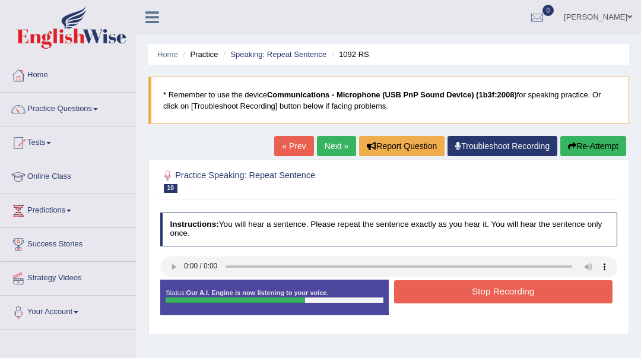
click at [472, 294] on button "Stop Recording" at bounding box center [503, 291] width 218 height 23
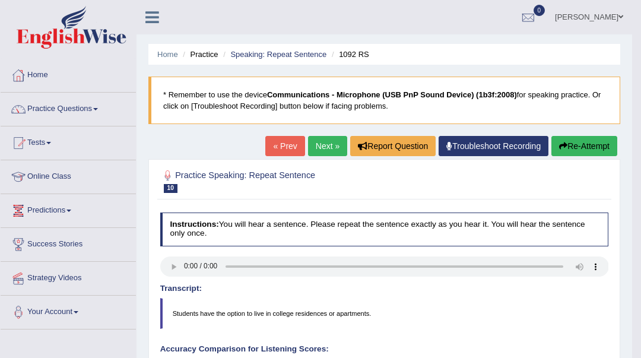
click at [325, 145] on link "Next »" at bounding box center [327, 146] width 39 height 20
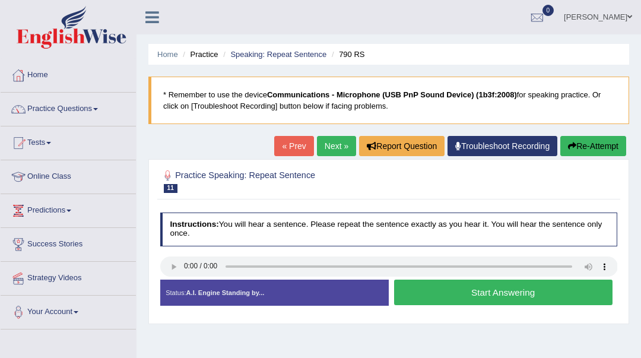
click at [434, 290] on button "Start Answering" at bounding box center [503, 292] width 218 height 26
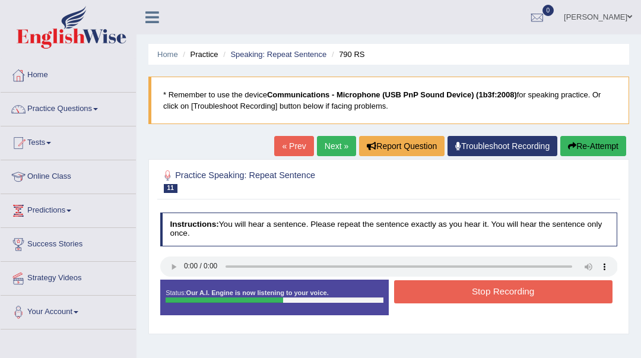
click at [434, 290] on button "Stop Recording" at bounding box center [503, 291] width 218 height 23
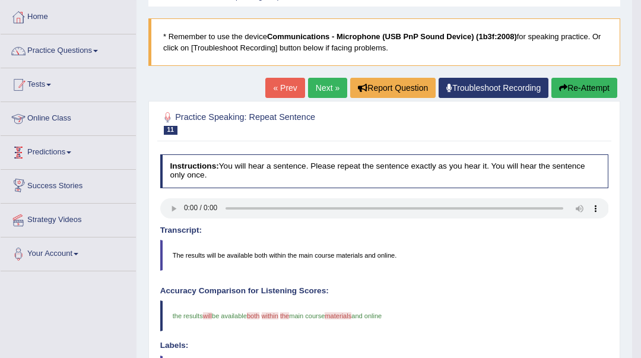
scroll to position [55, 0]
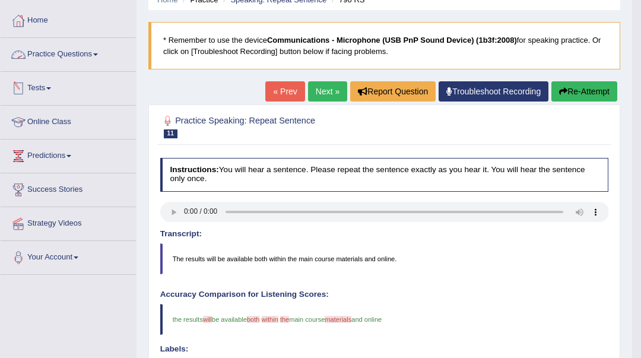
click at [78, 61] on link "Practice Questions" at bounding box center [68, 53] width 135 height 30
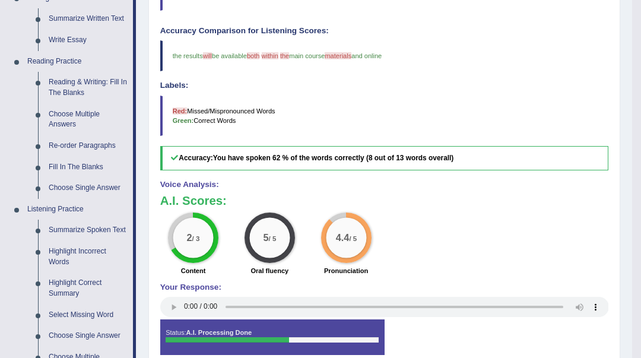
scroll to position [371, 0]
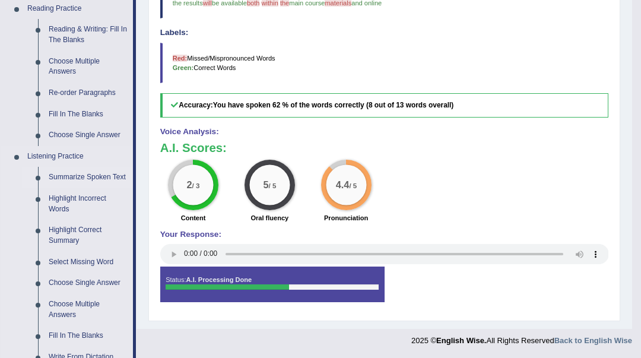
click at [89, 177] on link "Summarize Spoken Text" at bounding box center [88, 177] width 90 height 21
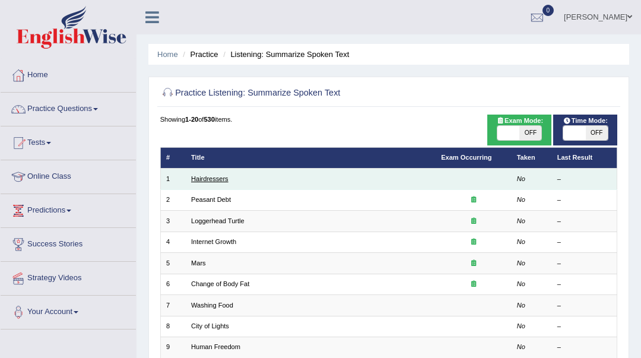
click at [221, 178] on link "Hairdressers" at bounding box center [209, 178] width 37 height 7
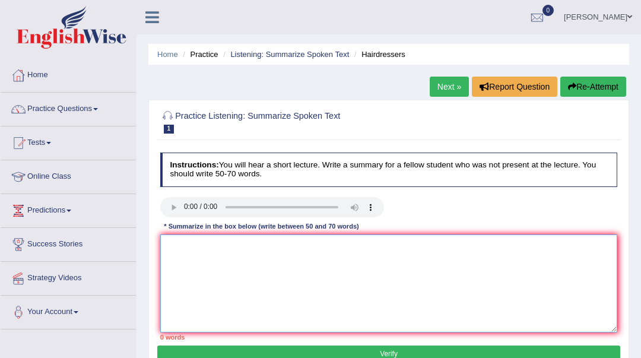
click at [193, 257] on textarea at bounding box center [388, 283] width 457 height 98
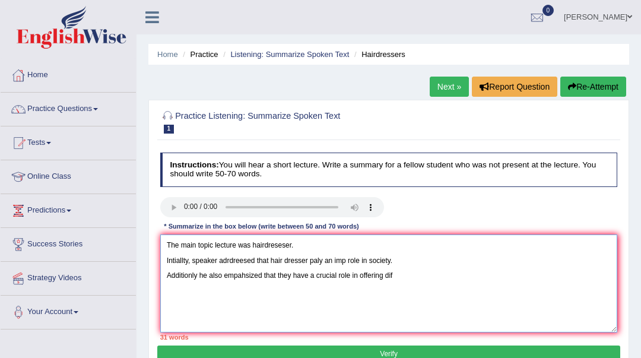
drag, startPoint x: 316, startPoint y: 276, endPoint x: 294, endPoint y: 274, distance: 22.0
click at [294, 274] on textarea "The main topic lecture was hairdreseser. Intiallty, speaker adrdreesed that hai…" at bounding box center [388, 283] width 457 height 98
drag, startPoint x: 310, startPoint y: 274, endPoint x: 389, endPoint y: 275, distance: 78.9
click at [389, 275] on textarea "The main topic lecture was hairdreseser. Intiallty, speaker adrdreesed that hai…" at bounding box center [388, 283] width 457 height 98
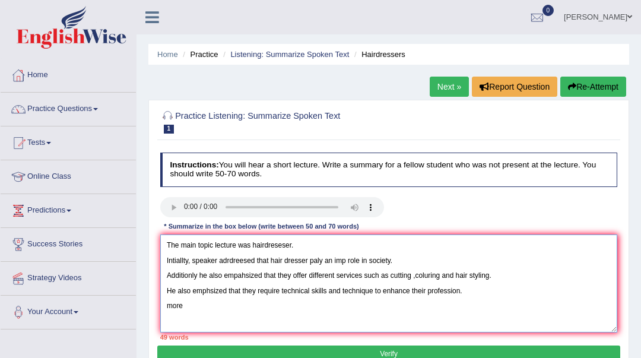
scroll to position [79, 0]
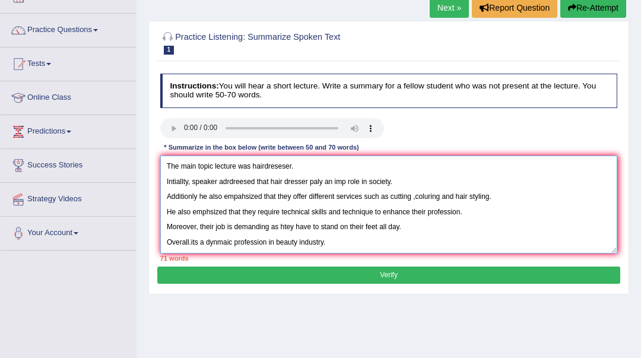
drag, startPoint x: 203, startPoint y: 242, endPoint x: 166, endPoint y: 246, distance: 37.0
click at [166, 246] on textarea "The main topic lecture was hairdreseser. Intiallty, speaker adrdreesed that hai…" at bounding box center [388, 204] width 457 height 98
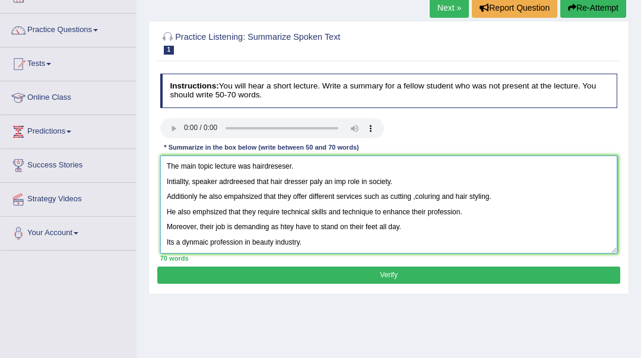
type textarea "The main topic lecture was hairdreseser. Intiallty, speaker adrdreesed that hai…"
click at [229, 276] on button "Verify" at bounding box center [388, 274] width 462 height 17
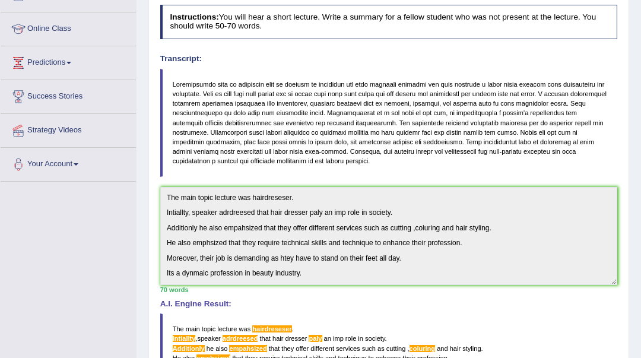
scroll to position [0, 0]
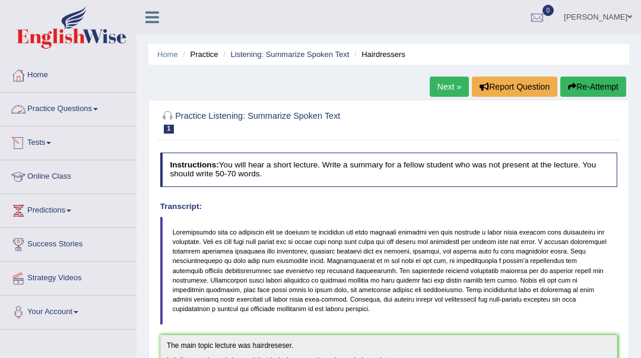
click at [53, 110] on link "Practice Questions" at bounding box center [68, 108] width 135 height 30
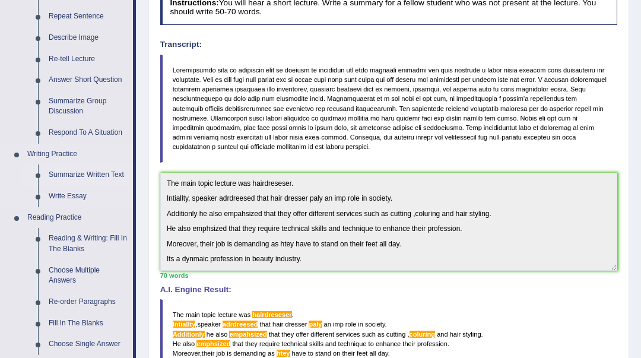
scroll to position [237, 0]
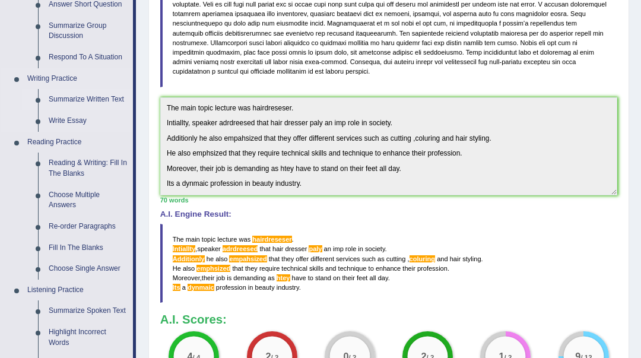
click at [66, 98] on link "Summarize Written Text" at bounding box center [88, 99] width 90 height 21
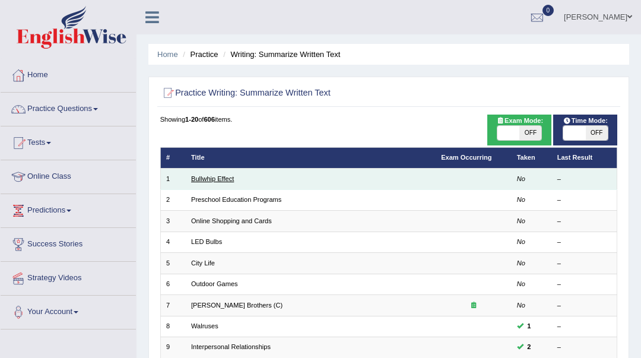
click at [199, 180] on link "Bullwhip Effect" at bounding box center [212, 178] width 43 height 7
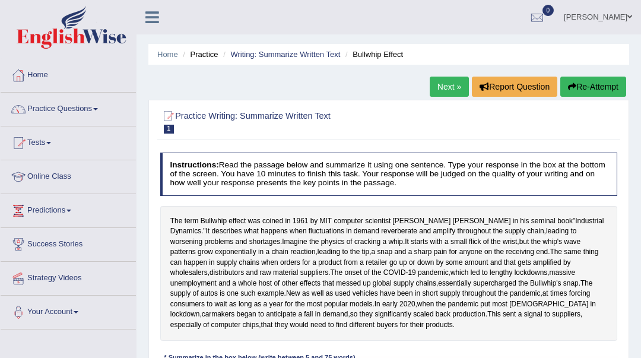
scroll to position [79, 0]
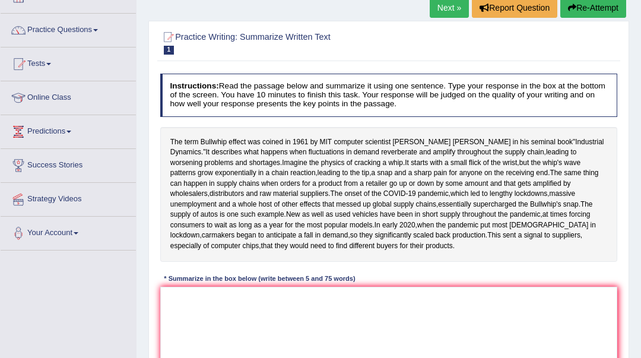
drag, startPoint x: 171, startPoint y: 141, endPoint x: 311, endPoint y: 130, distance: 139.8
click at [308, 130] on div "The term Bullwhip effect was coined in 1961 by MIT computer scientist Jay Forre…" at bounding box center [388, 194] width 457 height 135
click at [205, 337] on textarea at bounding box center [388, 335] width 457 height 98
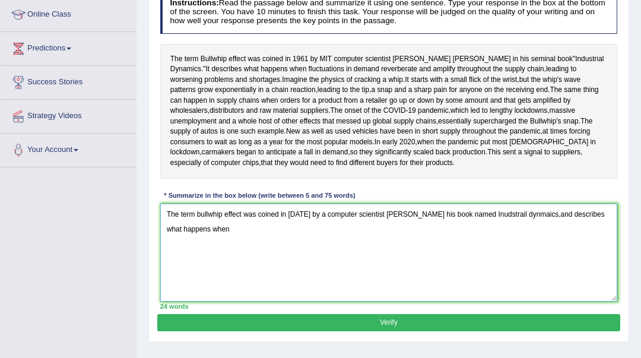
scroll to position [158, 0]
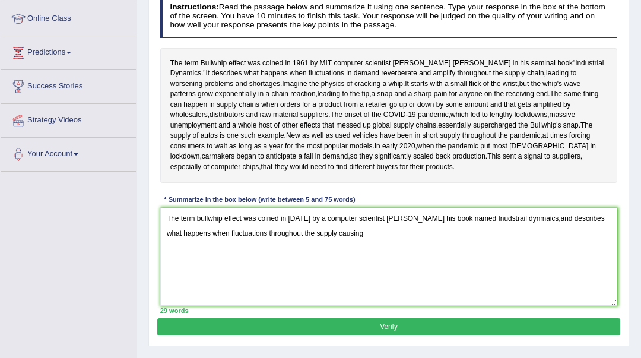
click at [291, 183] on div "The term Bullwhip effect was coined in 1961 by MIT computer scientist Jay Forre…" at bounding box center [388, 115] width 457 height 135
click at [354, 282] on textarea "The term bullwhip effect was coined in 1961 by a computer scientist Jay Forrest…" at bounding box center [388, 257] width 457 height 98
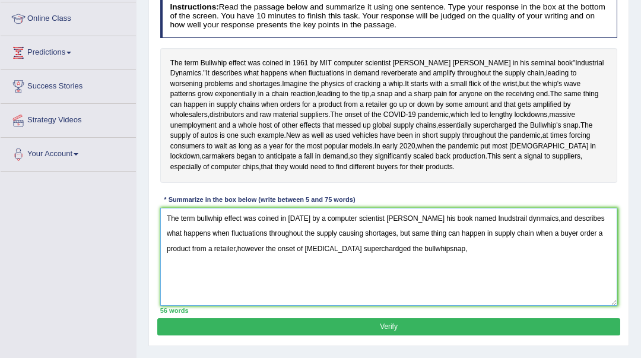
click at [418, 290] on textarea "The term bullwhip effect was coined in 1961 by a computer scientist Jay Forrest…" at bounding box center [388, 257] width 457 height 98
click at [440, 295] on textarea "The term bullwhip effect was coined in 1961 by a computer scientist Jay Forrest…" at bounding box center [388, 257] width 457 height 98
click at [592, 291] on textarea "The term bullwhip effect was coined in 1961 by a computer scientist Jay Forrest…" at bounding box center [388, 257] width 457 height 98
click at [198, 305] on textarea "The term bullwhip effect was coined in 1961 by a computer scientist Jay Forrest…" at bounding box center [388, 257] width 457 height 98
click at [233, 305] on textarea "The term bullwhip effect was coined in 1961 by a computer scientist Jay Forrest…" at bounding box center [388, 257] width 457 height 98
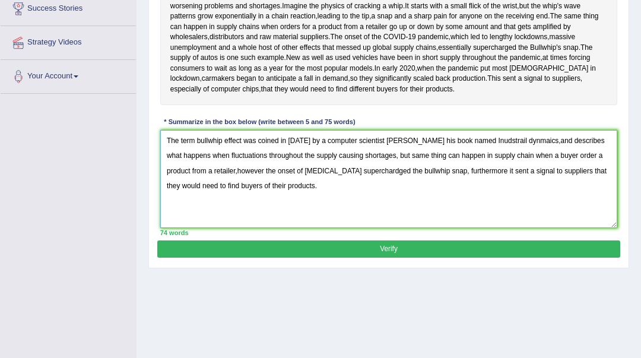
scroll to position [237, 0]
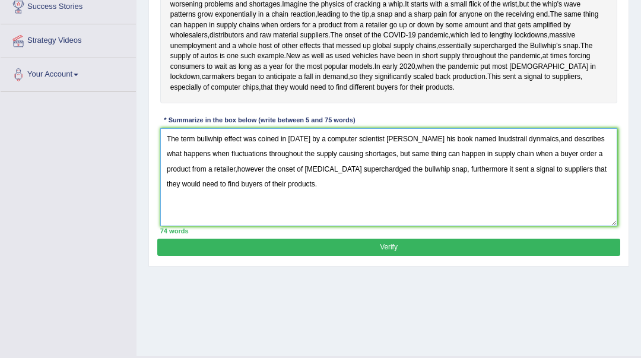
type textarea "The term bullwhip effect was coined in 1961 by a computer scientist Jay Forrest…"
click at [241, 256] on button "Verify" at bounding box center [388, 246] width 462 height 17
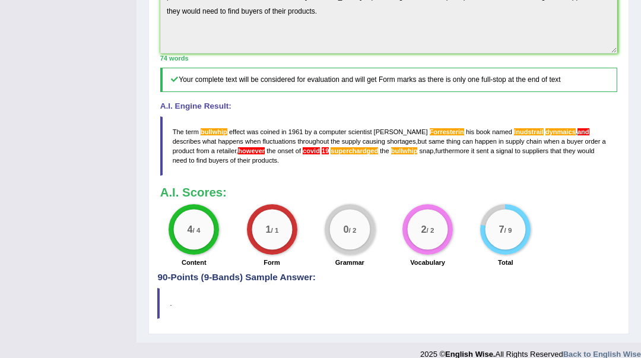
scroll to position [450, 0]
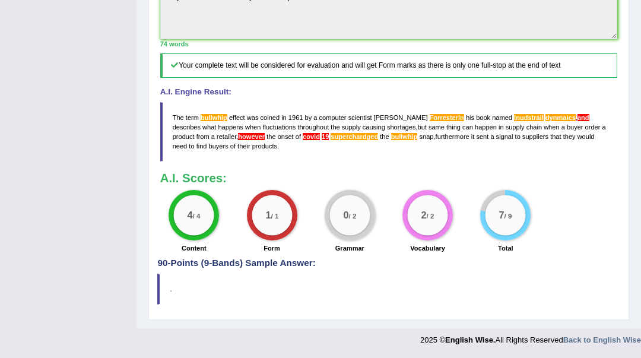
drag, startPoint x: 174, startPoint y: 114, endPoint x: 187, endPoint y: 125, distance: 17.2
click at [187, 125] on blockquote "The term bullwhip effect was coined in 1961 by a computer scientist Jay Forrest…" at bounding box center [388, 132] width 457 height 60
drag, startPoint x: 174, startPoint y: 109, endPoint x: 183, endPoint y: 119, distance: 13.0
click at [183, 118] on blockquote "The term bullwhip effect was coined in 1961 by a computer scientist Jay Forrest…" at bounding box center [388, 132] width 457 height 60
click at [178, 120] on span "The" at bounding box center [178, 117] width 11 height 7
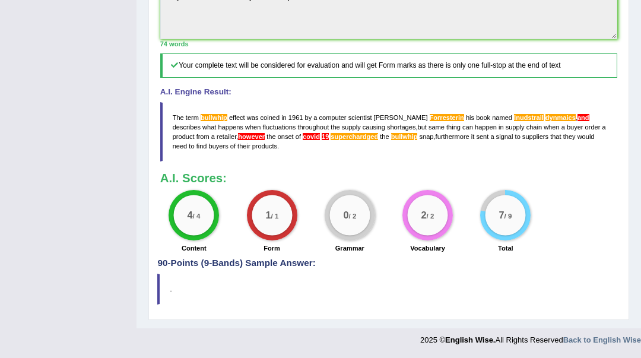
drag, startPoint x: 174, startPoint y: 112, endPoint x: 230, endPoint y: 146, distance: 65.7
click at [206, 139] on blockquote "The term bullwhip effect was coined in 1961 by a computer scientist Jay Forrest…" at bounding box center [388, 132] width 457 height 60
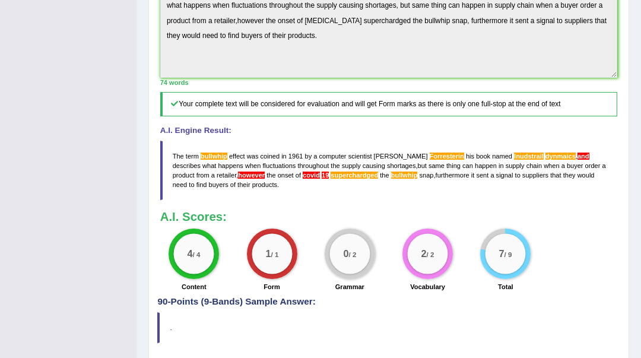
click at [93, 68] on div "Toggle navigation Home Practice Questions Speaking Practice Read Aloud Repeat S…" at bounding box center [320, 9] width 641 height 761
drag, startPoint x: 8, startPoint y: 77, endPoint x: 39, endPoint y: 59, distance: 36.1
click at [8, 77] on div "Toggle navigation Home Practice Questions Speaking Practice Read Aloud Repeat S…" at bounding box center [320, 9] width 641 height 761
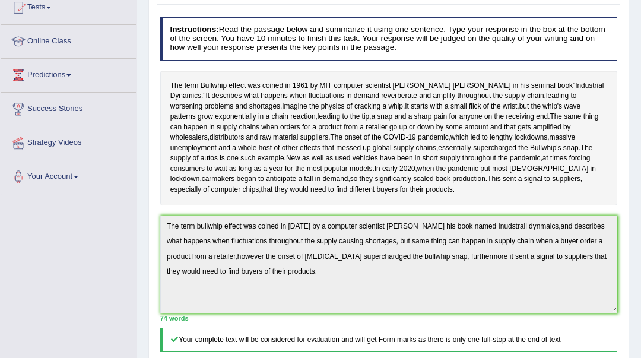
scroll to position [133, 0]
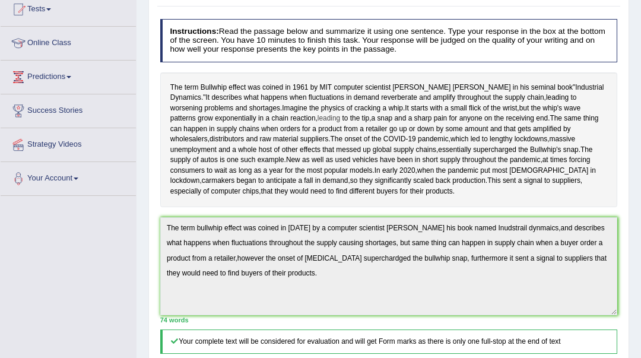
click at [317, 114] on span "leading" at bounding box center [328, 118] width 23 height 11
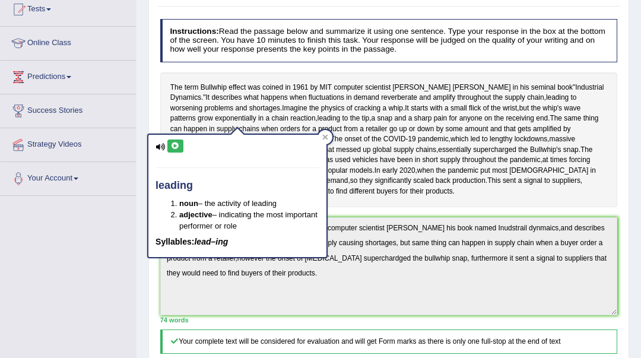
click at [426, 147] on div "The term Bullwhip effect was coined in 1961 by MIT computer scientist Jay Forre…" at bounding box center [388, 139] width 457 height 135
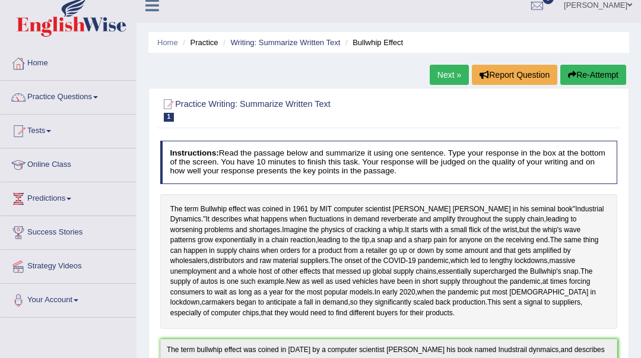
scroll to position [0, 0]
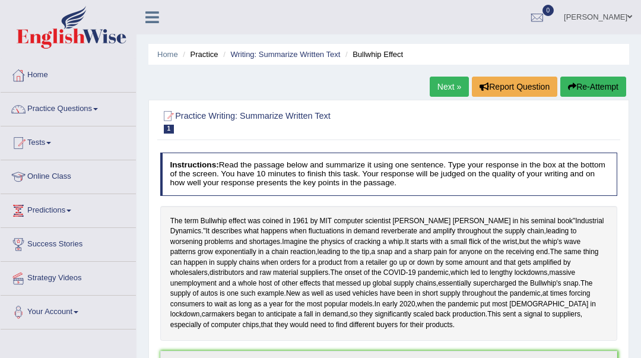
click at [600, 84] on button "Re-Attempt" at bounding box center [593, 87] width 66 height 20
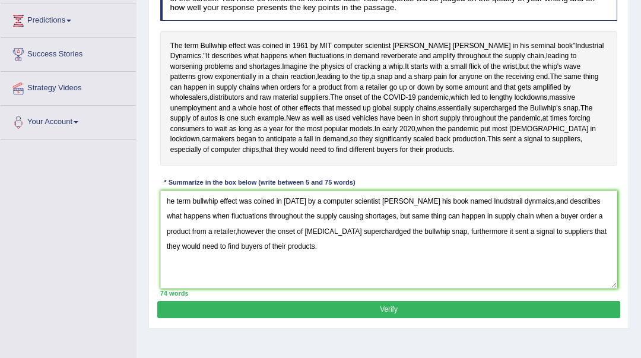
scroll to position [186, 0]
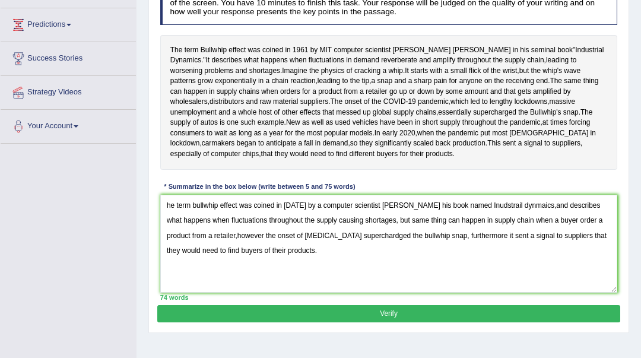
click at [504, 246] on textarea "he term bullwhip effect was coined in 1961 by a computer scientist Jay Forreste…" at bounding box center [388, 244] width 457 height 98
click at [520, 246] on textarea "he term bullwhip effect was coined in 1961 by a computer scientist Jay Forreste…" at bounding box center [388, 244] width 457 height 98
click at [533, 247] on textarea "he term bullwhip effect was coined in 1961 by a computer scientist Jay Forreste…" at bounding box center [388, 244] width 457 height 98
click at [193, 247] on textarea "he term bullwhip effect was coined in 1961 by a computer scientist Jay Forreste…" at bounding box center [388, 244] width 457 height 98
click at [195, 247] on textarea "he term bullwhip effect was coined in 1961 by a computer scientist Jay Forreste…" at bounding box center [388, 244] width 457 height 98
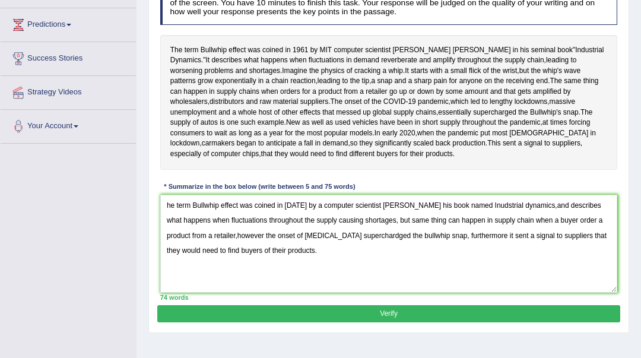
click at [422, 245] on textarea "he term Bullwhip effect was coined in 1961 by a computer scientist Jay Forreste…" at bounding box center [388, 244] width 457 height 98
click at [417, 247] on textarea "he term Bullwhip effect was coined in 1961 by a computer scientist Jay Forreste…" at bounding box center [388, 244] width 457 height 98
click at [540, 247] on textarea "he term Bullwhip effect was coined in 1961 by a computer scientist Jay Forreste…" at bounding box center [388, 244] width 457 height 98
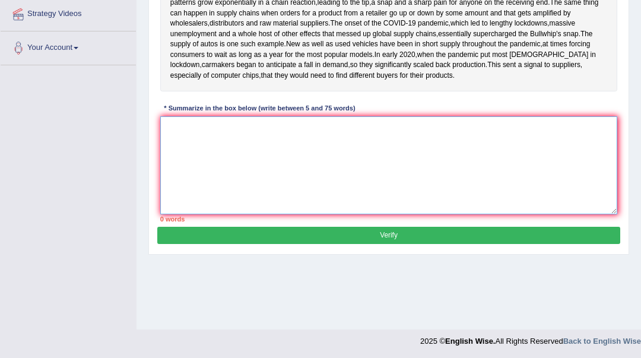
paste textarea "he term Bullwhip effect was coined in [DATE] by a computer scientist [PERSON_NA…"
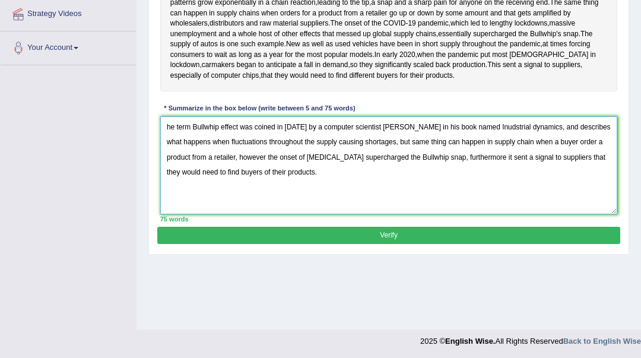
click at [164, 167] on textarea "he term Bullwhip effect was coined in [DATE] by a computer scientist [PERSON_NA…" at bounding box center [388, 165] width 457 height 98
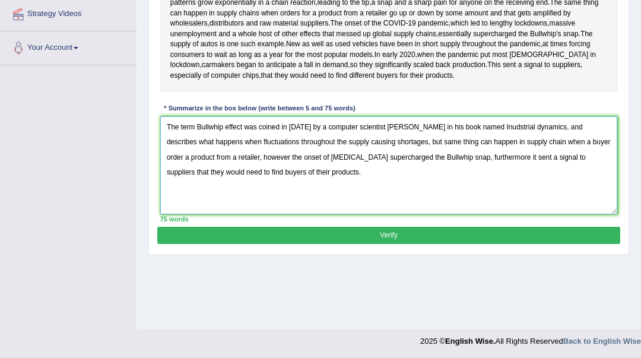
click at [496, 167] on textarea "The term Bullwhip effect was coined in 1961 by a computer scientist Jay Forrest…" at bounding box center [388, 165] width 457 height 98
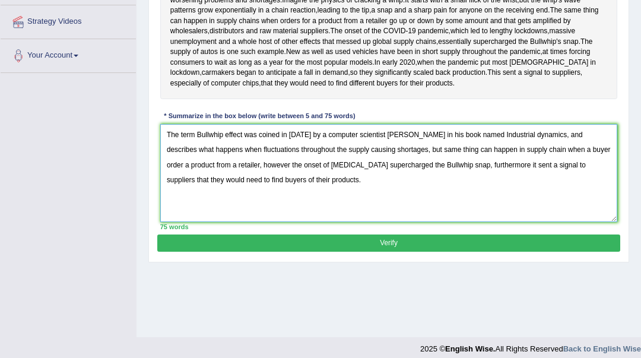
scroll to position [264, 0]
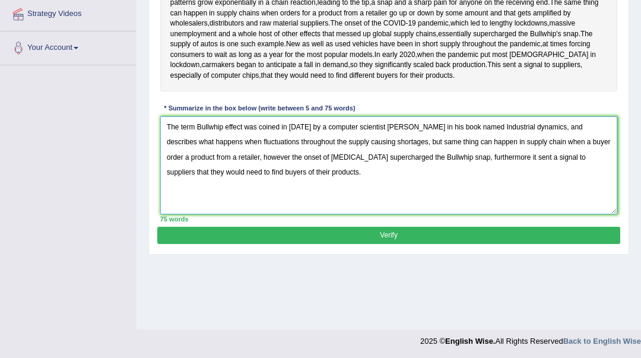
click at [335, 195] on textarea "The term Bullwhip effect was coined in 1961 by a computer scientist Jay Forrest…" at bounding box center [388, 165] width 457 height 98
type textarea "The term Bullwhip effect was coined in 1961 by a computer scientist Jay Forrest…"
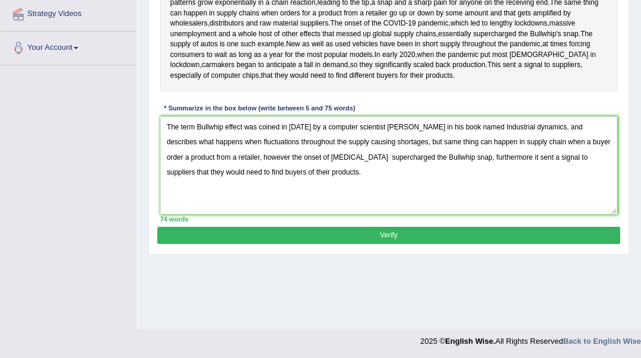
click at [407, 244] on button "Verify" at bounding box center [388, 235] width 462 height 17
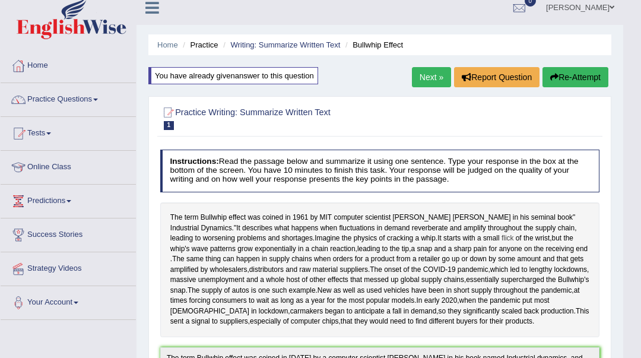
scroll to position [0, 0]
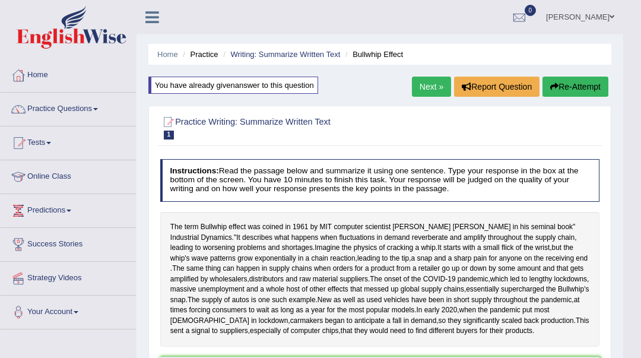
click at [421, 83] on link "Next »" at bounding box center [431, 87] width 39 height 20
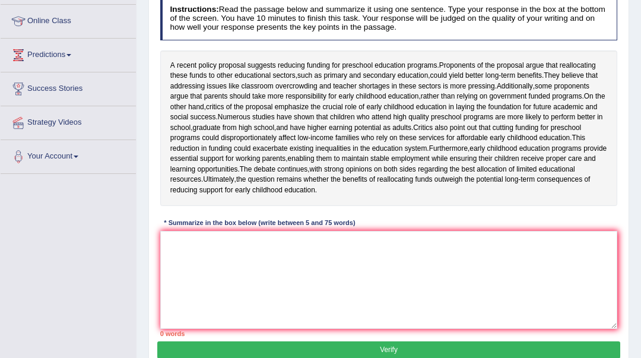
scroll to position [158, 0]
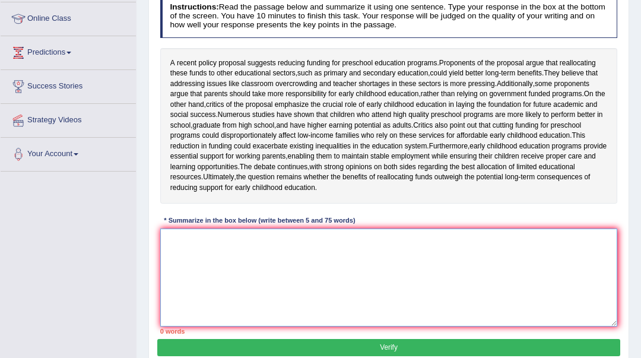
click at [209, 262] on textarea at bounding box center [388, 277] width 457 height 98
click at [209, 261] on textarea at bounding box center [388, 277] width 457 height 98
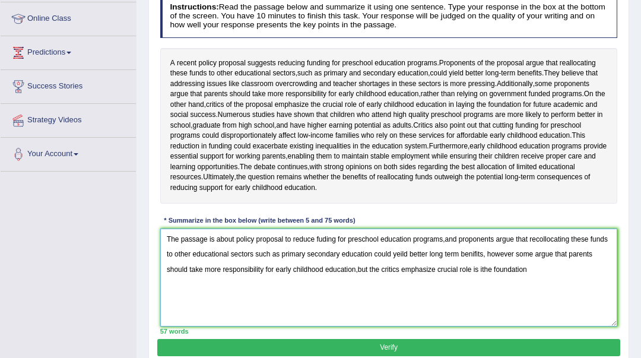
click at [482, 288] on textarea "The passage is about policy proposal to reduce fuding for preschool education p…" at bounding box center [388, 277] width 457 height 98
click at [550, 292] on textarea "The passage is about policy proposal to reduce fuding for preschool education p…" at bounding box center [388, 277] width 457 height 98
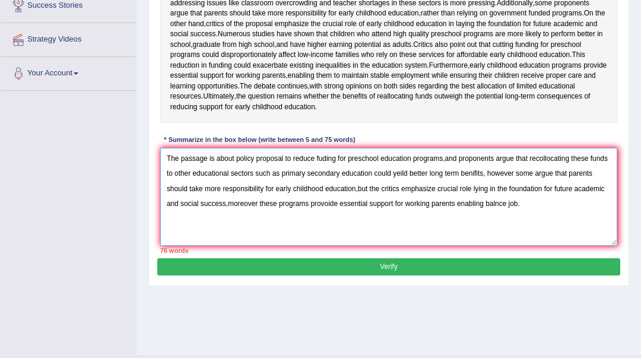
scroll to position [265, 0]
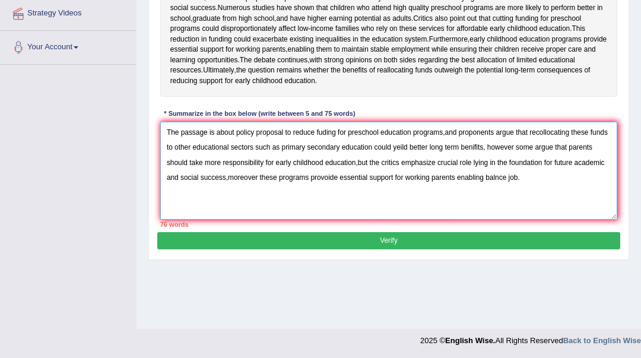
drag, startPoint x: 391, startPoint y: 196, endPoint x: 396, endPoint y: 202, distance: 7.1
click at [395, 201] on textarea "The passage is about policy proposal to reduce fuding for preschool education p…" at bounding box center [388, 171] width 457 height 98
click at [496, 218] on textarea "The passage is about policy proposal to reduce fuding for preschool education p…" at bounding box center [388, 171] width 457 height 98
type textarea "The passage is about policy proposal to reduce fuding for preschool education p…"
click at [501, 249] on button "Verify" at bounding box center [388, 240] width 462 height 17
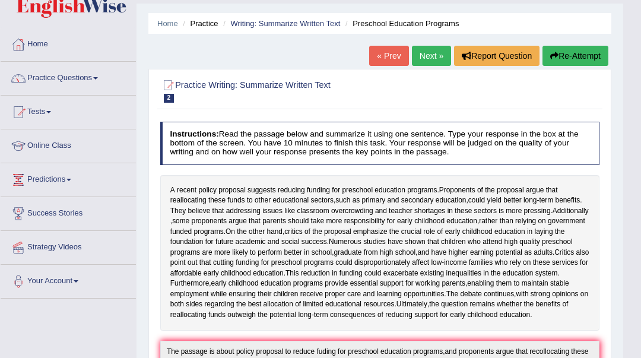
scroll to position [268, 0]
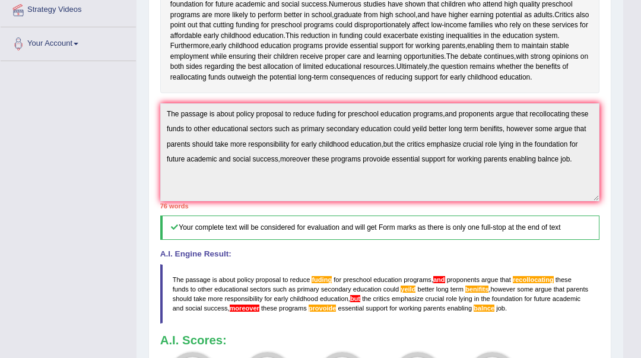
click at [419, 69] on div "A recent policy proposal suggests reducing funding for preschool education prog…" at bounding box center [380, 15] width 440 height 155
click at [177, 241] on div "Instructions: Read the passage below and summarize it using one sentence. Type …" at bounding box center [379, 150] width 444 height 540
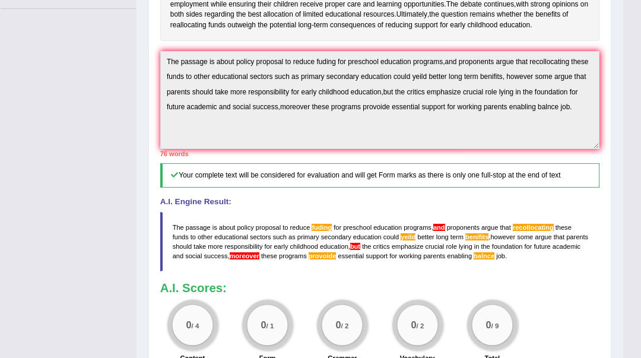
scroll to position [302, 0]
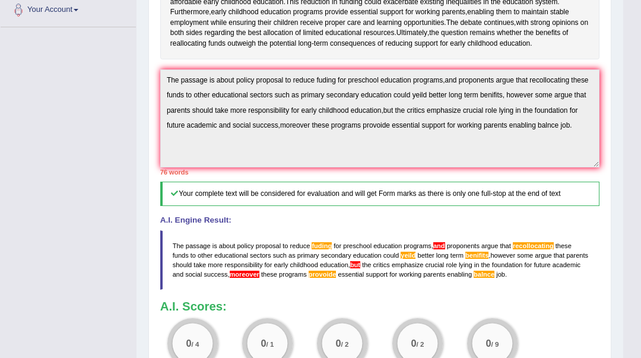
click at [121, 128] on div "Toggle navigation Home Practice Questions Speaking Practice Read Aloud Repeat S…" at bounding box center [311, 89] width 623 height 782
click at [121, 129] on div "Toggle navigation Home Practice Questions Speaking Practice Read Aloud Repeat S…" at bounding box center [311, 89] width 623 height 782
click at [580, 28] on span "on" at bounding box center [584, 23] width 8 height 11
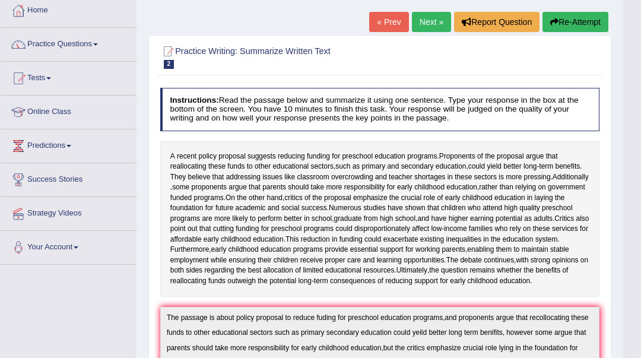
scroll to position [65, 0]
click at [572, 23] on button "Re-Attempt" at bounding box center [575, 22] width 66 height 20
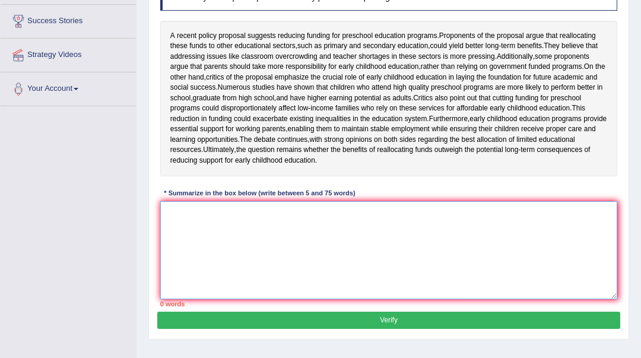
paste textarea "he passage is about policy proposal to reduce fuding for preschool education pr…"
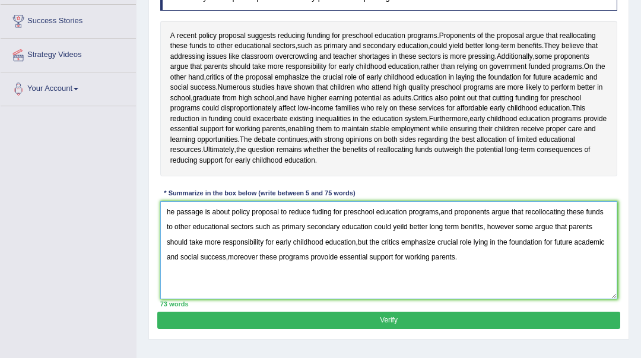
type textarea "he passage is about policy proposal to reduce fuding for preschool education pr…"
click at [471, 329] on button "Verify" at bounding box center [388, 319] width 462 height 17
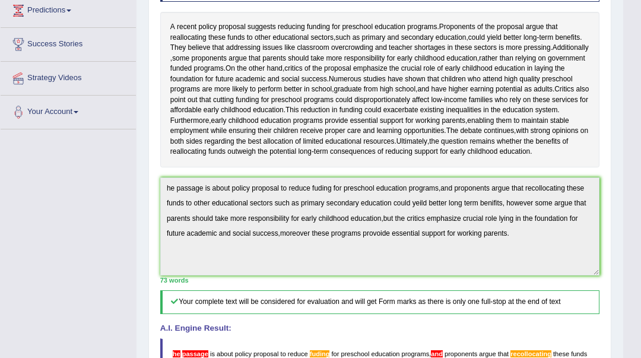
scroll to position [65, 0]
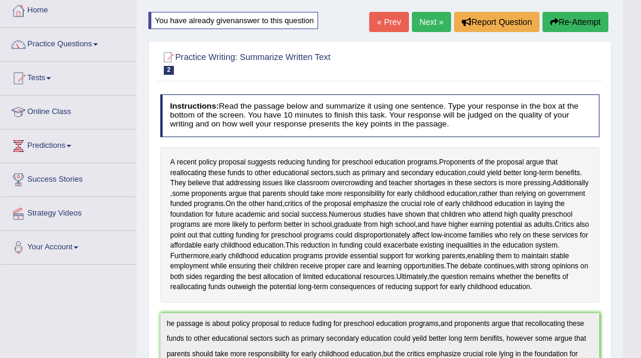
click at [582, 21] on button "Re-Attempt" at bounding box center [575, 22] width 66 height 20
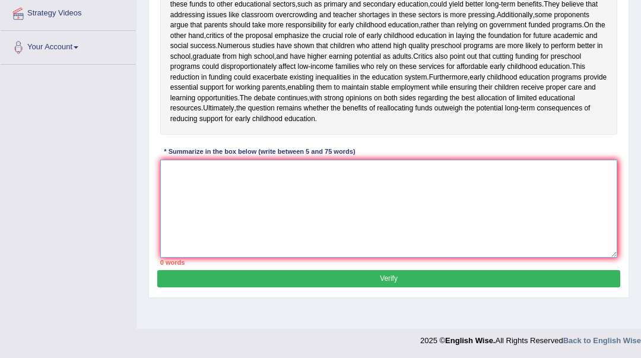
paste textarea "he passage is about policy proposal to reduce fuding for preschool education pr…"
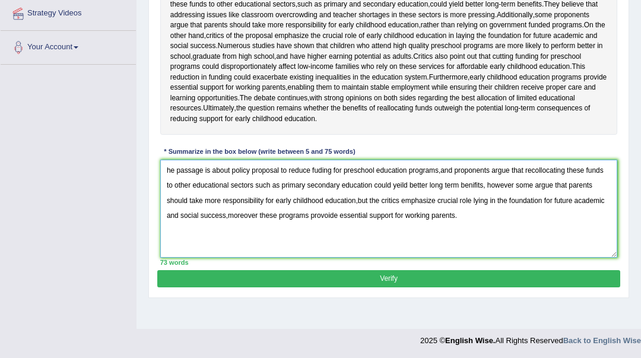
click at [165, 192] on textarea "he passage is about policy proposal to reduce fuding for preschool education pr…" at bounding box center [388, 209] width 457 height 98
click at [321, 191] on textarea "The passage is about policy proposal to reduce fuding for preschool education p…" at bounding box center [388, 209] width 457 height 98
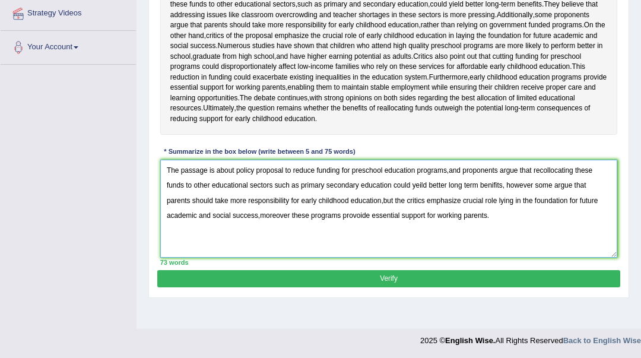
click at [448, 189] on textarea "The passage is about policy proposal to reduce funding for preschool education …" at bounding box center [388, 209] width 457 height 98
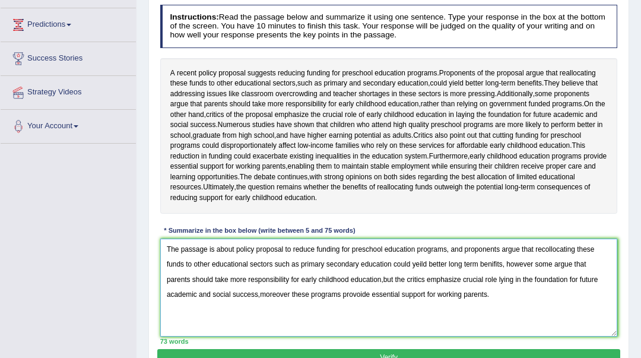
click at [548, 268] on textarea "The passage is about policy proposal to reduce funding for preschool education …" at bounding box center [388, 287] width 457 height 98
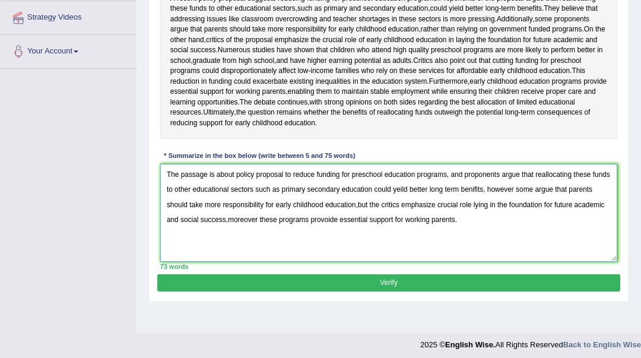
scroll to position [265, 0]
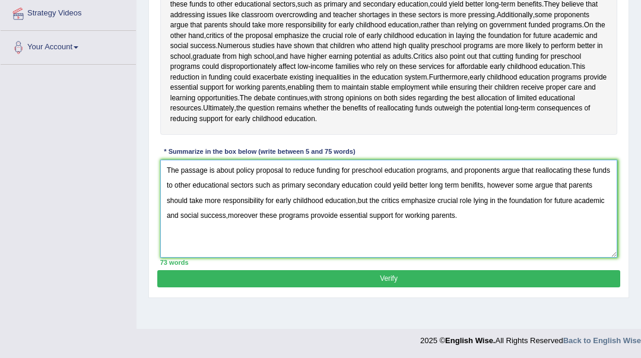
click at [407, 203] on textarea "The passage is about policy proposal to reduce funding for preschool education …" at bounding box center [388, 209] width 457 height 98
click at [358, 219] on textarea "The passage is about policy proposal to reduce funding for preschool education …" at bounding box center [388, 209] width 457 height 98
drag, startPoint x: 335, startPoint y: 238, endPoint x: 352, endPoint y: 252, distance: 22.3
click at [335, 238] on textarea "The passage is about policy proposal to reduce funding for preschool education …" at bounding box center [388, 209] width 457 height 98
click at [327, 234] on textarea "The passage is about policy proposal to reduce funding for preschool education …" at bounding box center [388, 209] width 457 height 98
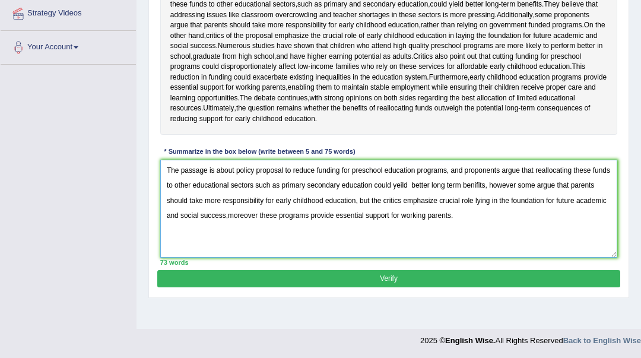
type textarea "The passage is about policy proposal to reduce funding for preschool education …"
click at [412, 287] on button "Verify" at bounding box center [388, 278] width 462 height 17
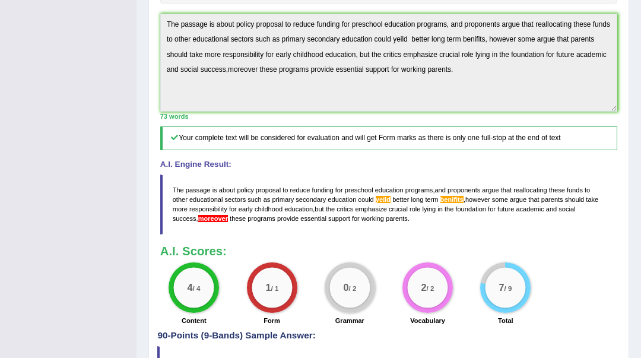
scroll to position [442, 0]
